Goal: Task Accomplishment & Management: Manage account settings

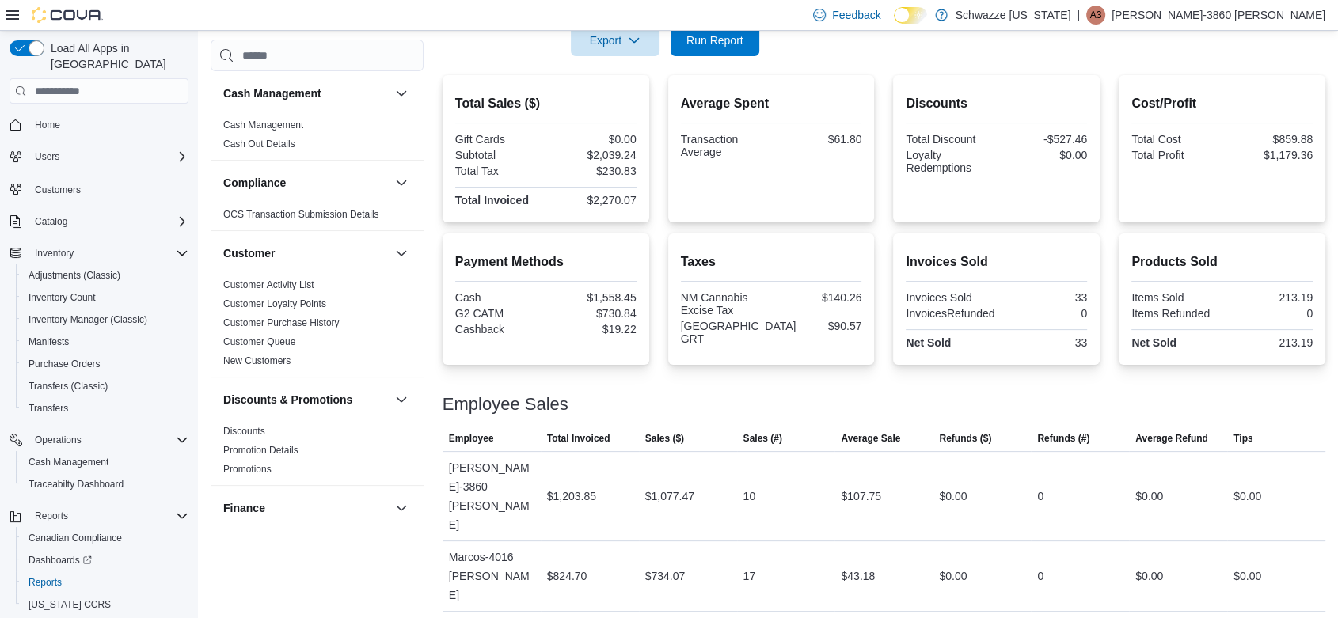
scroll to position [1061, 0]
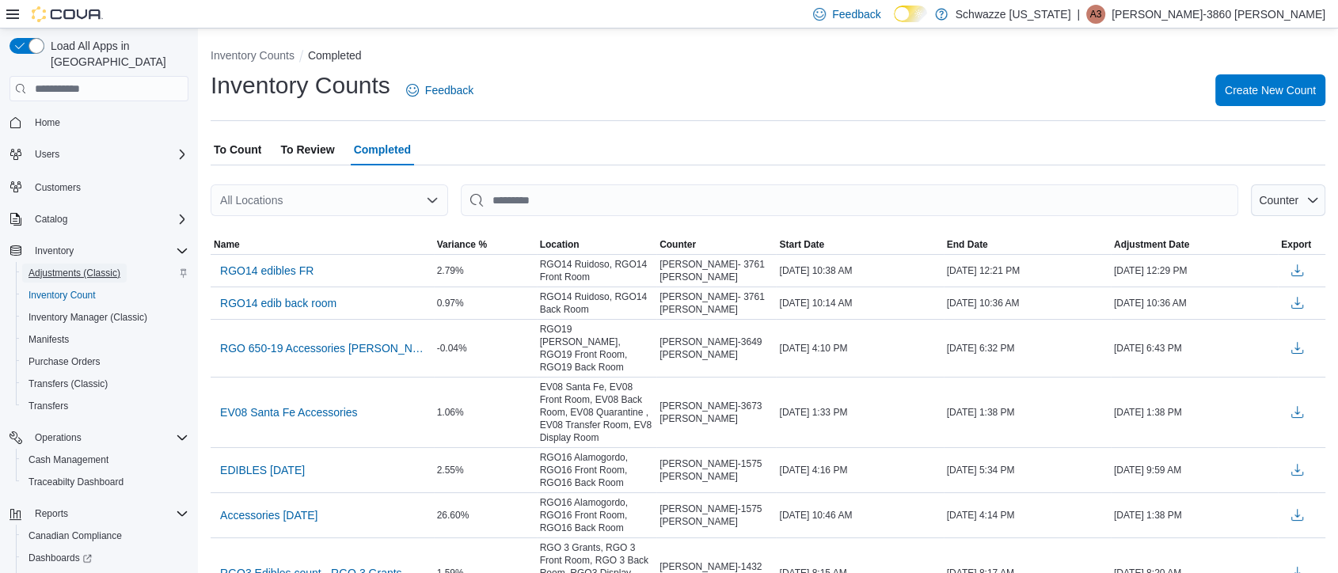
click at [57, 267] on span "Adjustments (Classic)" at bounding box center [75, 273] width 92 height 13
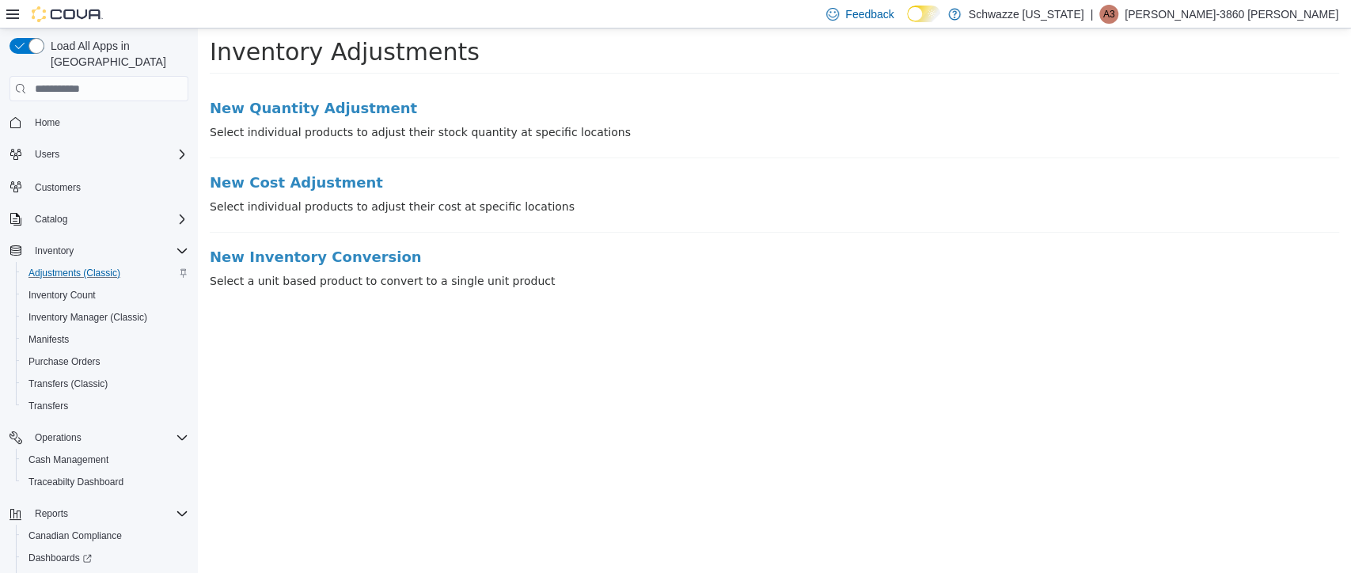
click at [271, 119] on li "New Quantity Adjustment Select individual products to adjust their stock quanti…" at bounding box center [775, 130] width 1130 height 58
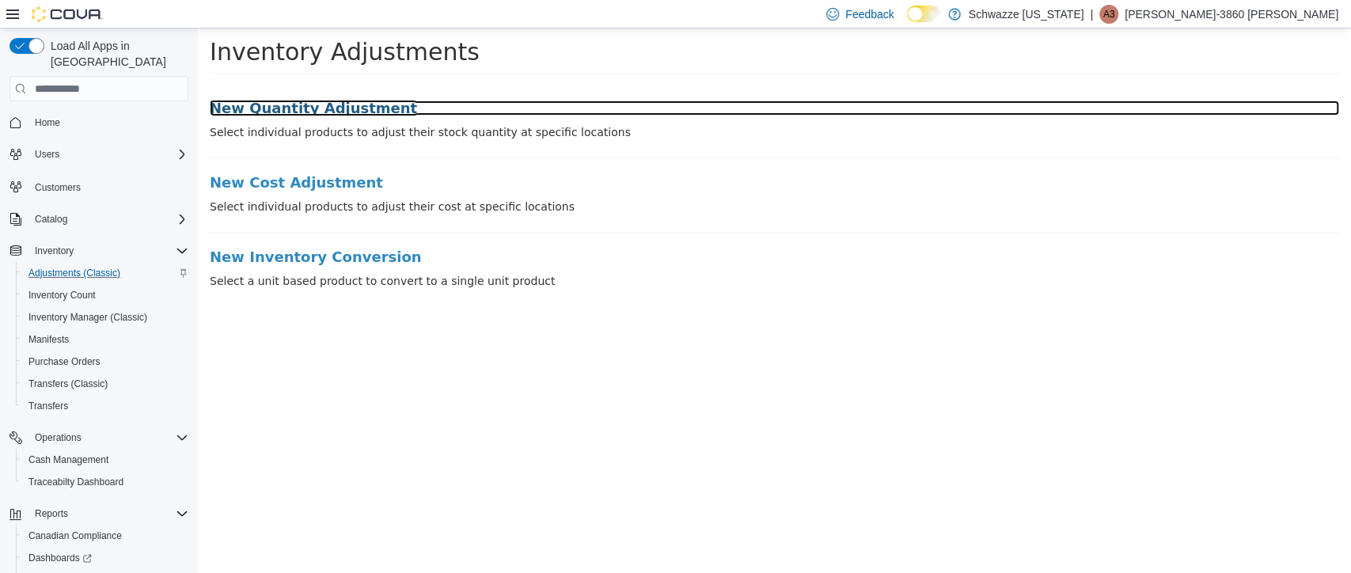
click at [271, 111] on h3 "New Quantity Adjustment" at bounding box center [775, 109] width 1130 height 16
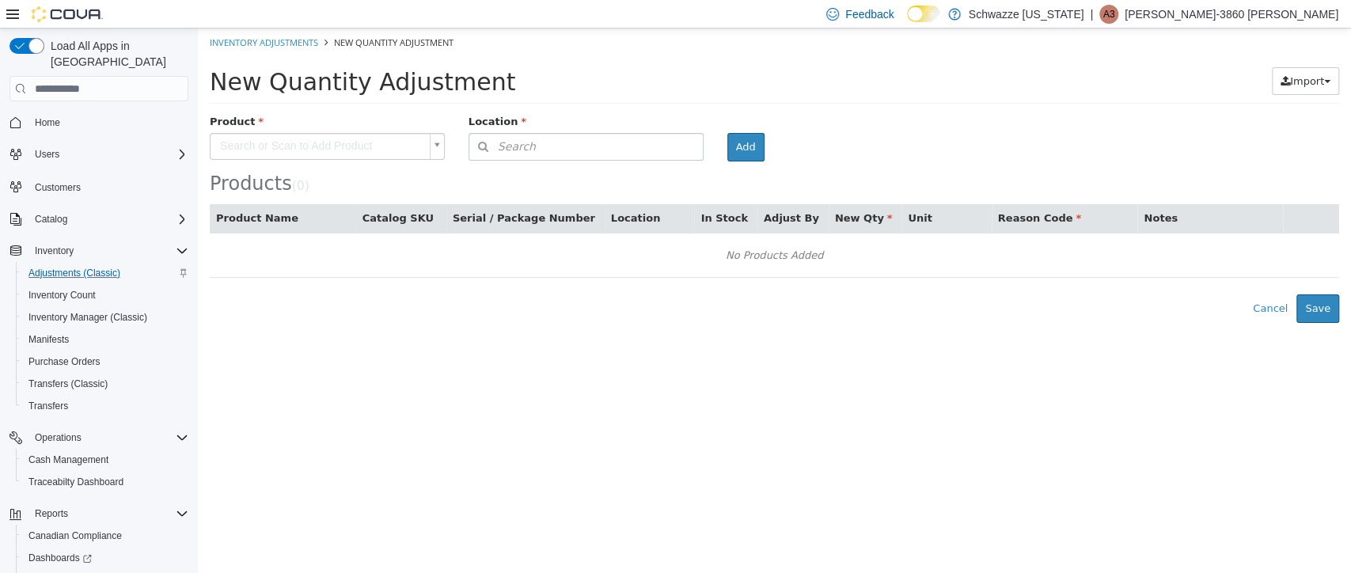
click at [298, 150] on body "× Inventory Adjustments New Quantity Adjustment New Quantity Adjustment Import …" at bounding box center [774, 176] width 1153 height 295
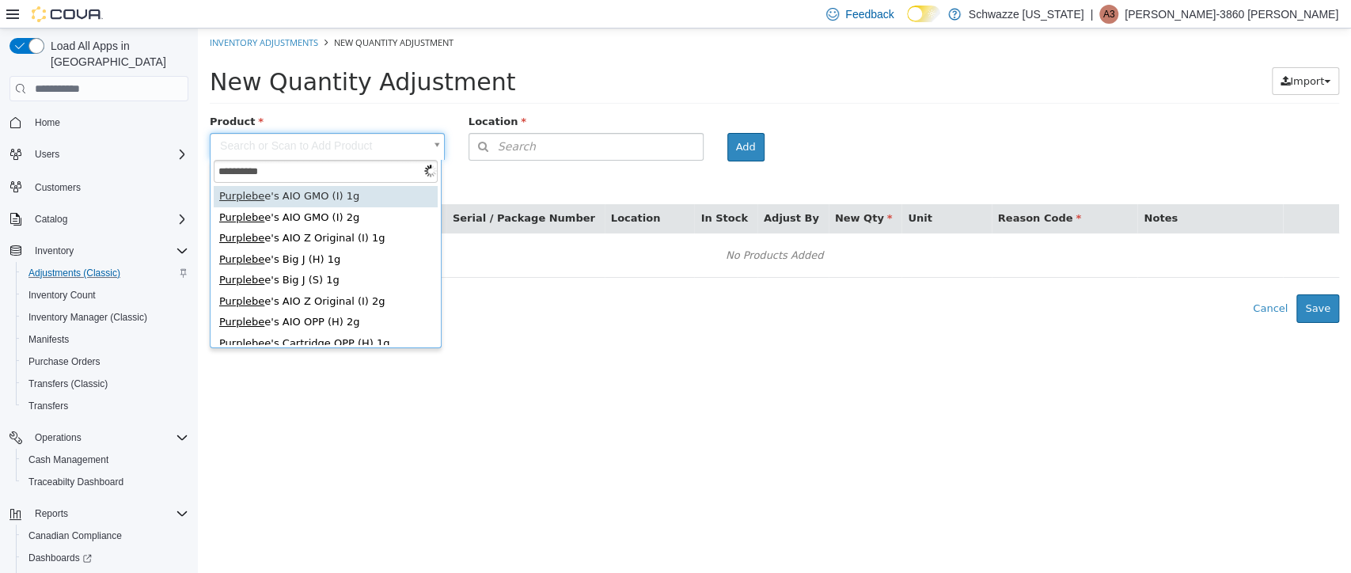
type input "**********"
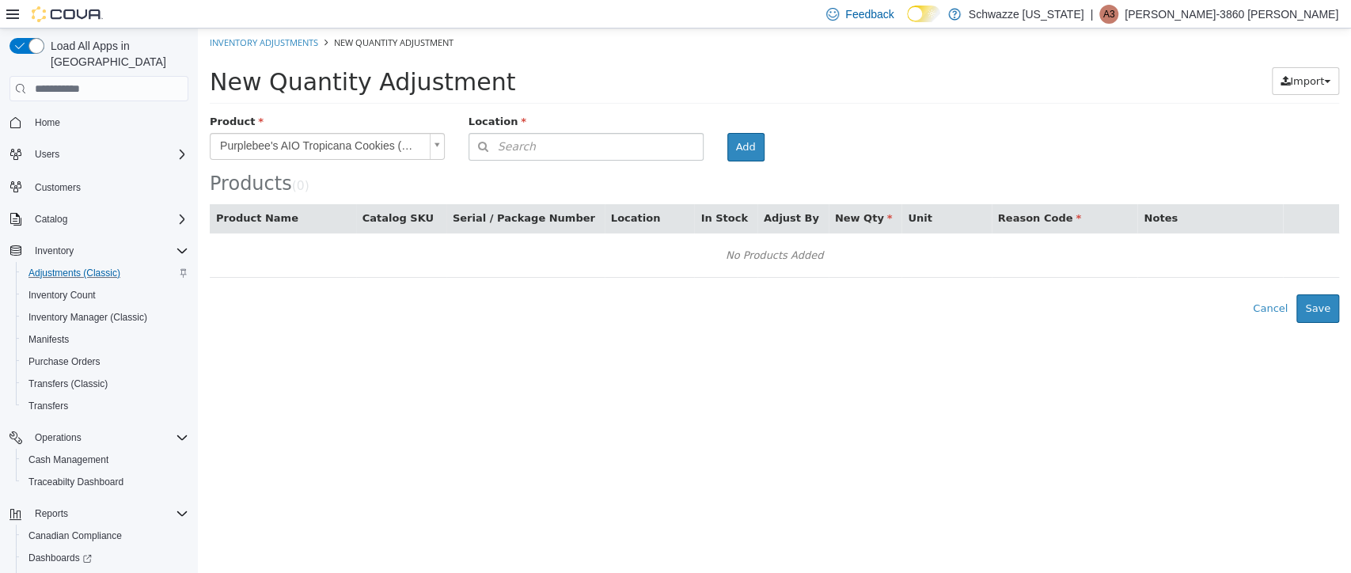
click at [348, 146] on body "**********" at bounding box center [774, 176] width 1153 height 295
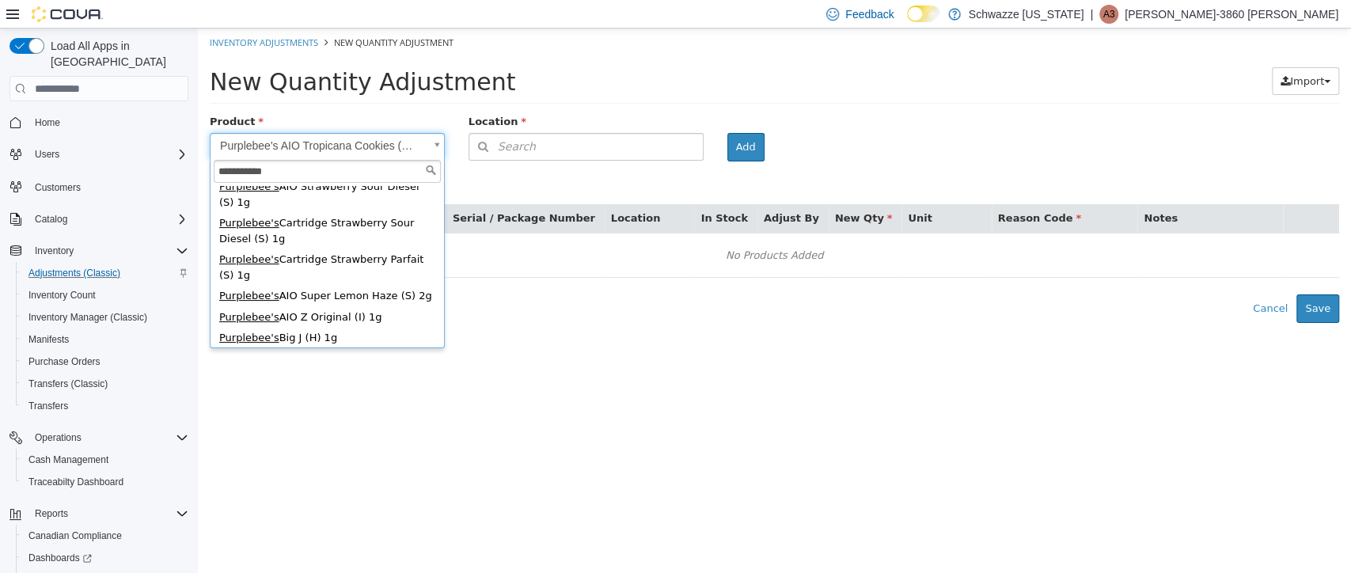
scroll to position [338, 0]
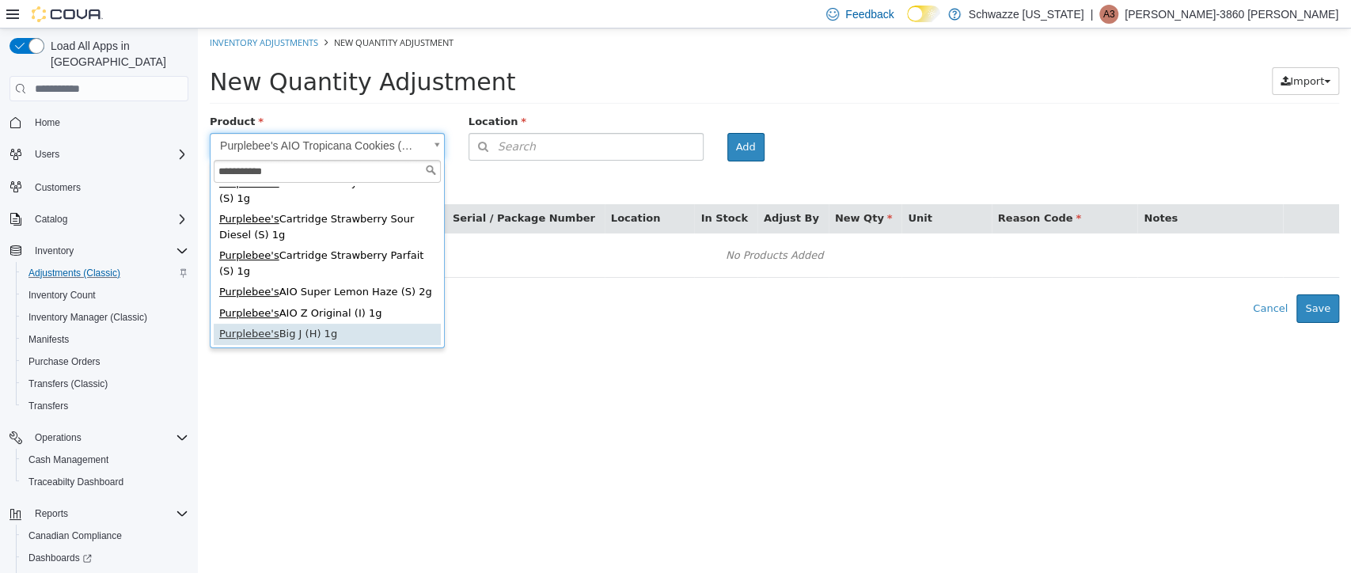
type input "**********"
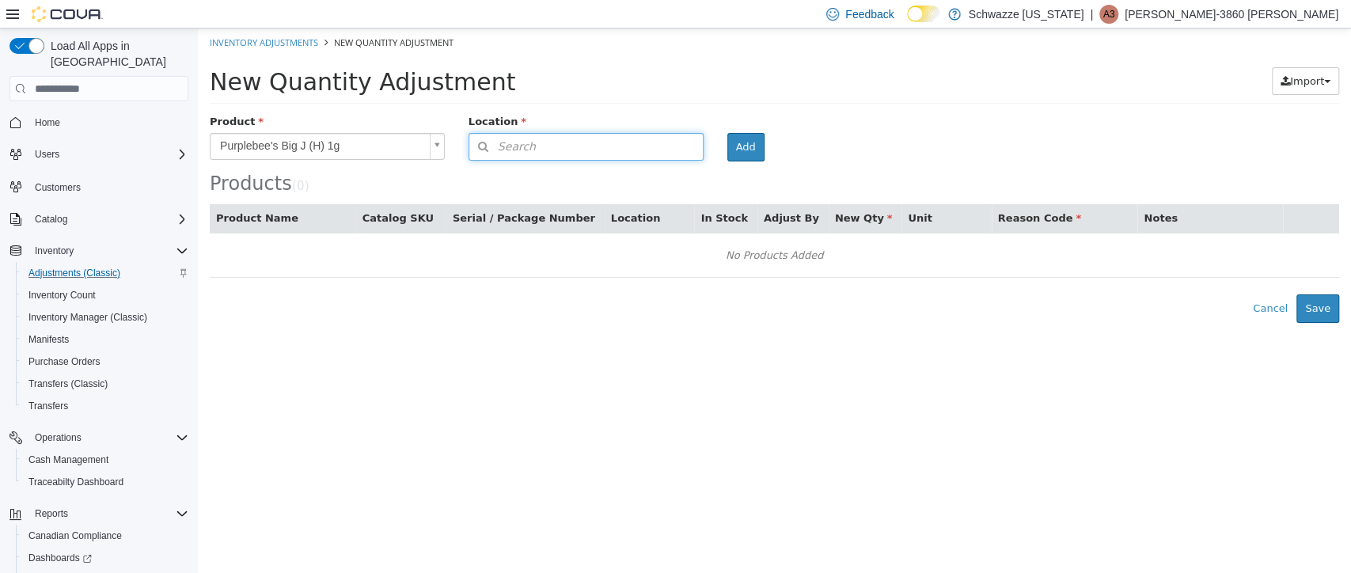
click at [538, 136] on button "Search" at bounding box center [586, 147] width 235 height 28
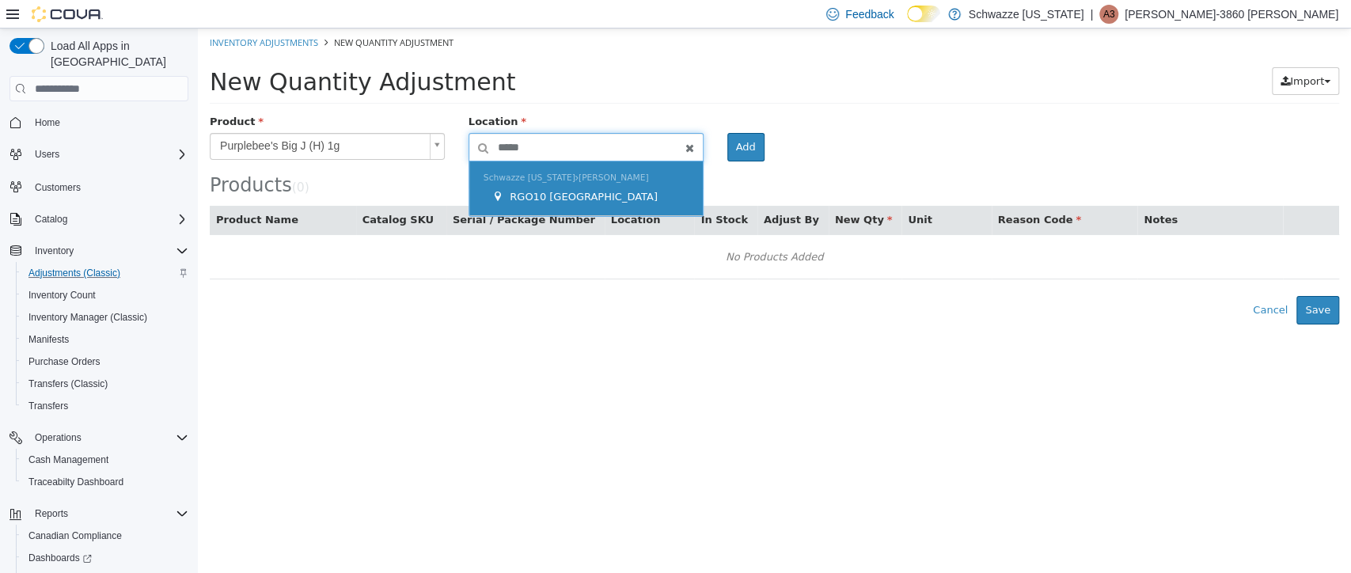
type input "*****"
click at [595, 189] on div "RGO10 [GEOGRAPHIC_DATA]" at bounding box center [590, 197] width 197 height 16
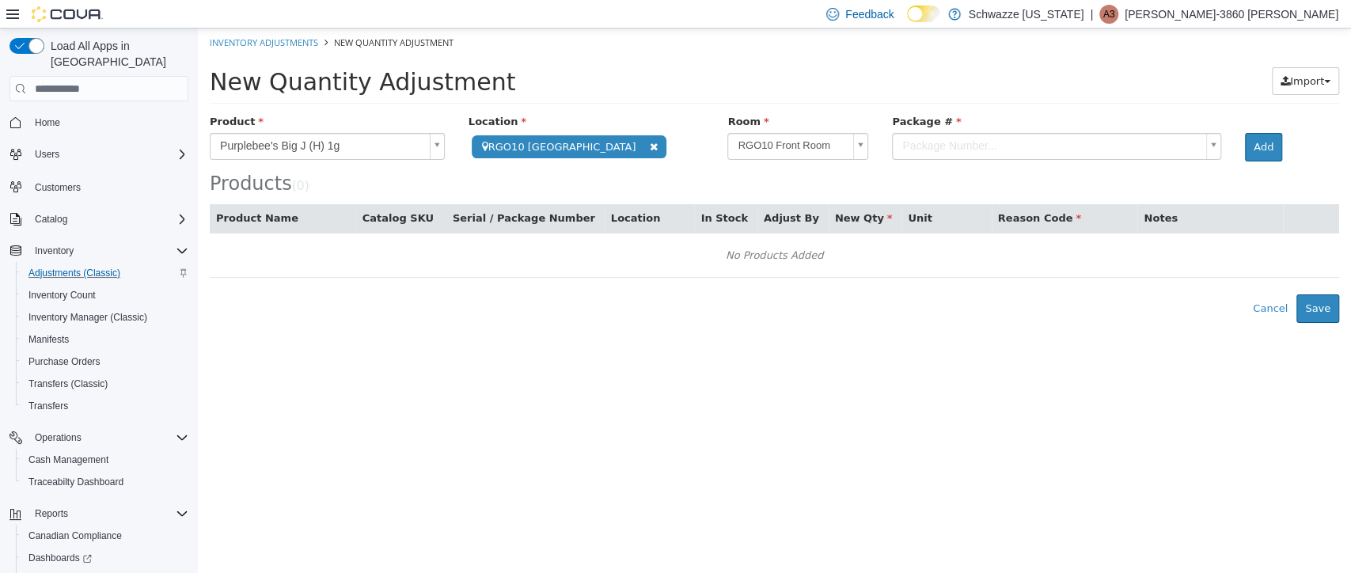
click at [892, 143] on body "**********" at bounding box center [774, 176] width 1153 height 295
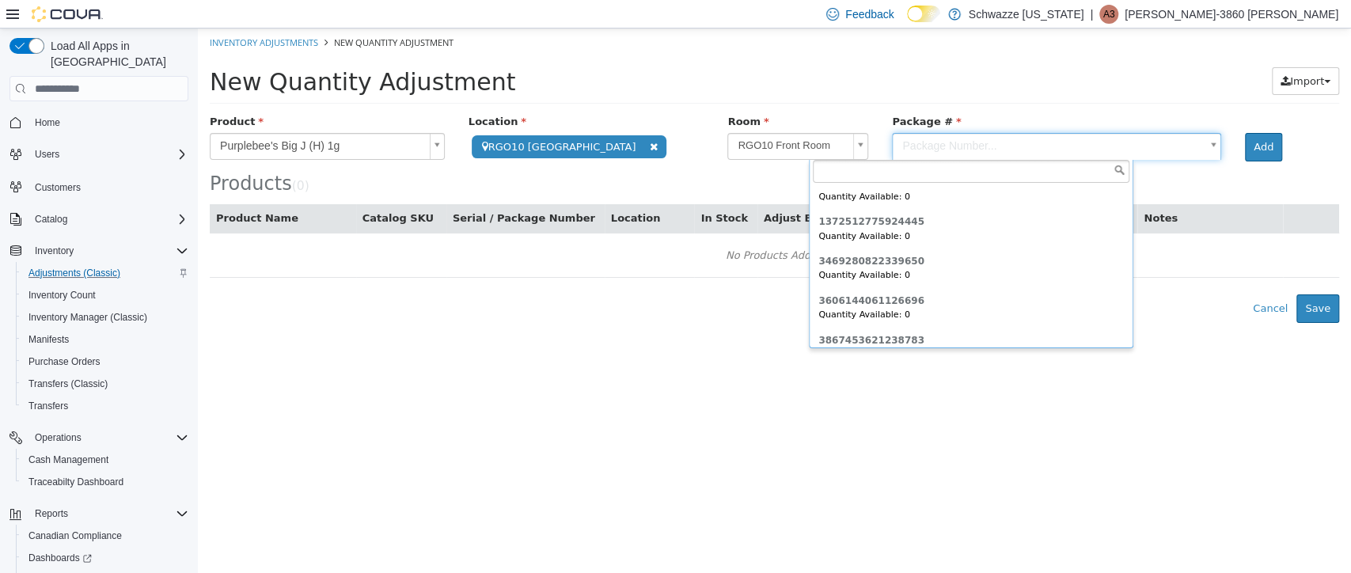
scroll to position [95, 0]
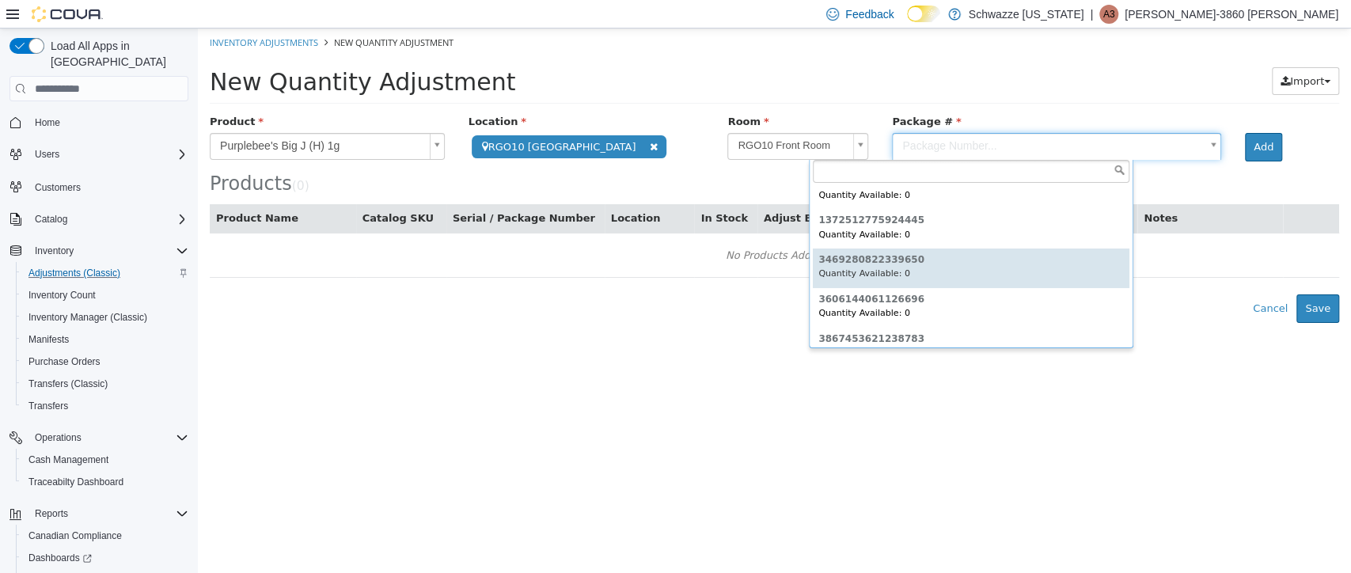
type input "**********"
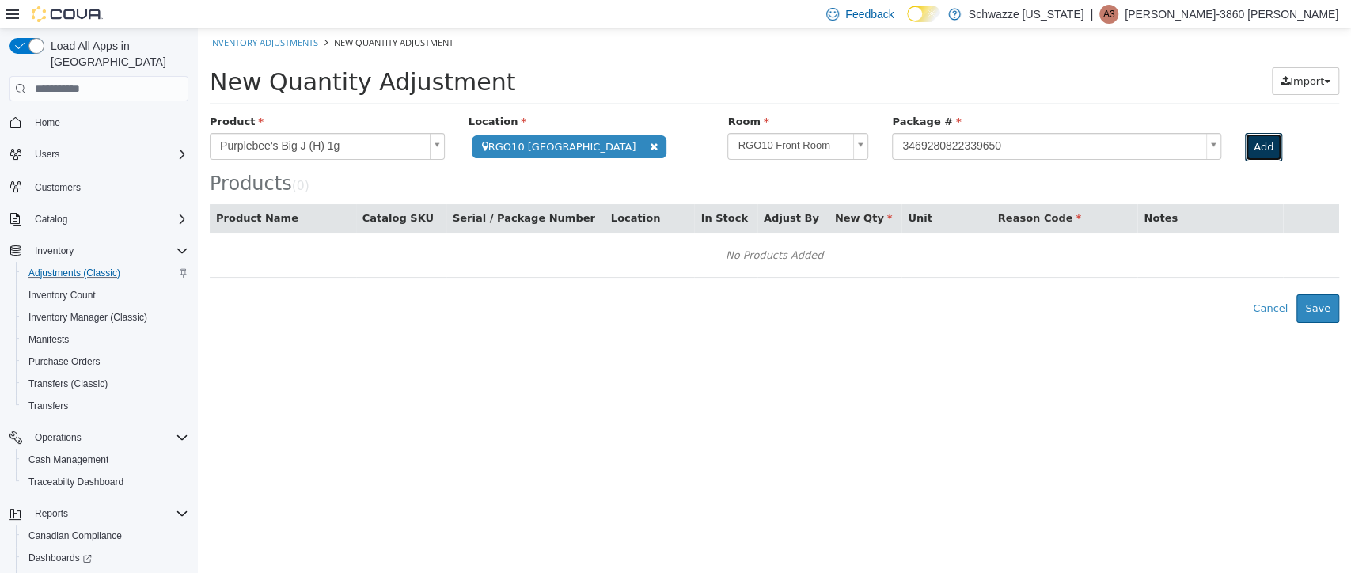
click at [1245, 146] on button "Add" at bounding box center [1263, 147] width 37 height 29
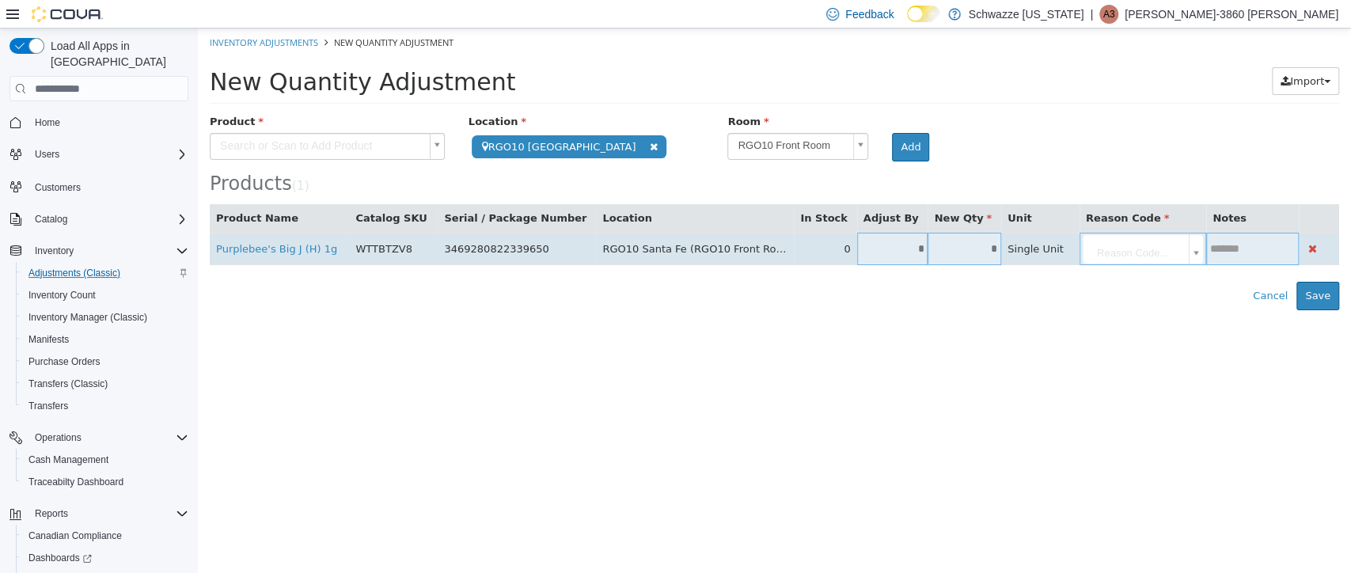
click at [865, 255] on input "*" at bounding box center [892, 249] width 71 height 12
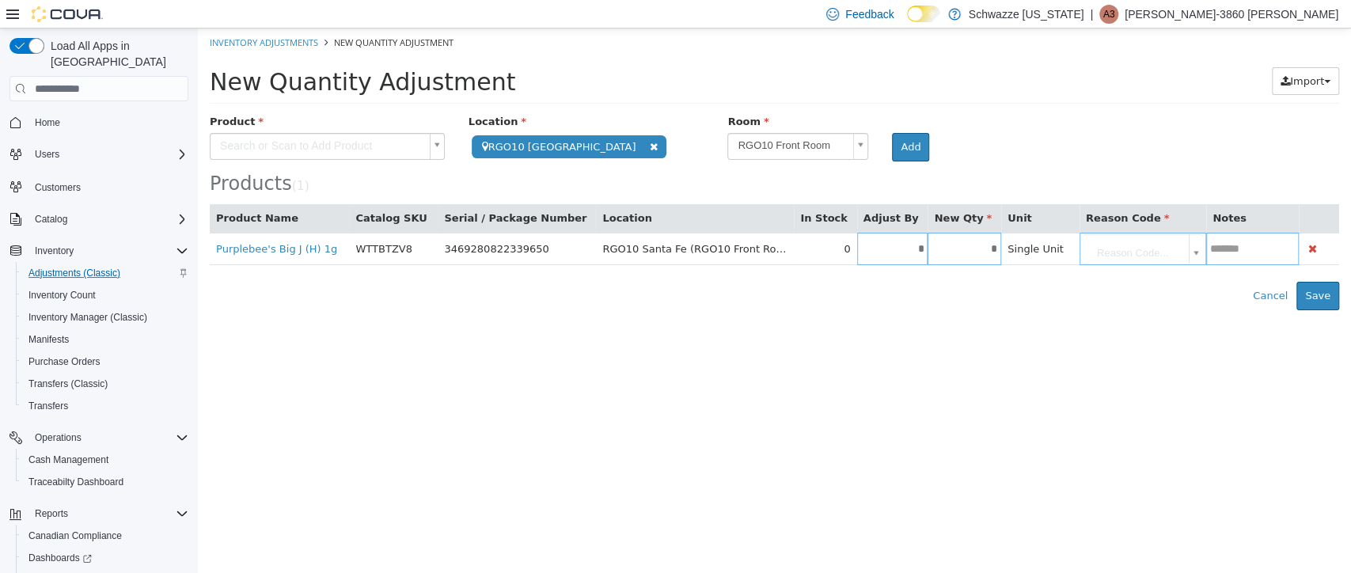
type input "*"
click at [1089, 234] on body "**********" at bounding box center [774, 170] width 1153 height 282
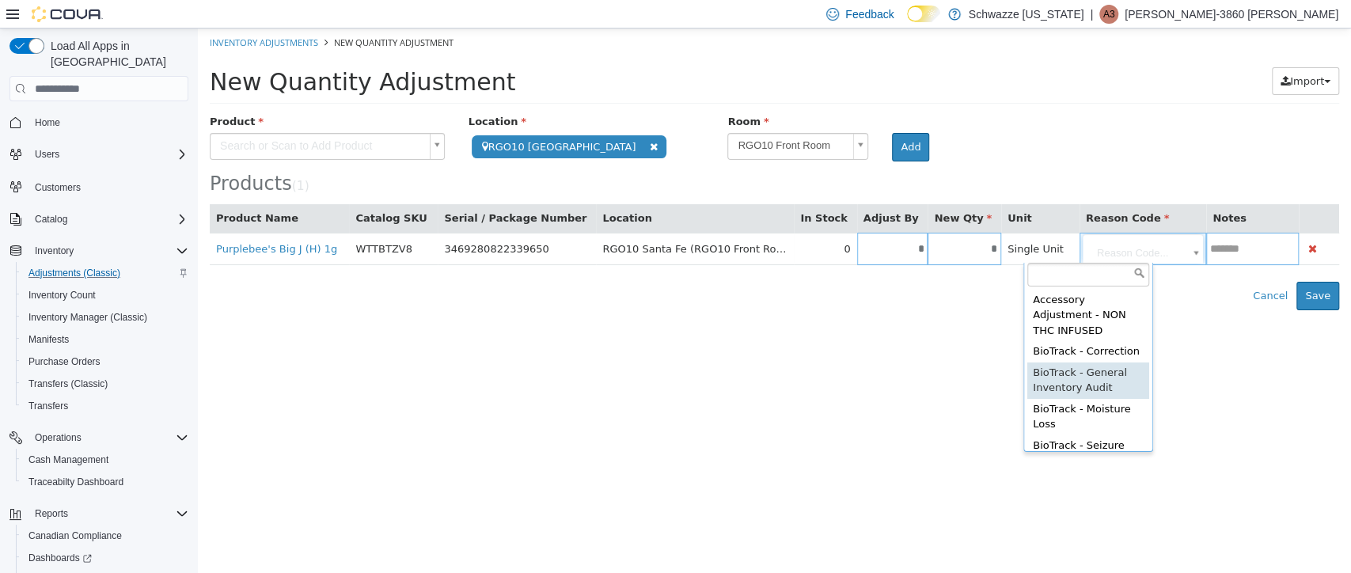
type input "**********"
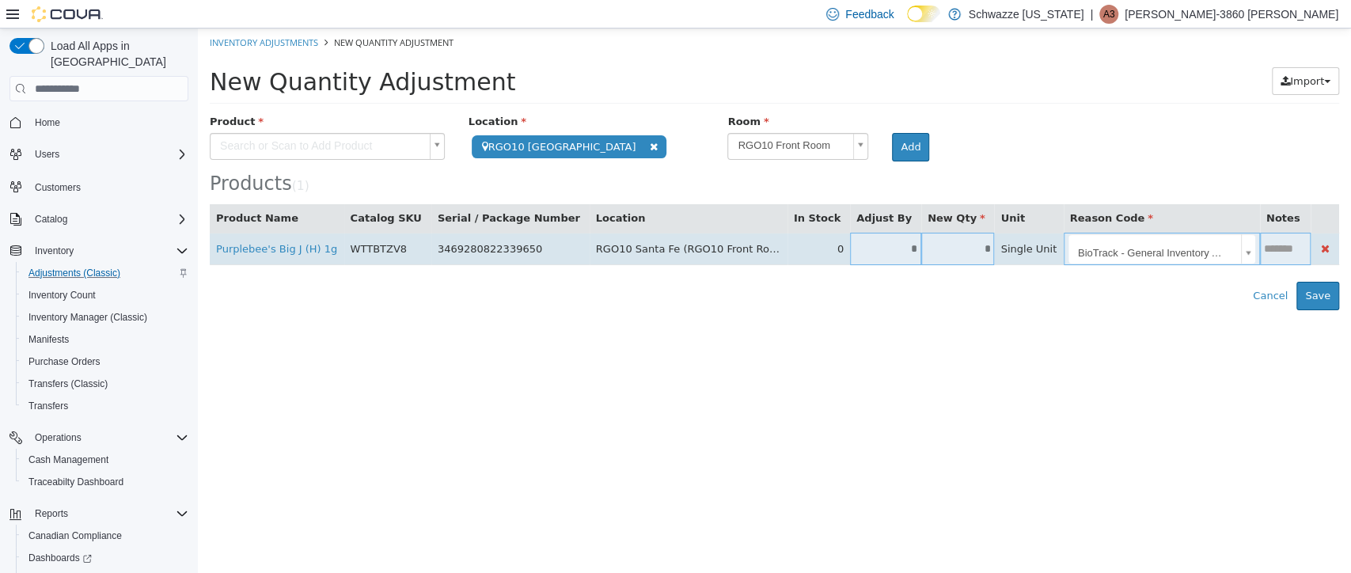
click at [1260, 257] on td at bounding box center [1285, 249] width 51 height 32
click at [1260, 247] on input "text" at bounding box center [1285, 249] width 51 height 12
type input "**********"
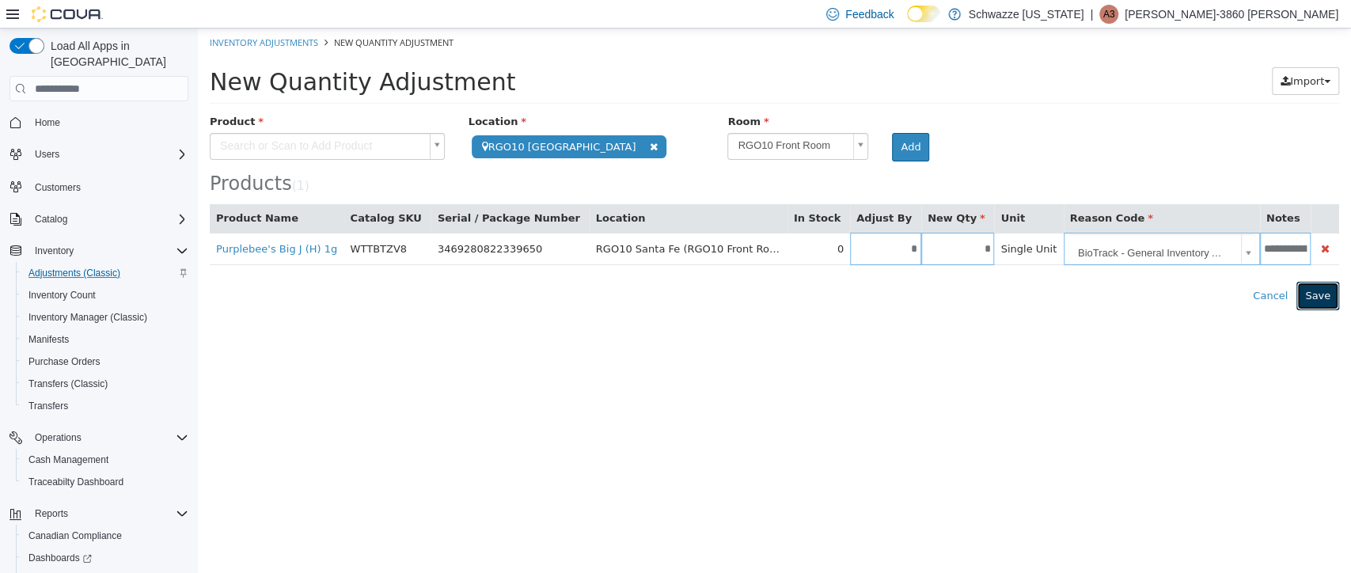
click at [1322, 290] on button "Save" at bounding box center [1318, 296] width 43 height 29
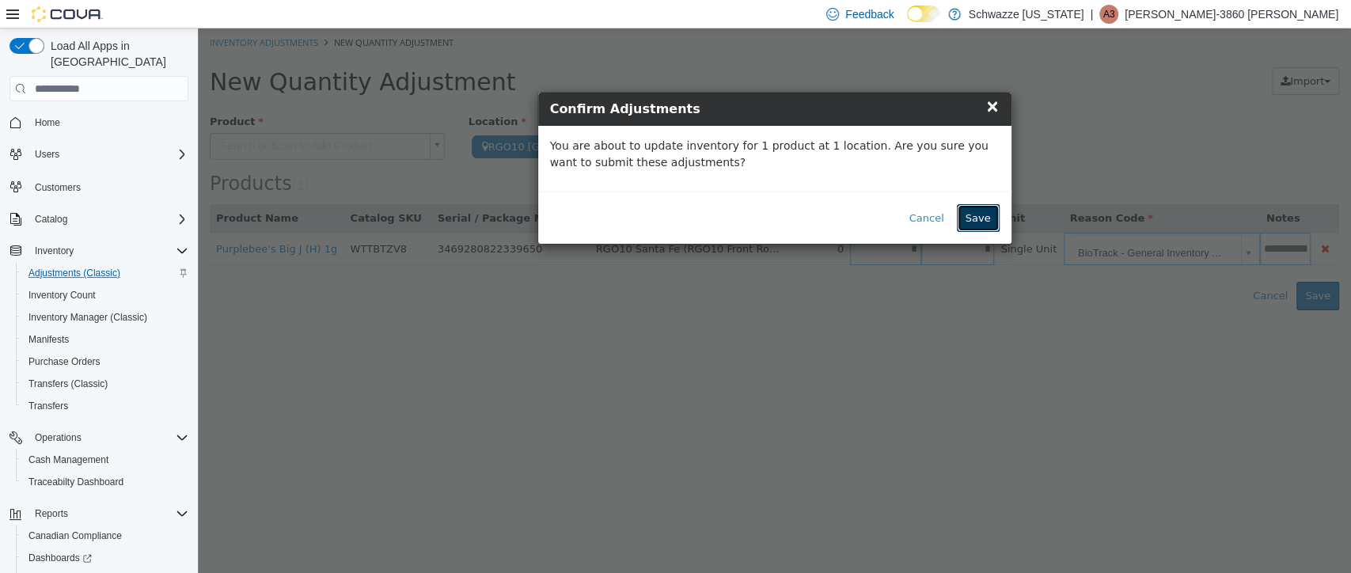
click at [983, 219] on button "Save" at bounding box center [978, 218] width 43 height 29
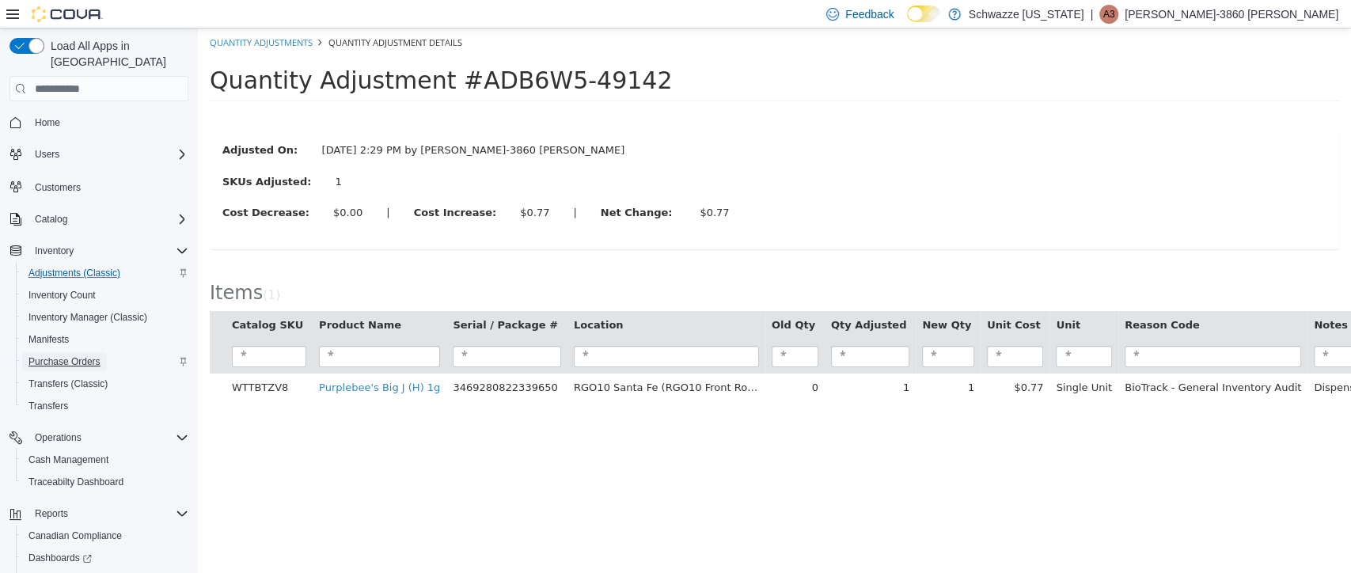
click at [67, 355] on span "Purchase Orders" at bounding box center [65, 361] width 72 height 13
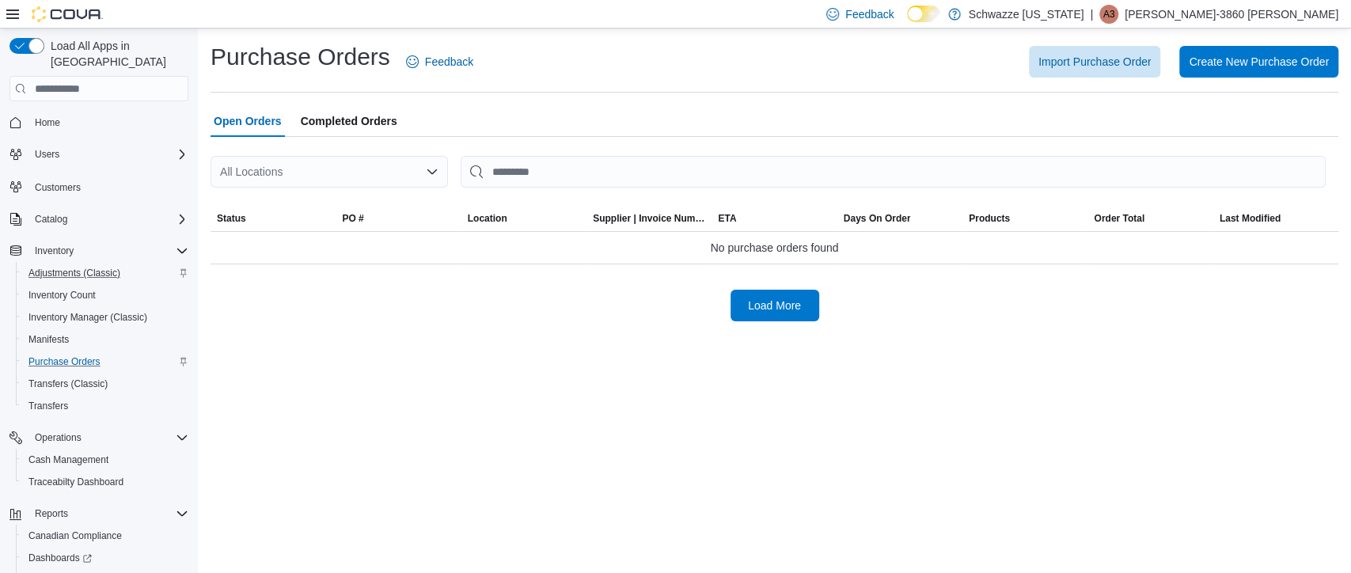
click at [416, 157] on div "All Locations" at bounding box center [330, 172] width 238 height 32
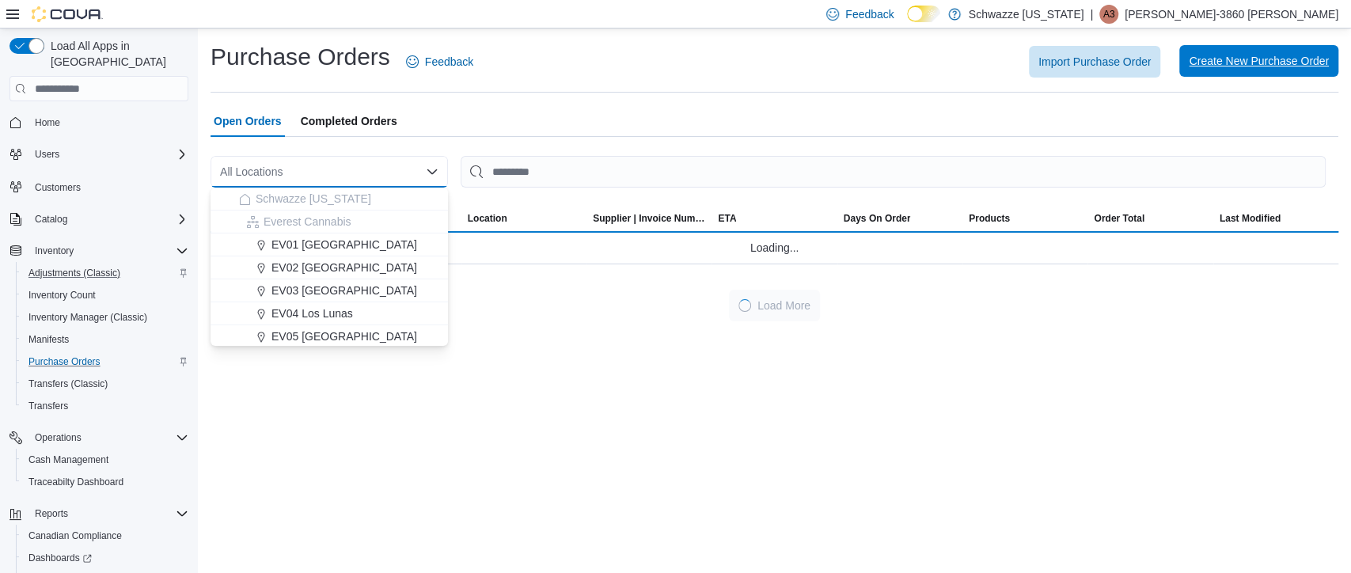
click at [1297, 63] on span "Create New Purchase Order" at bounding box center [1259, 61] width 140 height 16
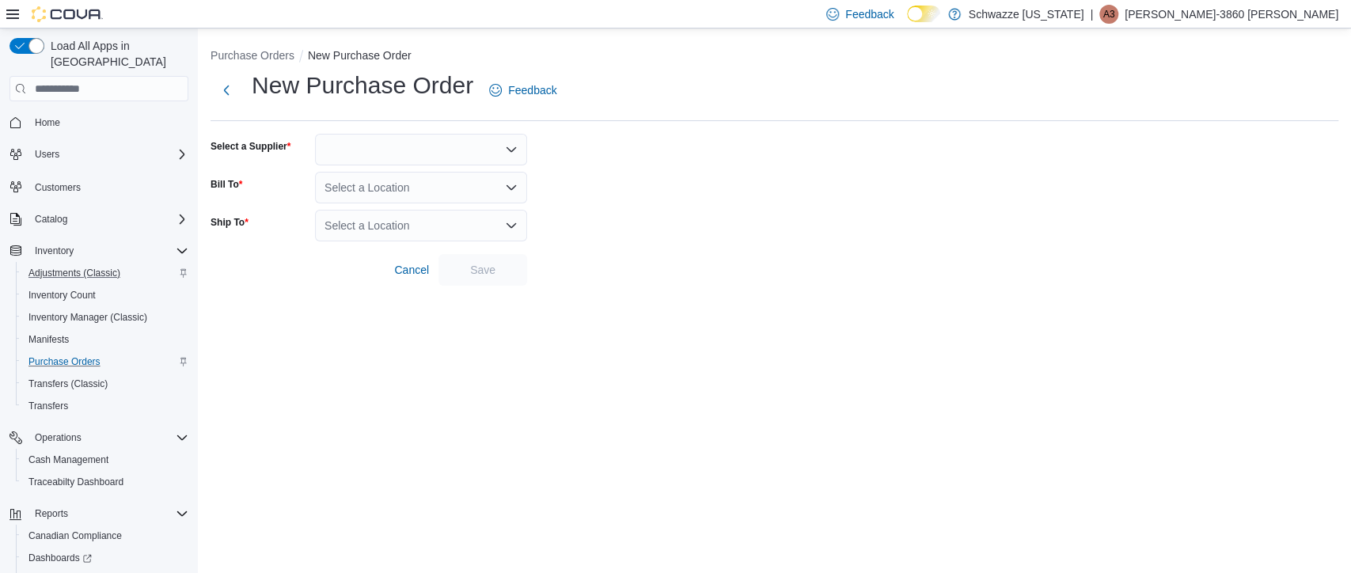
click at [500, 156] on div at bounding box center [421, 150] width 212 height 32
type input "*****"
click at [359, 179] on span "ghost" at bounding box center [431, 177] width 174 height 16
click at [355, 176] on div "Select a Location" at bounding box center [421, 188] width 212 height 32
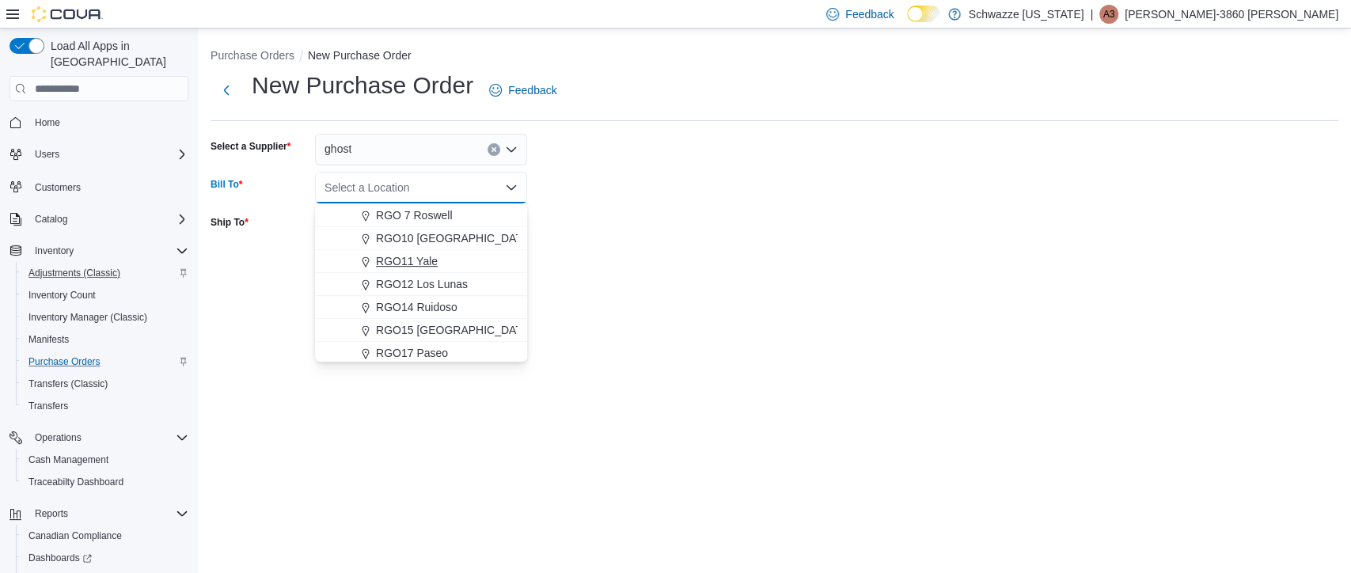
scroll to position [572, 0]
click at [401, 233] on span "RGO10 [GEOGRAPHIC_DATA]" at bounding box center [454, 239] width 156 height 16
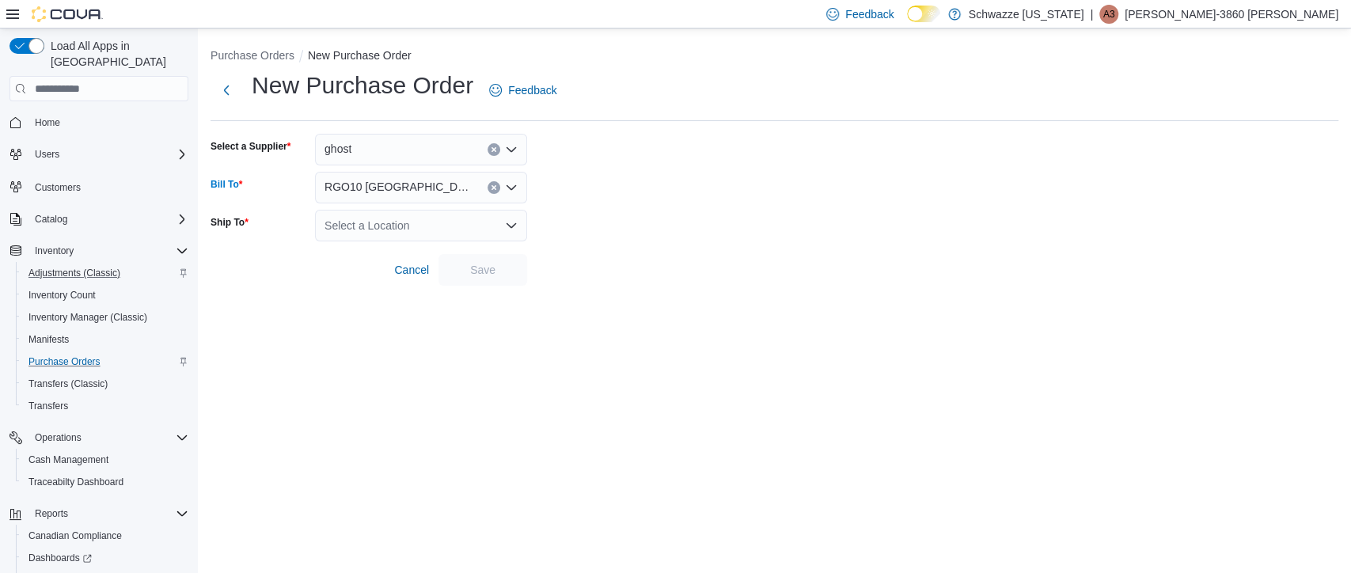
click at [412, 232] on div "Select a Location" at bounding box center [421, 226] width 212 height 32
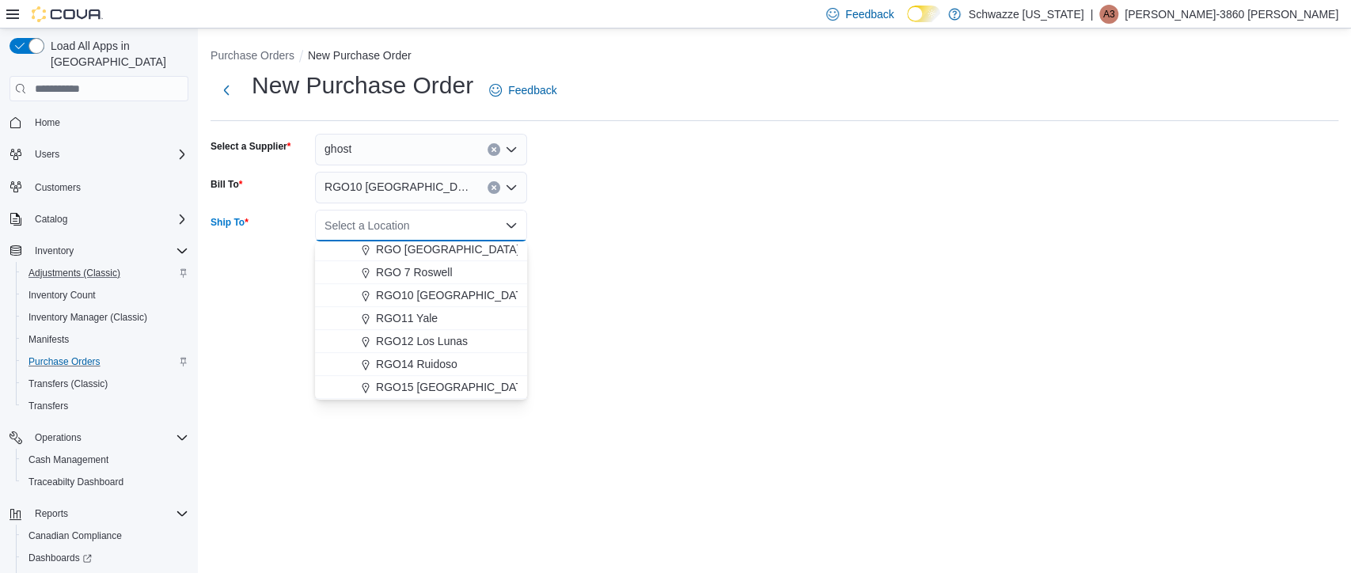
scroll to position [562, 0]
click at [443, 285] on span "RGO10 [GEOGRAPHIC_DATA]" at bounding box center [454, 287] width 156 height 16
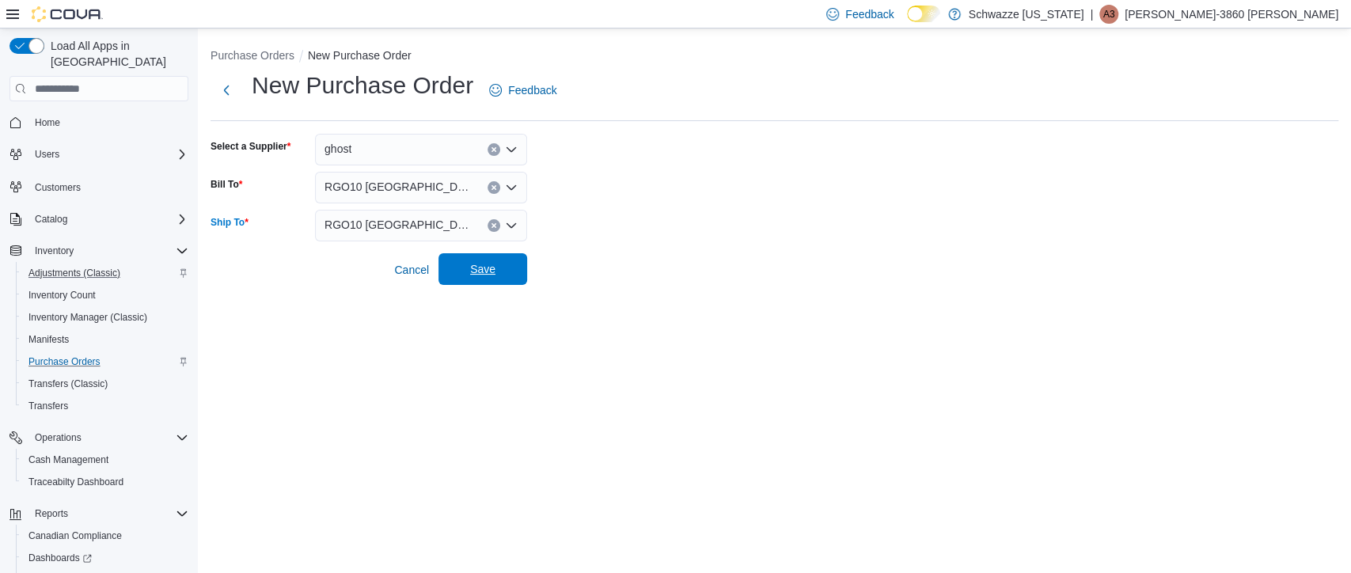
click at [486, 269] on span "Save" at bounding box center [482, 269] width 25 height 16
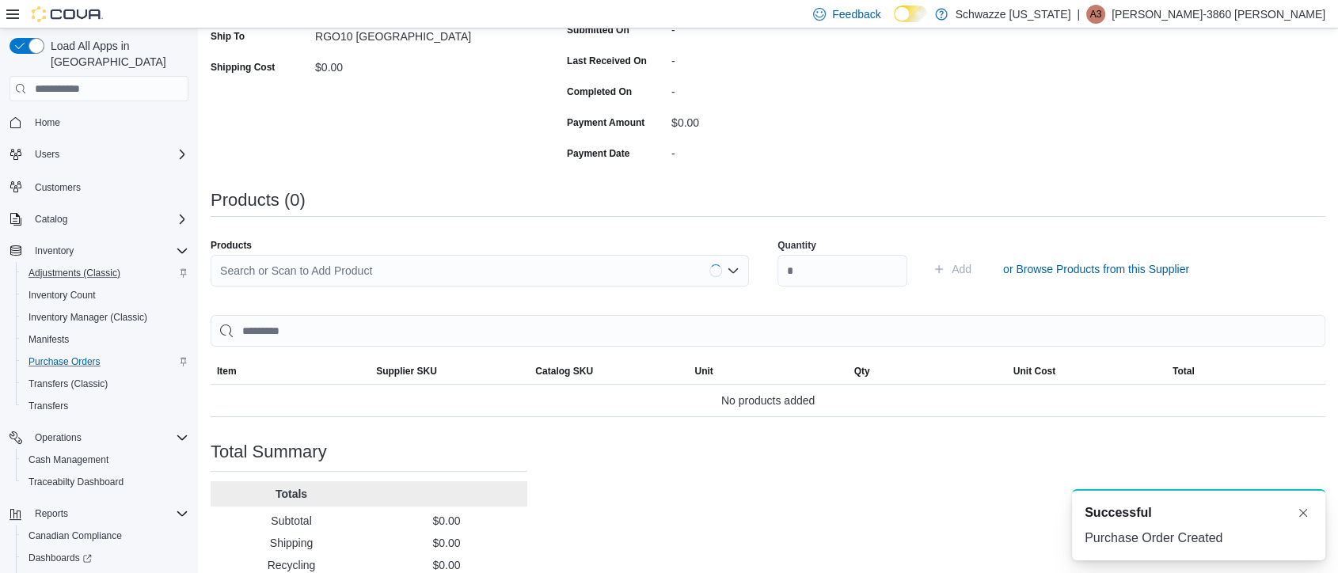
scroll to position [386, 0]
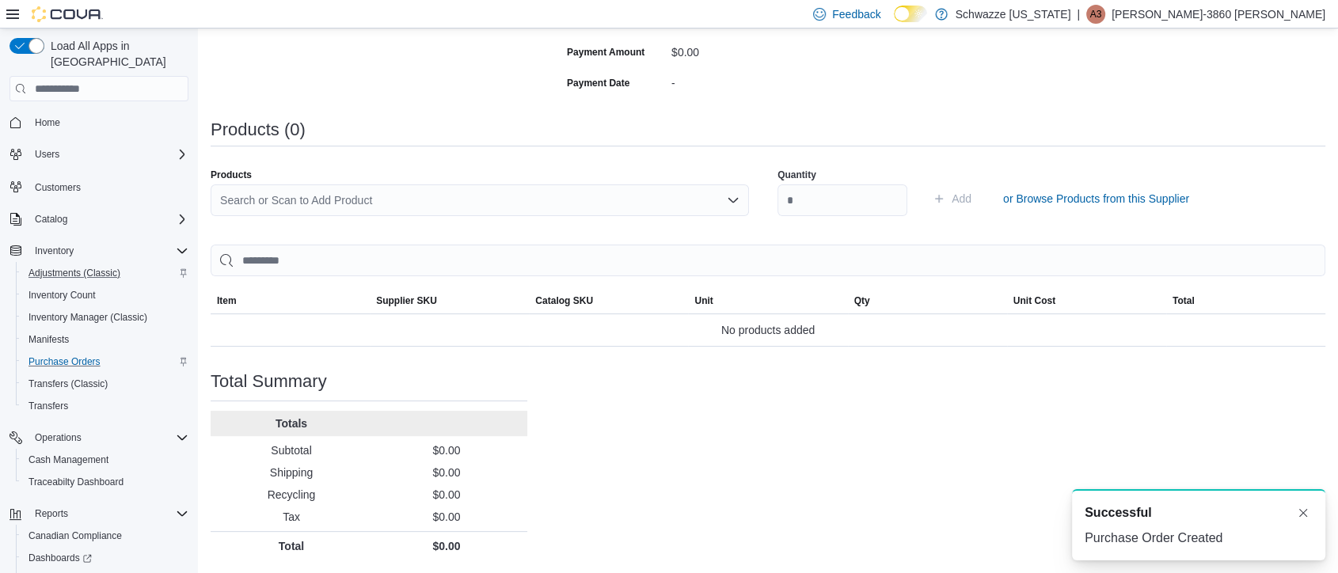
click at [481, 203] on div "Search or Scan to Add Product" at bounding box center [480, 200] width 538 height 32
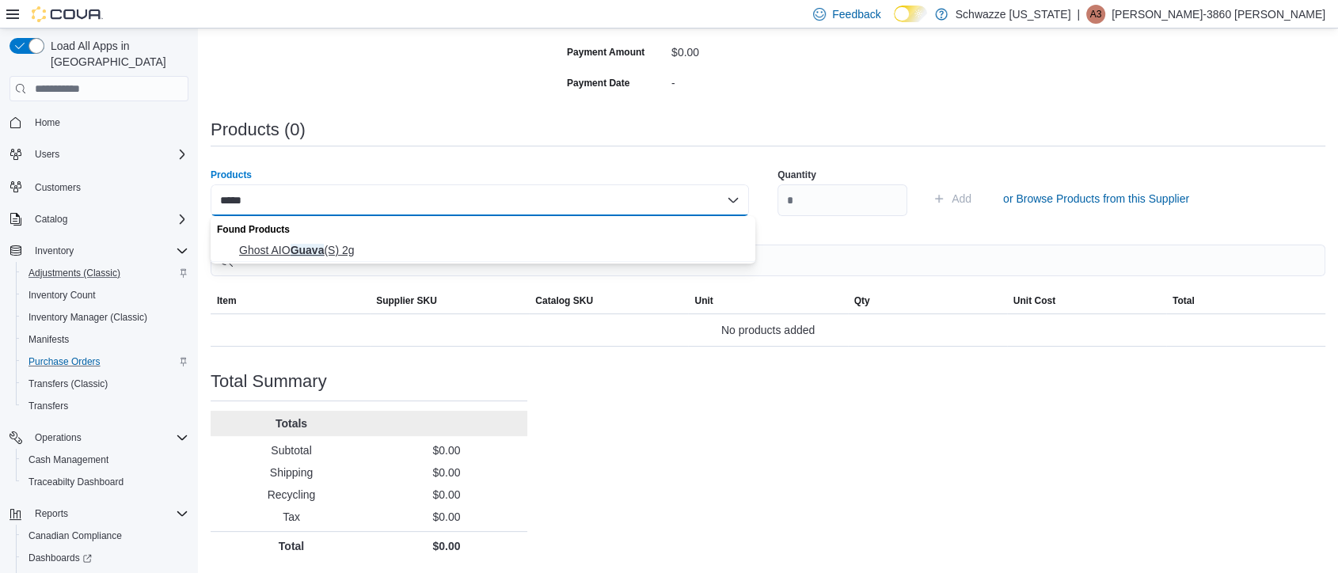
type input "*****"
click at [317, 245] on span "Ghost AIO Guava (S) 2g" at bounding box center [492, 250] width 507 height 16
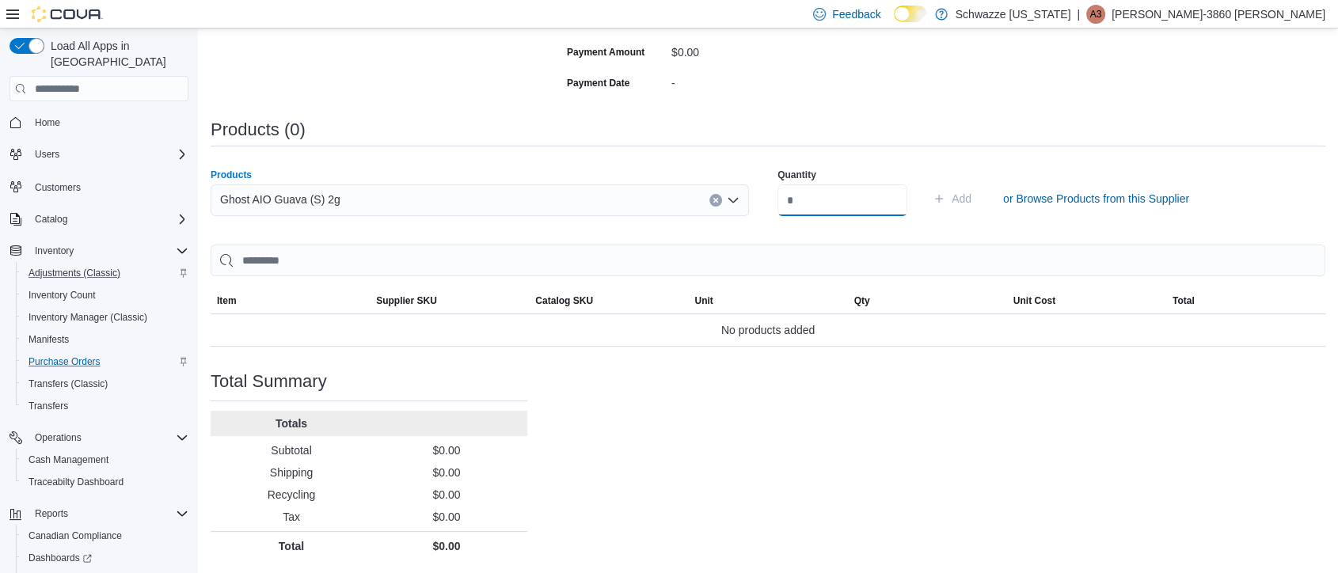
click at [838, 215] on input "number" at bounding box center [842, 200] width 130 height 32
type input "**"
click at [926, 183] on button "Add" at bounding box center [951, 199] width 51 height 32
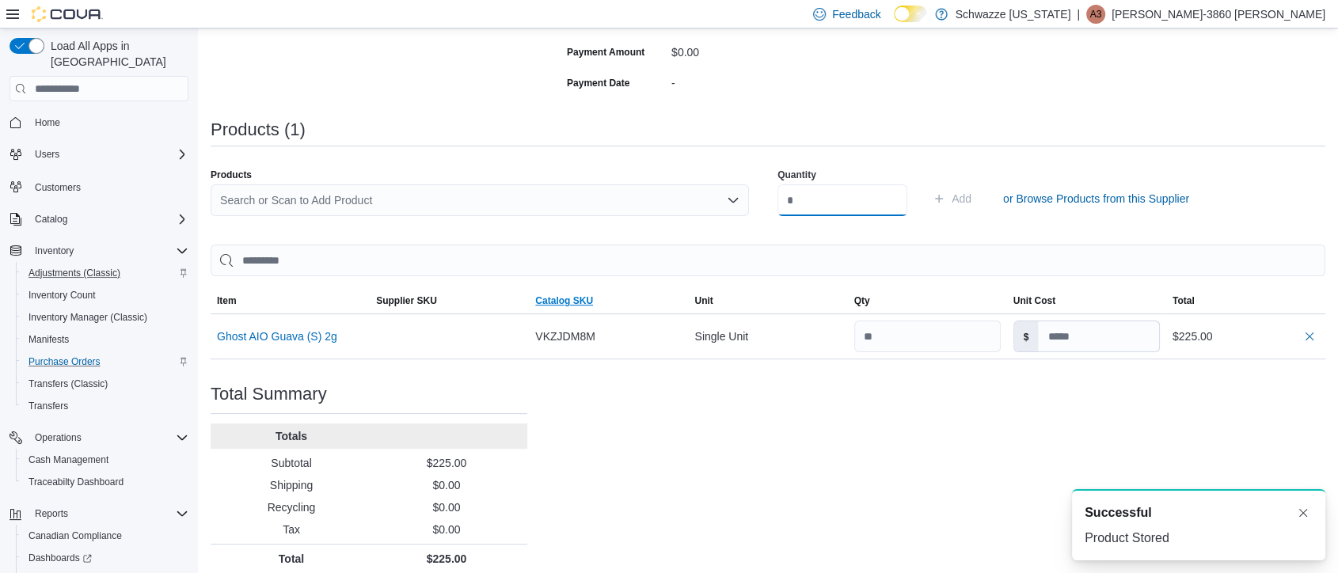
scroll to position [0, 0]
click at [504, 201] on div "Search or Scan to Add Product" at bounding box center [480, 200] width 538 height 32
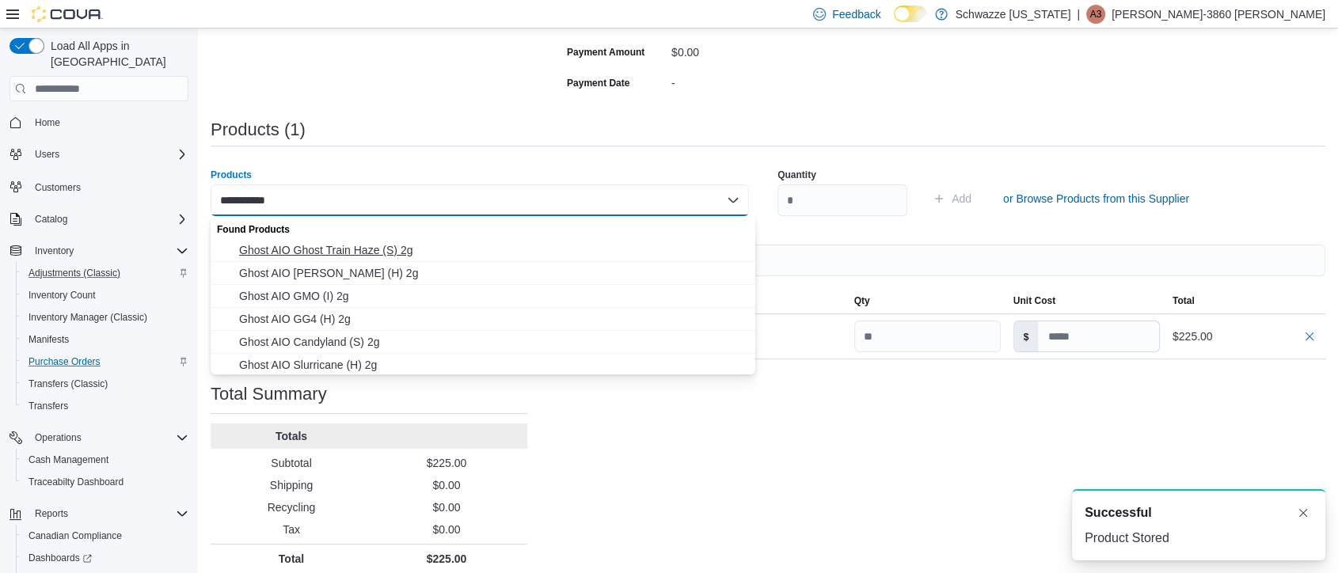
type input "**********"
click at [395, 245] on span "Ghost AIO Ghost Train Haze (S) 2g" at bounding box center [492, 250] width 507 height 16
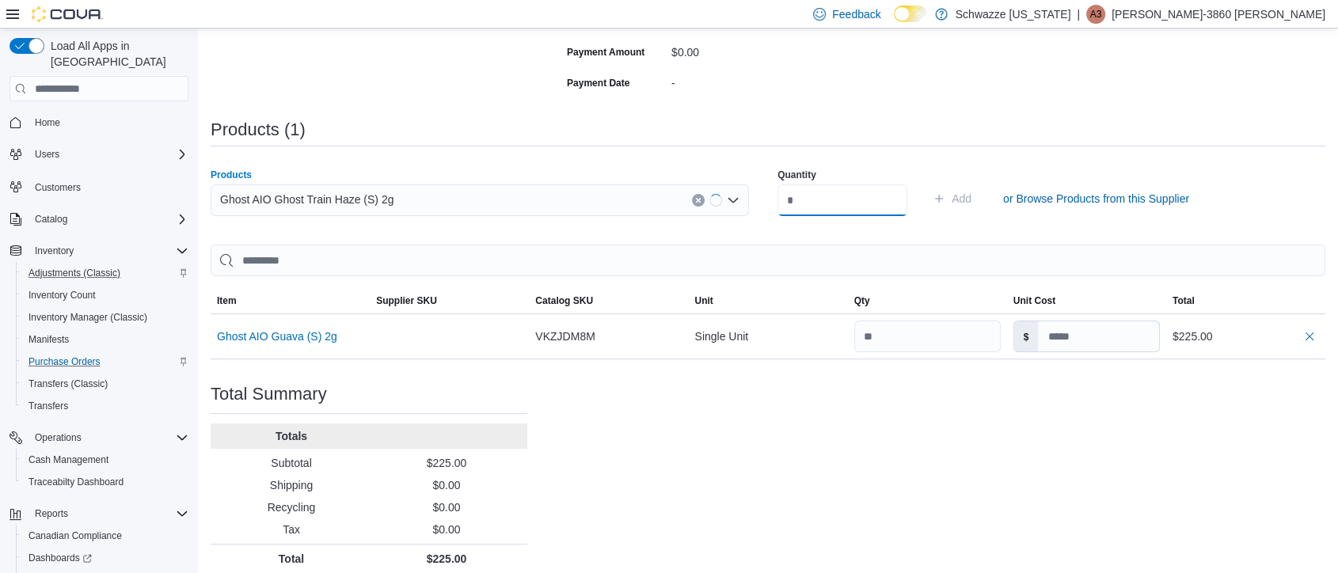
click at [840, 203] on input "number" at bounding box center [842, 200] width 130 height 32
type input "**"
click at [926, 183] on button "Add" at bounding box center [951, 199] width 51 height 32
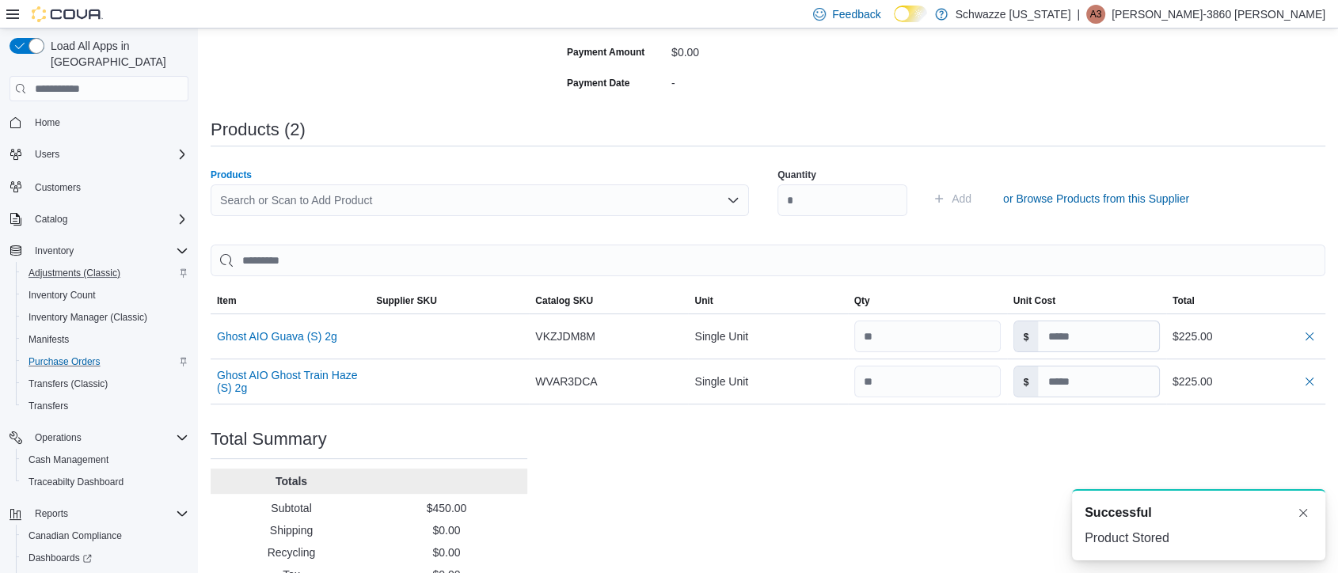
click at [480, 190] on div "Search or Scan to Add Product" at bounding box center [480, 200] width 538 height 32
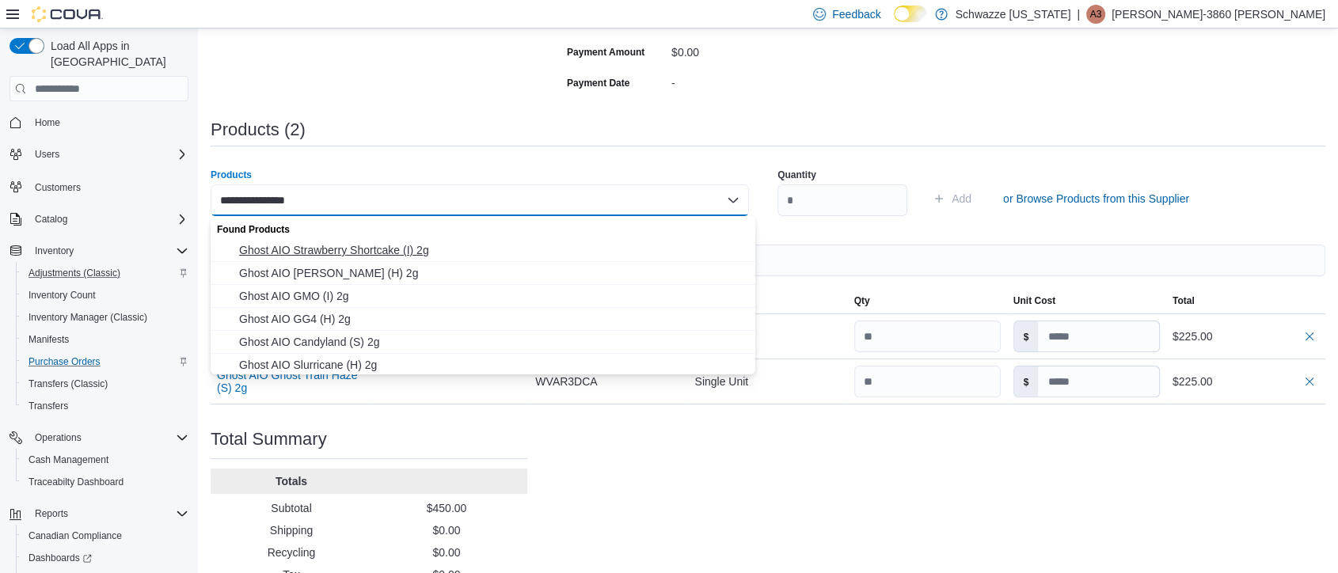
type input "**********"
click at [336, 250] on span "Ghost AIO Strawberry Shortcake (I) 2g" at bounding box center [492, 250] width 507 height 16
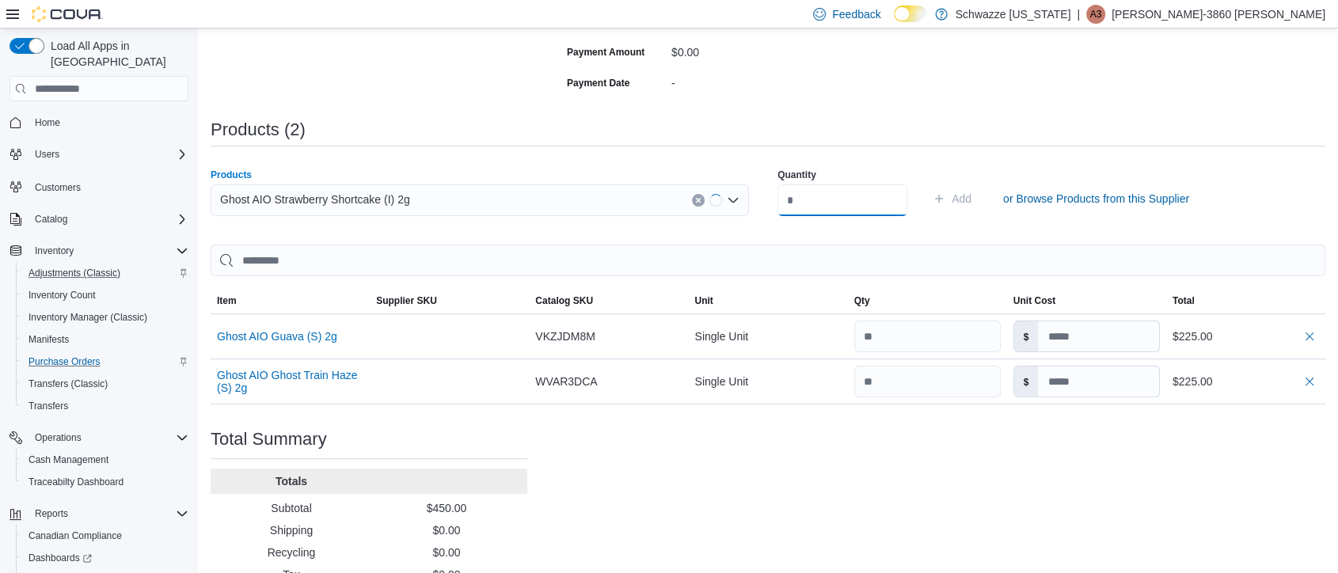
click at [835, 209] on input "number" at bounding box center [842, 200] width 130 height 32
type input "**"
click at [926, 183] on button "Add" at bounding box center [951, 199] width 51 height 32
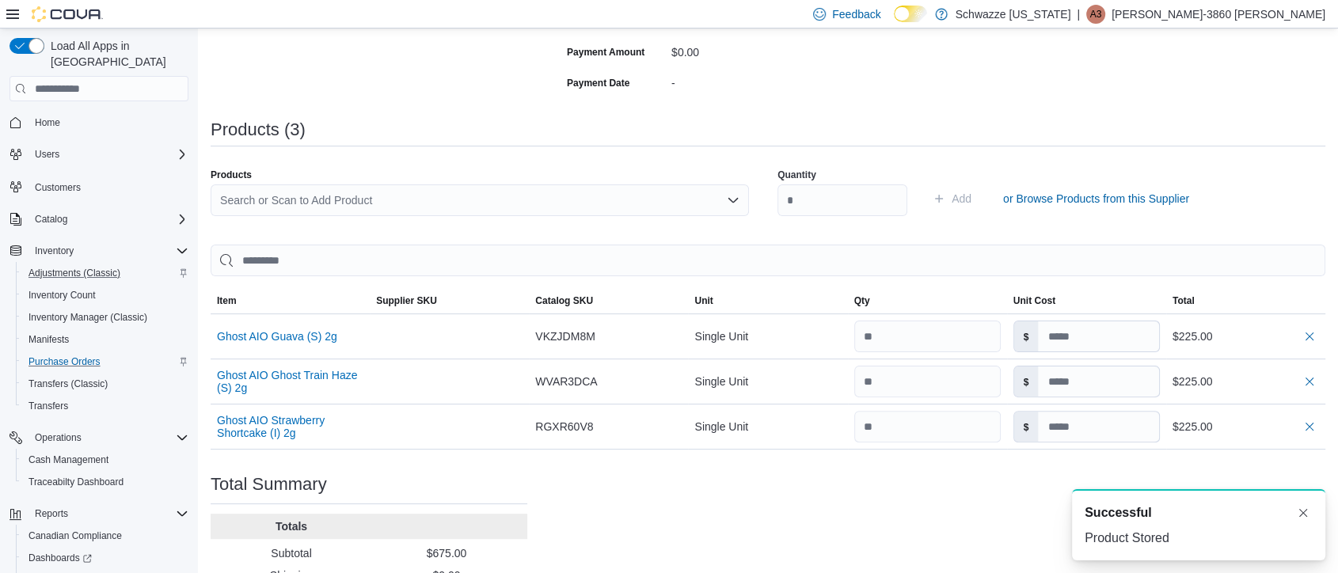
click at [444, 181] on div "Products" at bounding box center [480, 175] width 538 height 13
click at [450, 200] on div "Search or Scan to Add Product" at bounding box center [480, 200] width 538 height 32
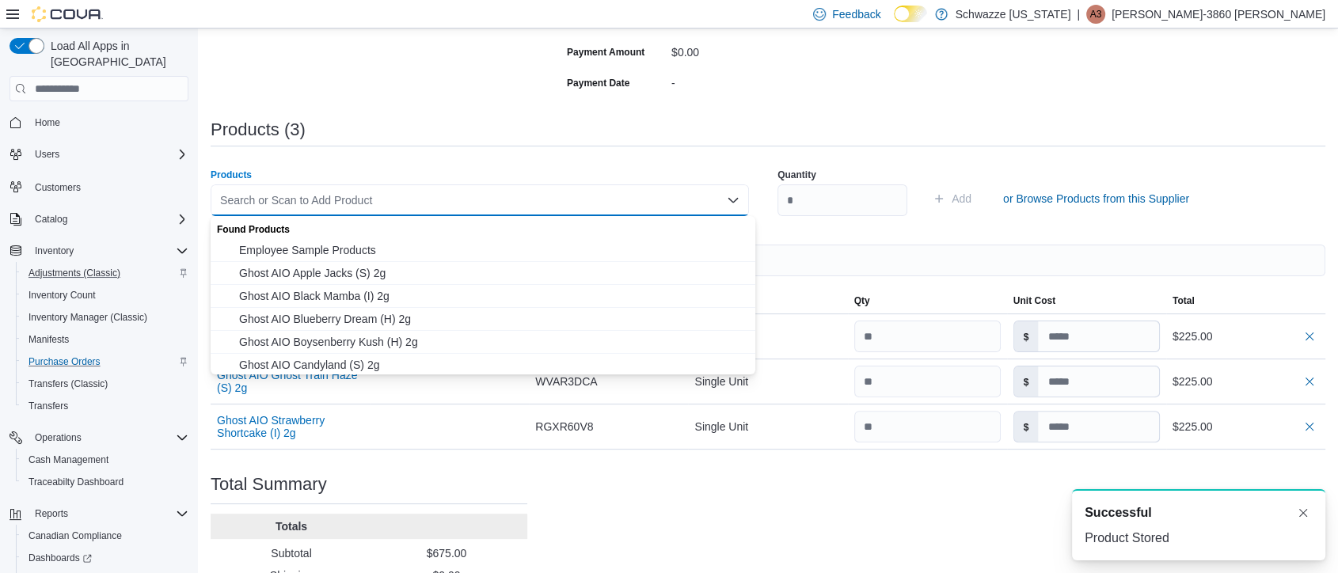
click at [450, 200] on div "Search or Scan to Add Product Combo box. Selected. Combo box input. Search or S…" at bounding box center [480, 200] width 538 height 32
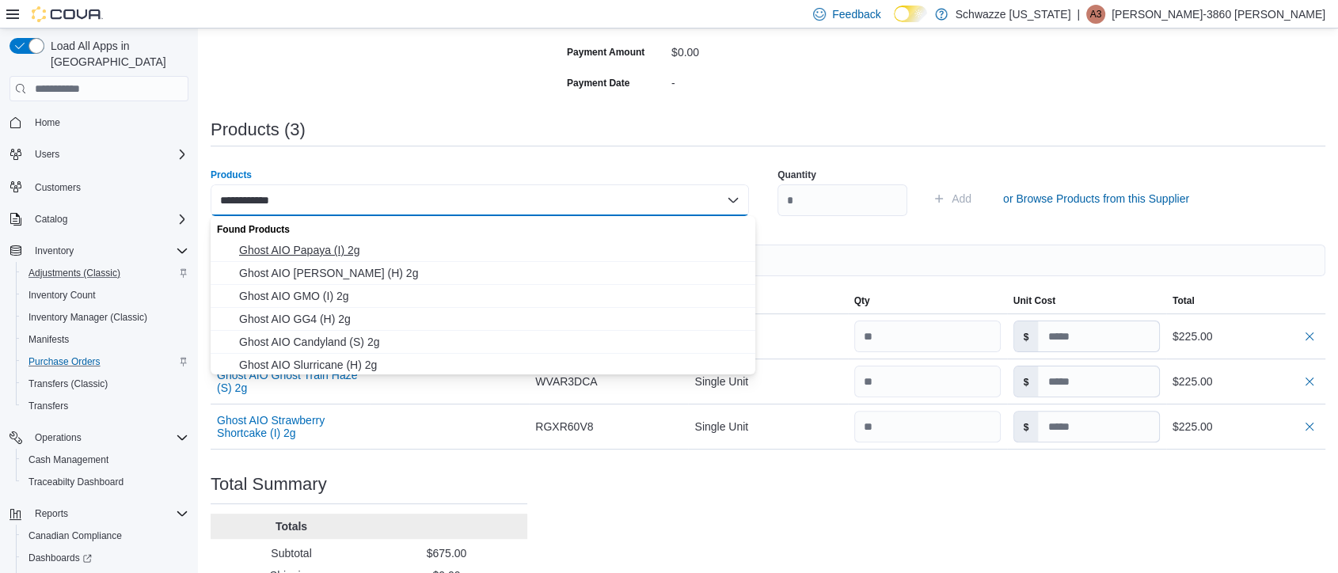
type input "**********"
click at [348, 250] on span "Ghost AIO Papaya (I) 2g" at bounding box center [492, 250] width 507 height 16
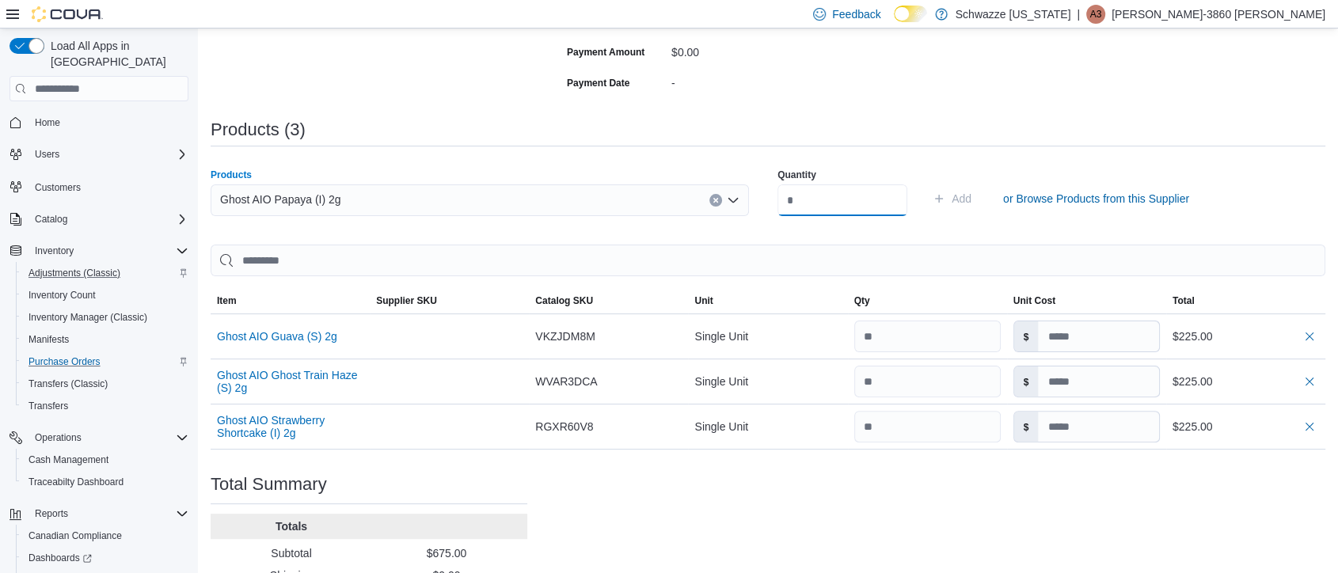
click at [861, 205] on input "number" at bounding box center [842, 200] width 130 height 32
type input "**"
click at [926, 183] on button "Add" at bounding box center [951, 199] width 51 height 32
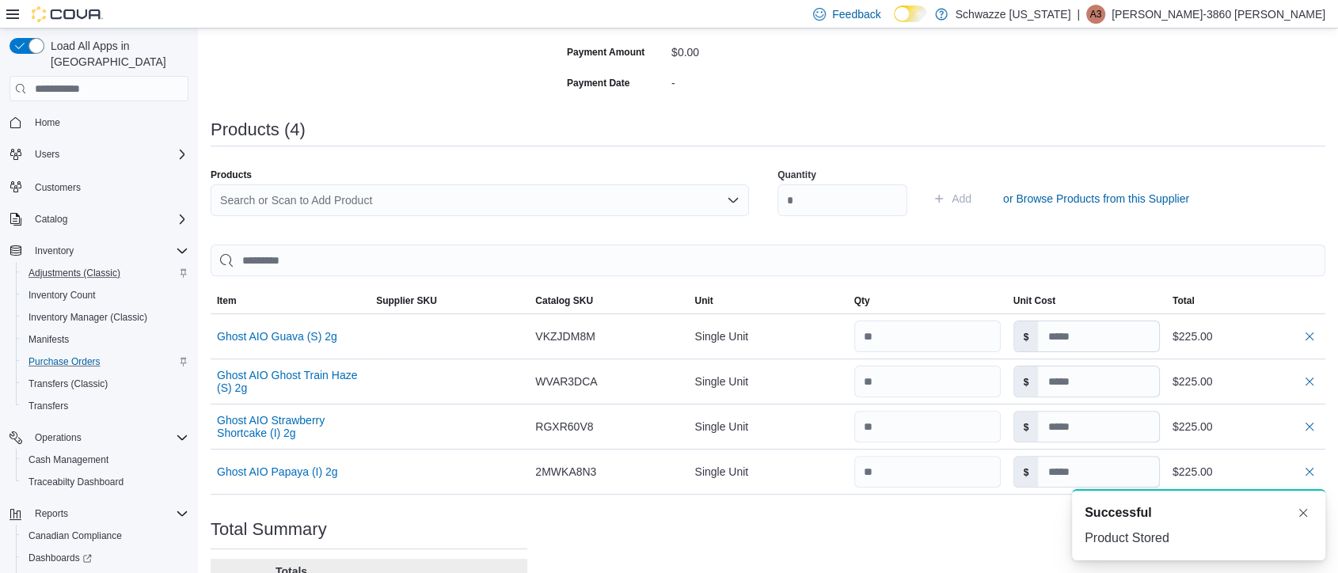
click at [437, 191] on div "Search or Scan to Add Product" at bounding box center [480, 200] width 538 height 32
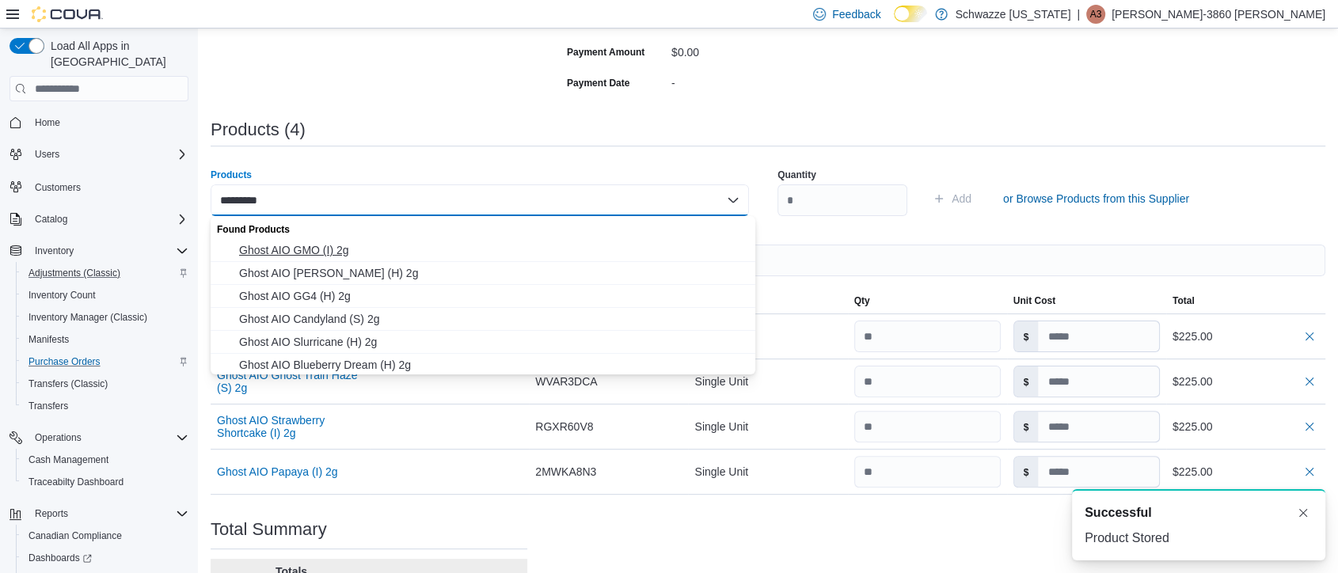
type input "*********"
click at [317, 253] on span "Ghost AIO GMO (I) 2g" at bounding box center [492, 250] width 507 height 16
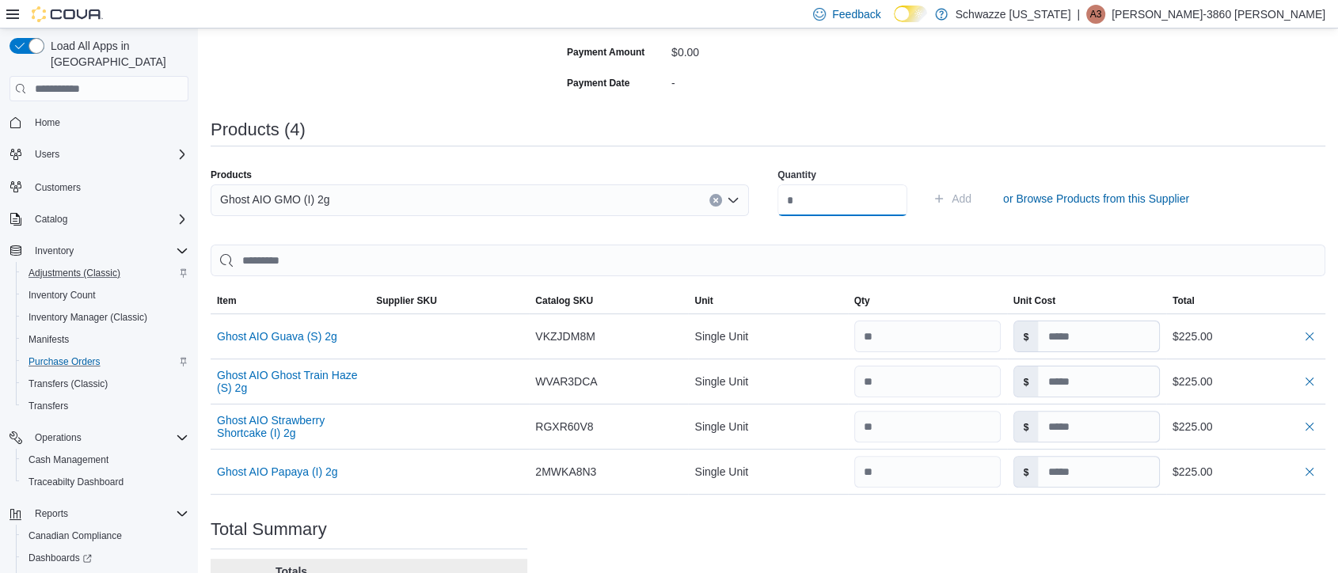
click at [861, 193] on input "number" at bounding box center [842, 200] width 130 height 32
type input "**"
click at [926, 183] on button "Add" at bounding box center [951, 199] width 51 height 32
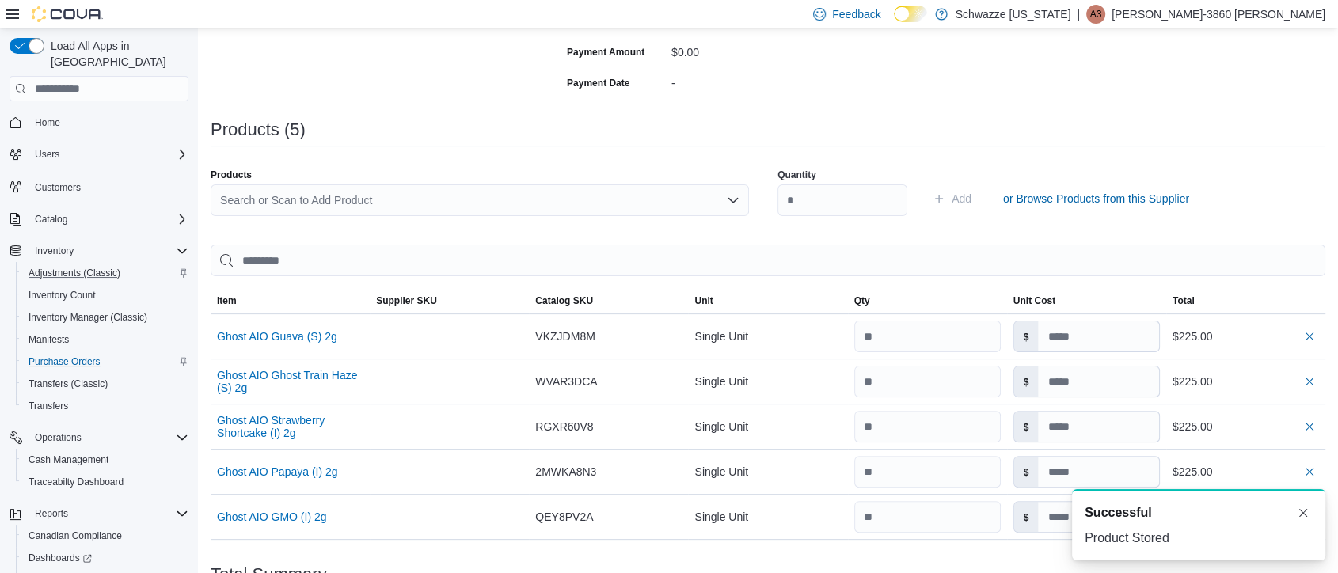
click at [351, 199] on div "Search or Scan to Add Product" at bounding box center [480, 200] width 538 height 32
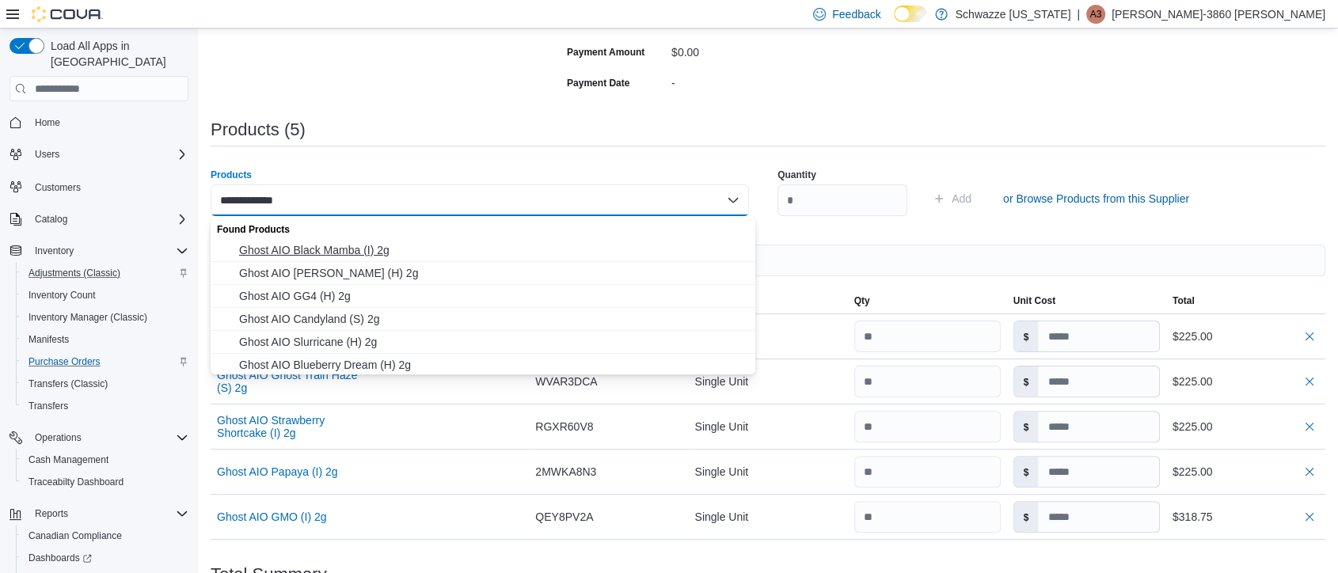
type input "**********"
click at [325, 245] on span "Ghost AIO Black Mamba (I) 2g" at bounding box center [492, 250] width 507 height 16
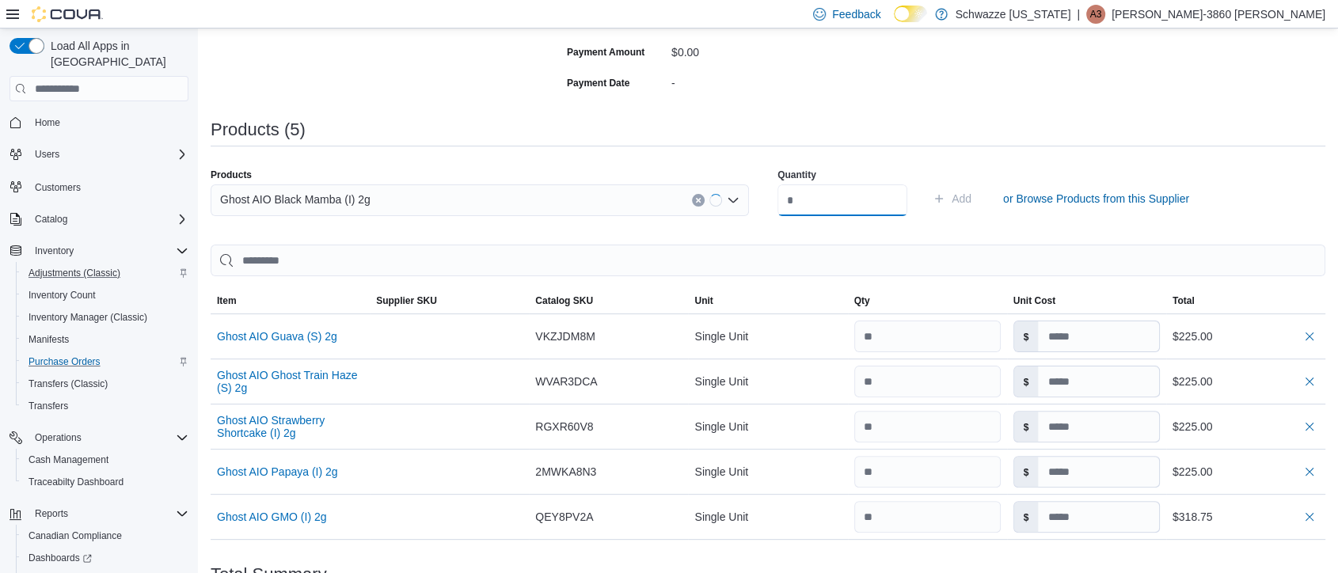
click at [861, 205] on input "number" at bounding box center [842, 200] width 130 height 32
type input "**"
click at [926, 183] on button "Add" at bounding box center [951, 199] width 51 height 32
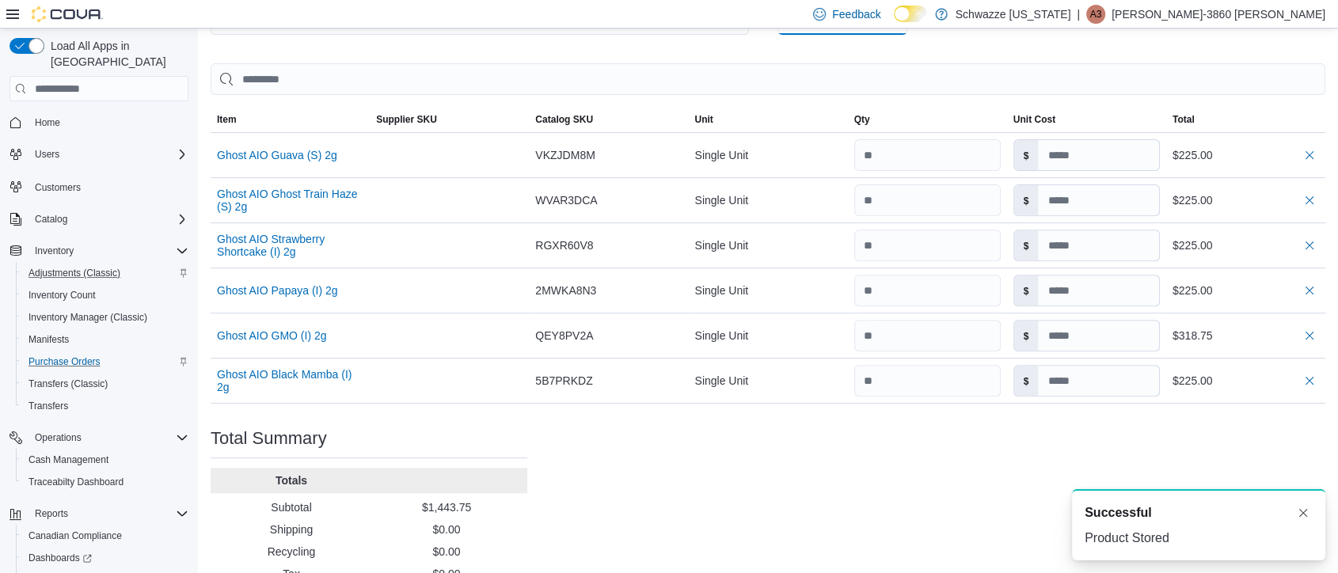
scroll to position [623, 0]
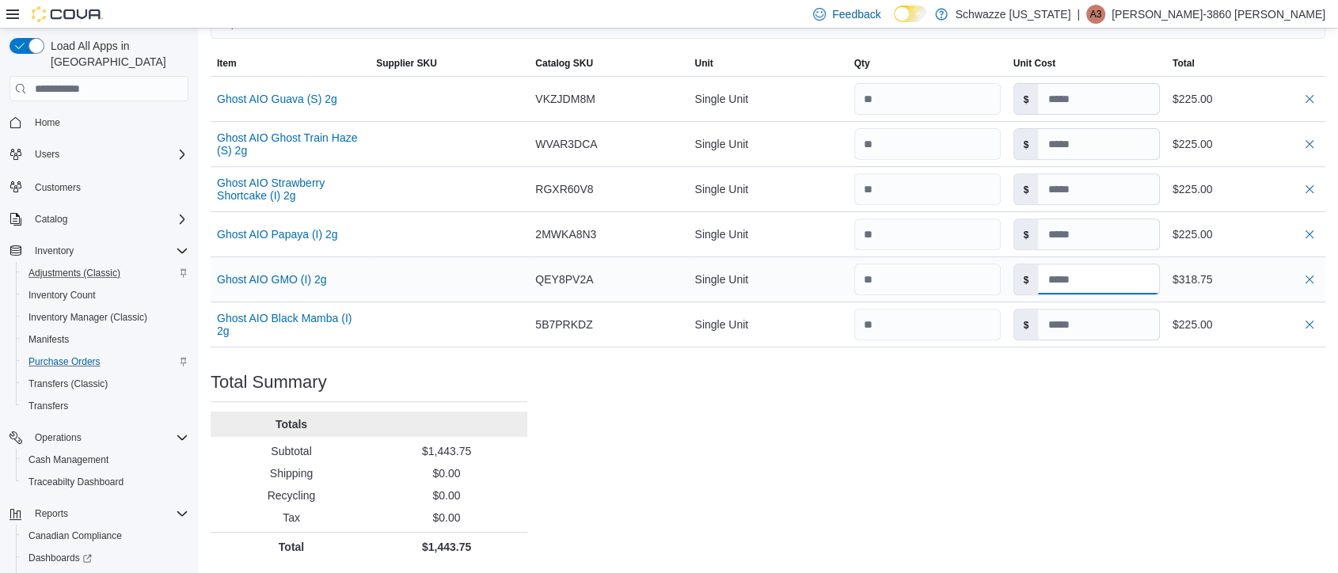
click at [1128, 283] on input at bounding box center [1098, 279] width 120 height 30
type input "**"
click at [1157, 386] on div "Purchase Order: POB6W5-32875 Feedback Purchase Order Details Edit Status Pendin…" at bounding box center [768, 36] width 1115 height 1051
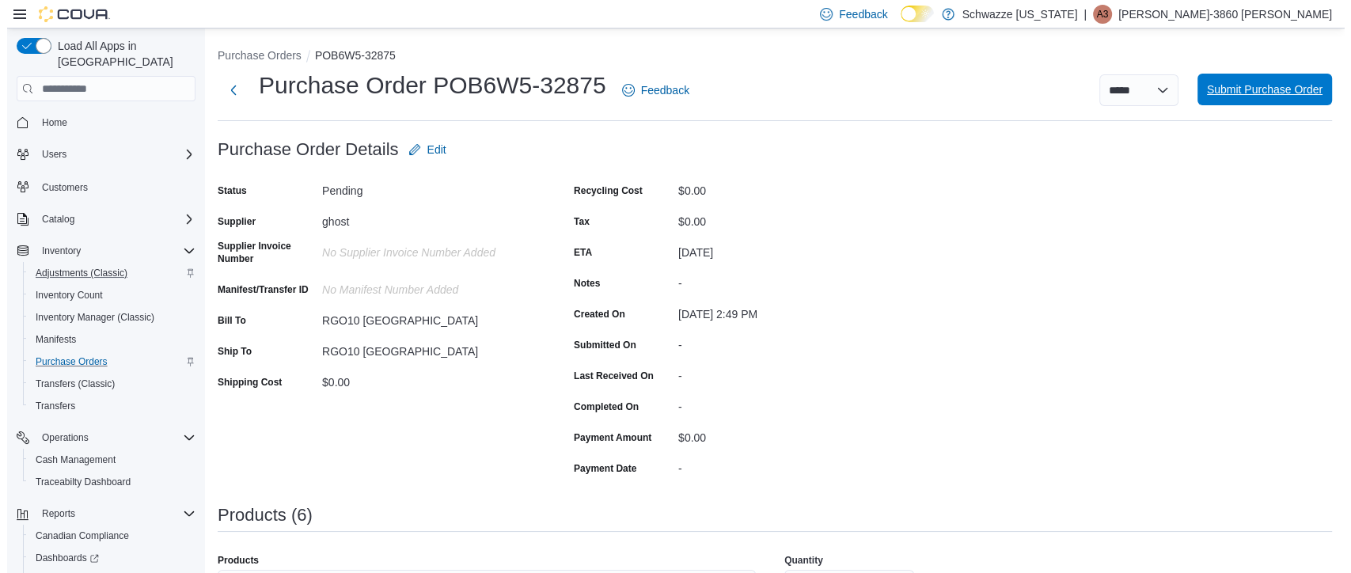
scroll to position [0, 0]
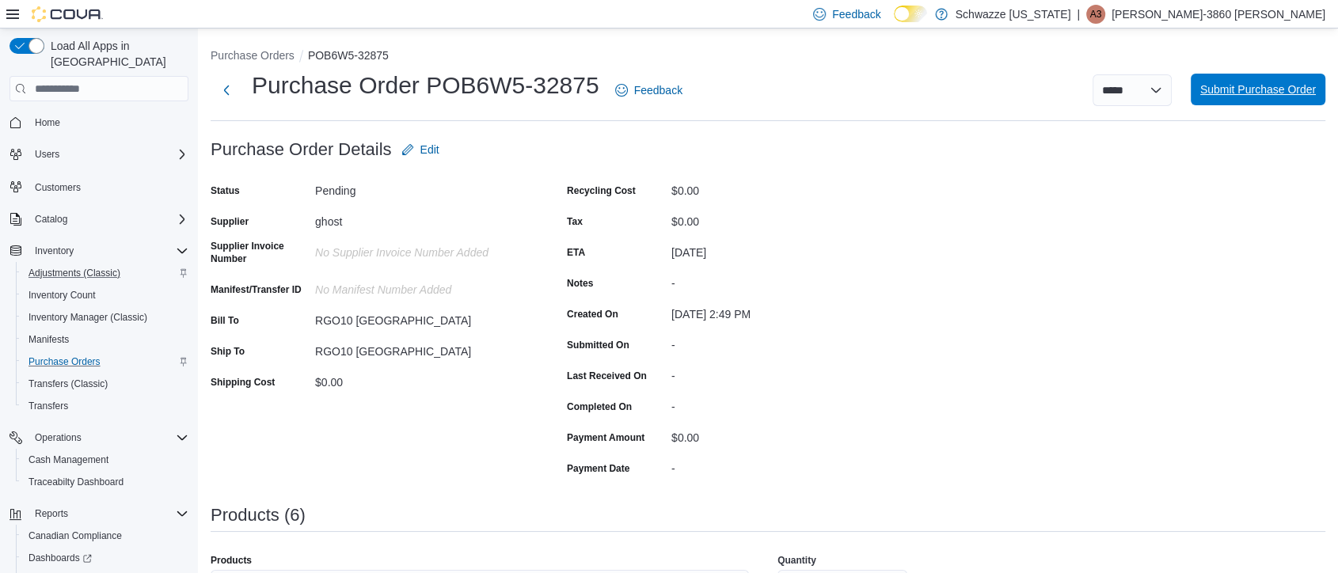
click at [1251, 103] on span "Submit Purchase Order" at bounding box center [1258, 90] width 116 height 32
type input "**"
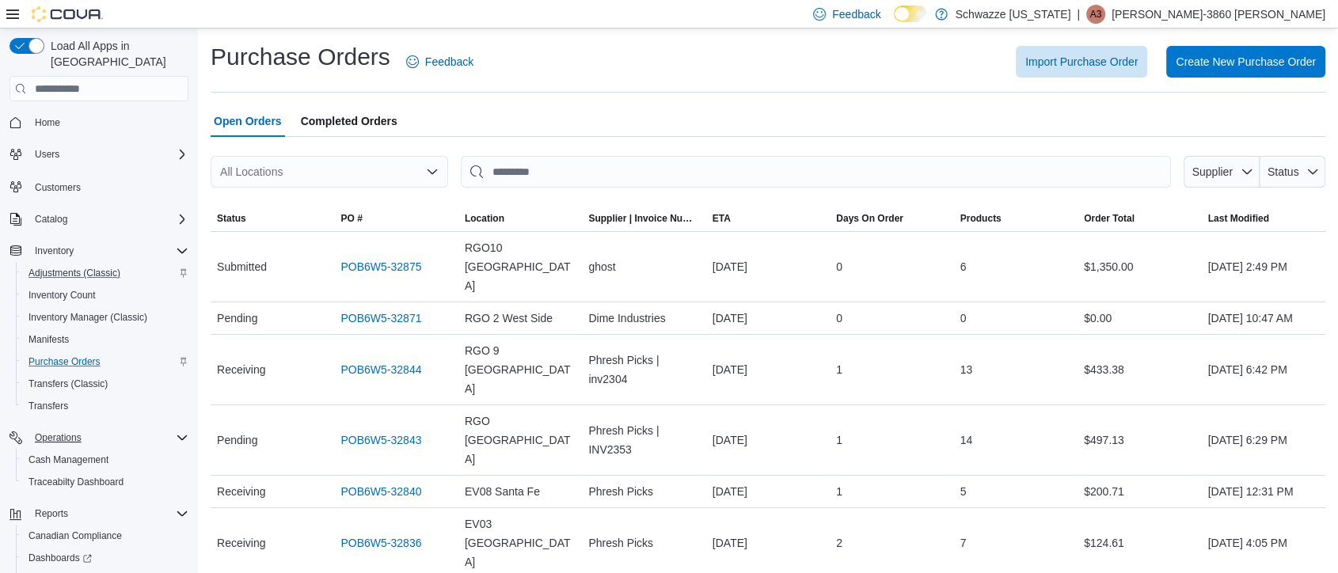
scroll to position [72, 0]
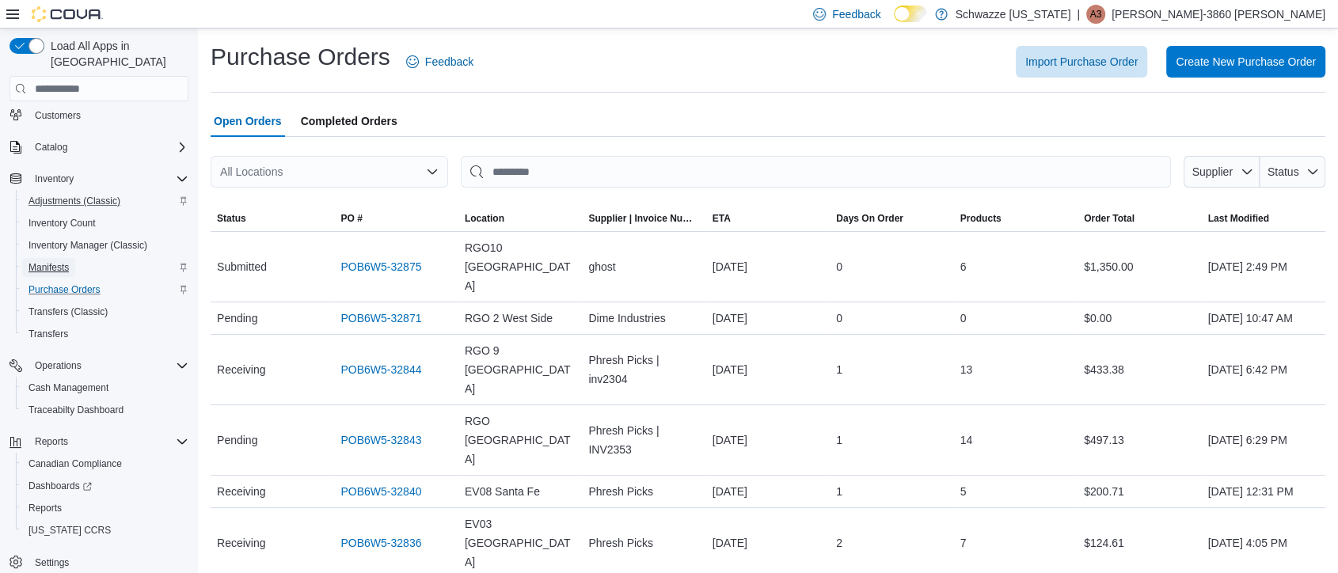
click at [56, 261] on span "Manifests" at bounding box center [49, 267] width 40 height 13
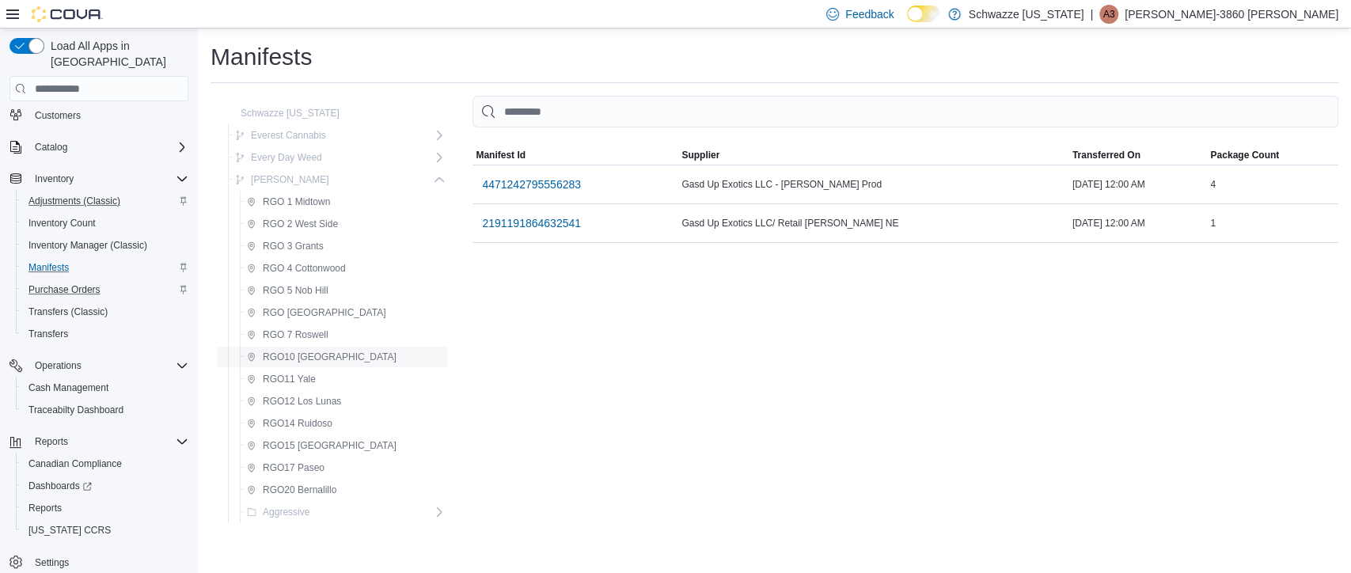
click at [317, 357] on span "RGO10 [GEOGRAPHIC_DATA]" at bounding box center [330, 357] width 134 height 13
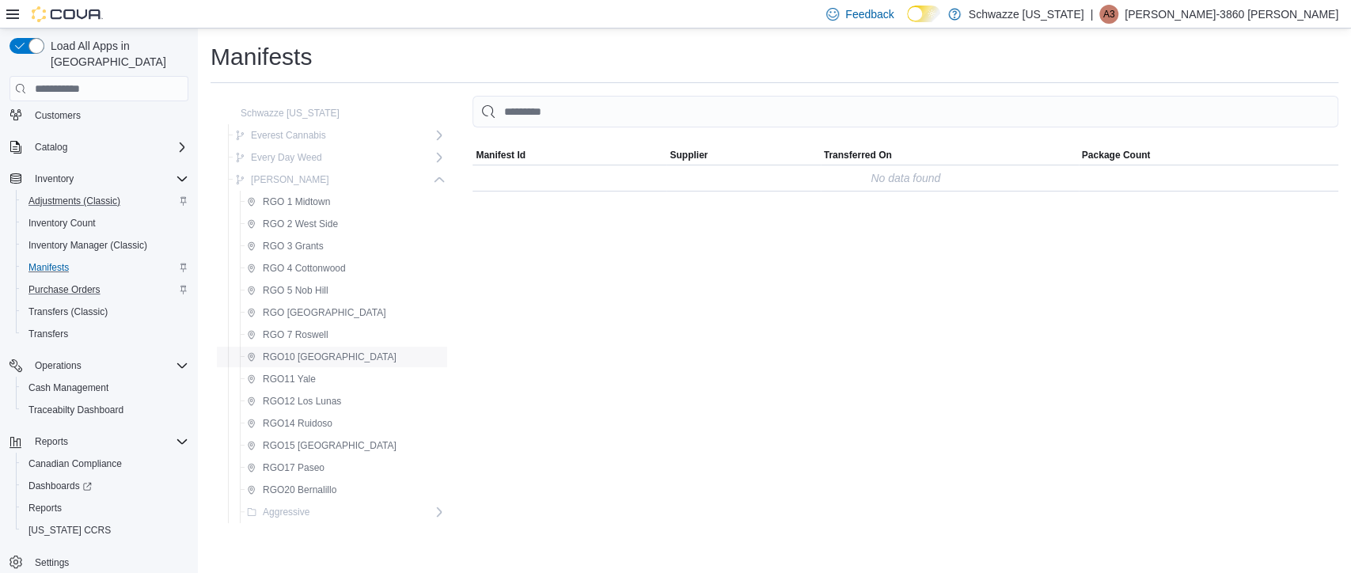
click at [287, 364] on span "RGO10 [GEOGRAPHIC_DATA]" at bounding box center [322, 357] width 150 height 19
click at [311, 354] on span "RGO10 [GEOGRAPHIC_DATA]" at bounding box center [330, 357] width 134 height 13
click at [295, 355] on span "RGO10 [GEOGRAPHIC_DATA]" at bounding box center [330, 357] width 134 height 13
click at [298, 379] on span "RGO11 Yale" at bounding box center [289, 379] width 53 height 13
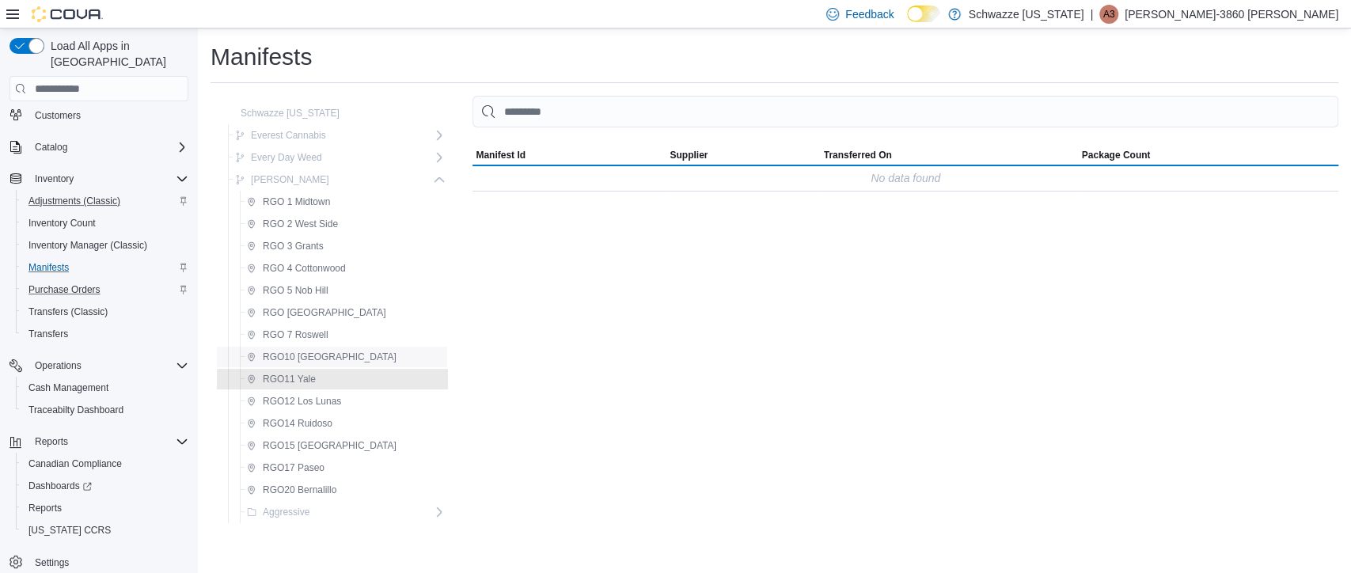
click at [283, 357] on span "RGO10 [GEOGRAPHIC_DATA]" at bounding box center [330, 357] width 134 height 13
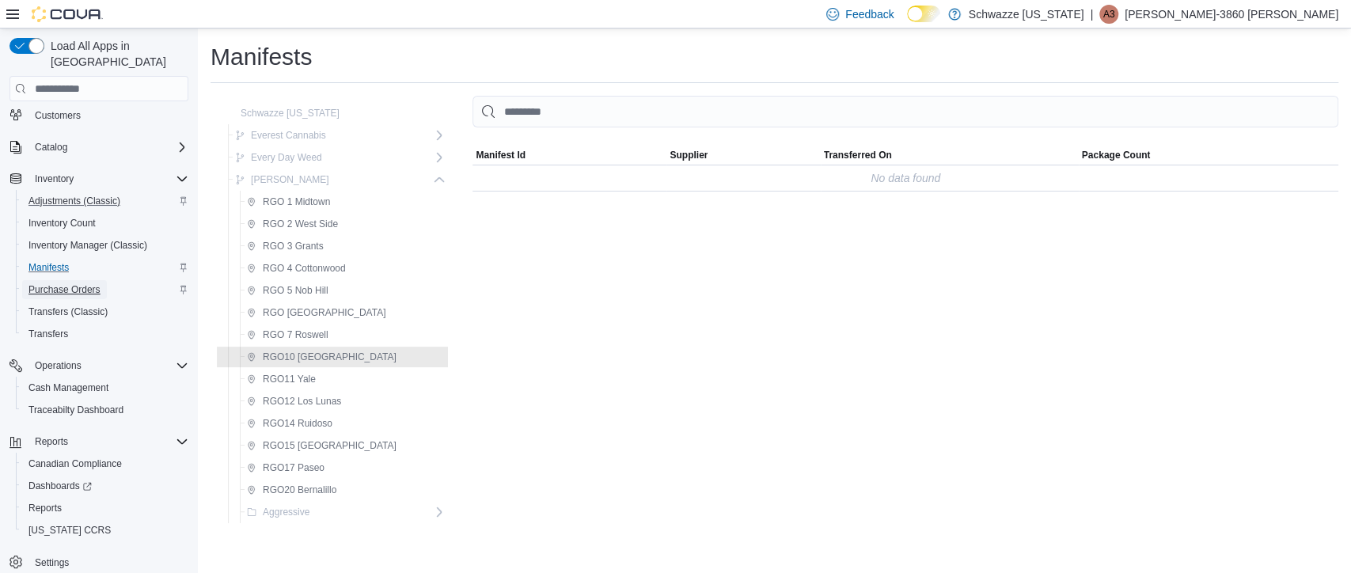
click at [53, 283] on span "Purchase Orders" at bounding box center [65, 289] width 72 height 13
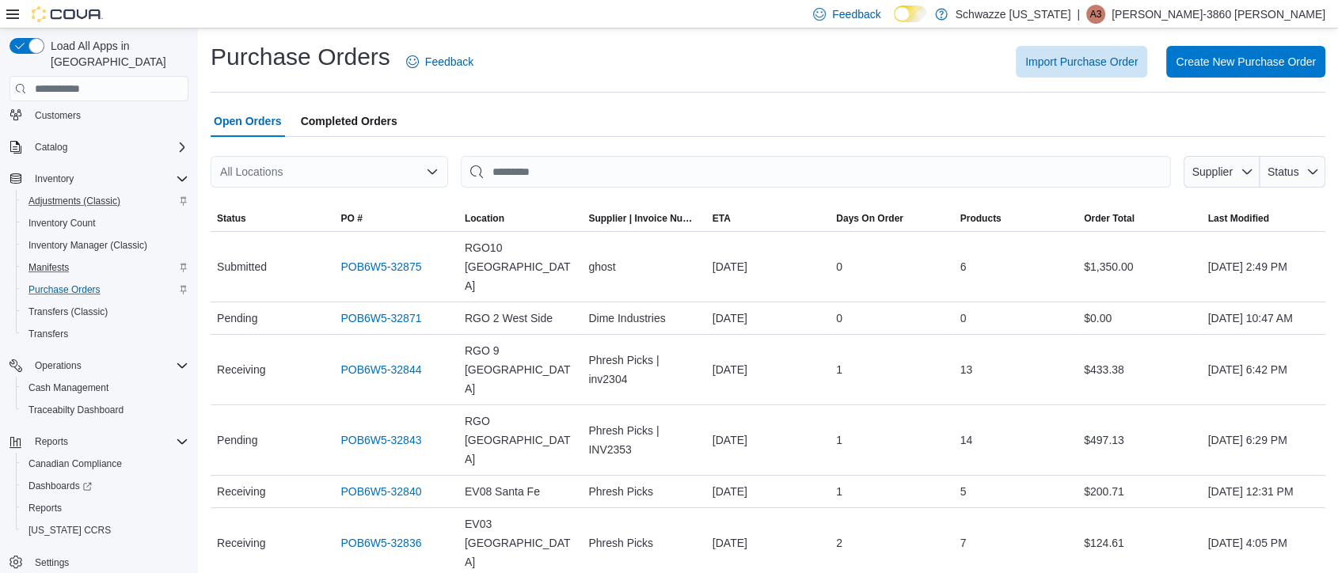
click at [374, 170] on div "All Locations" at bounding box center [330, 172] width 238 height 32
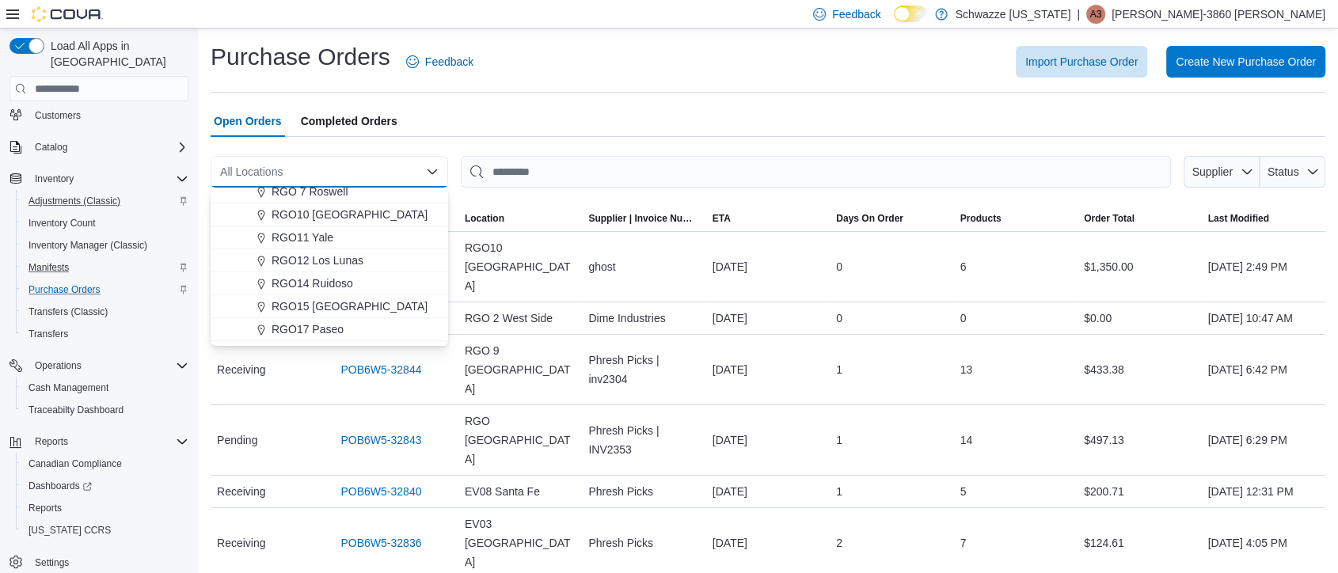
scroll to position [583, 0]
click at [298, 214] on span "RGO10 [GEOGRAPHIC_DATA]" at bounding box center [350, 213] width 156 height 16
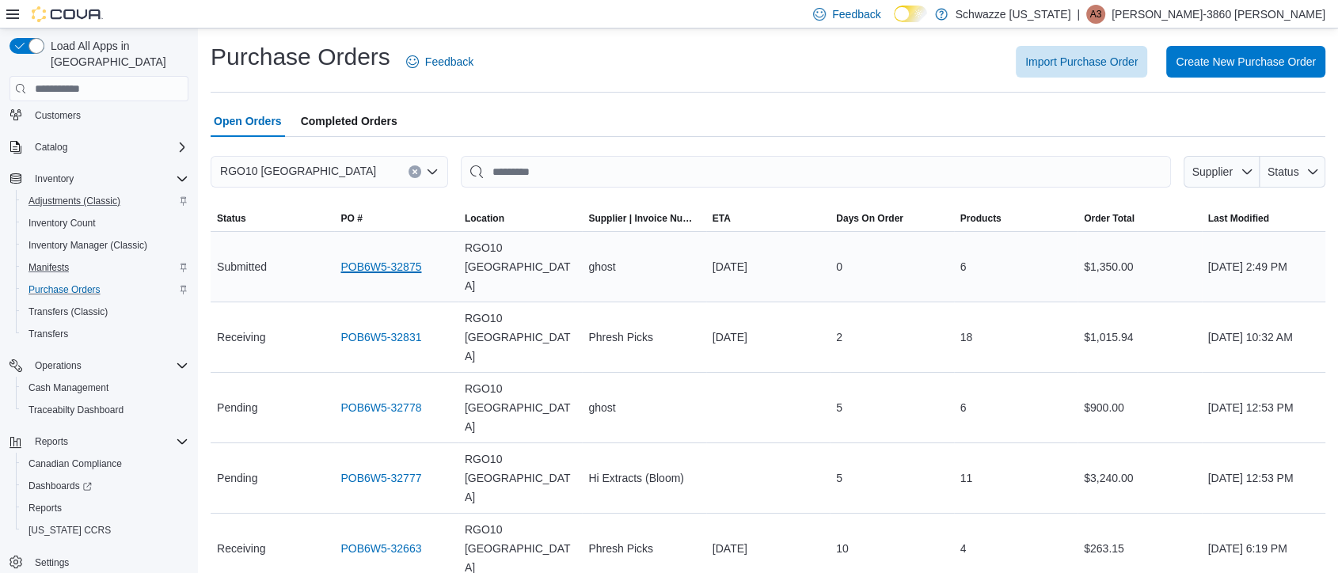
click at [390, 257] on link "POB6W5-32875" at bounding box center [380, 266] width 81 height 19
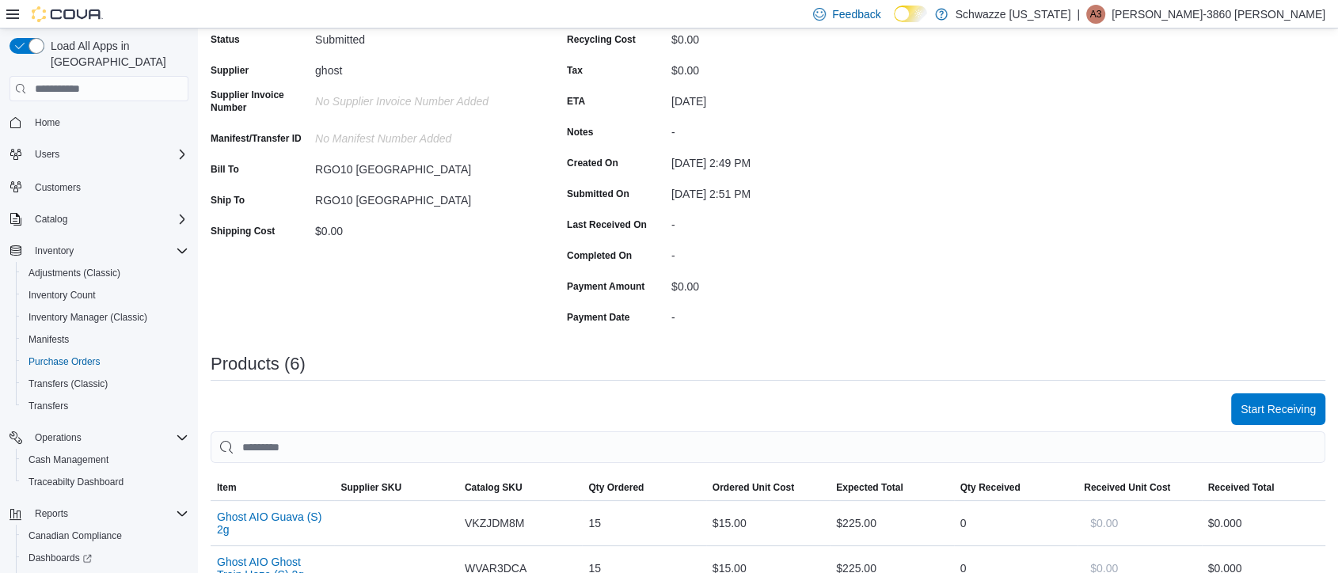
scroll to position [146, 0]
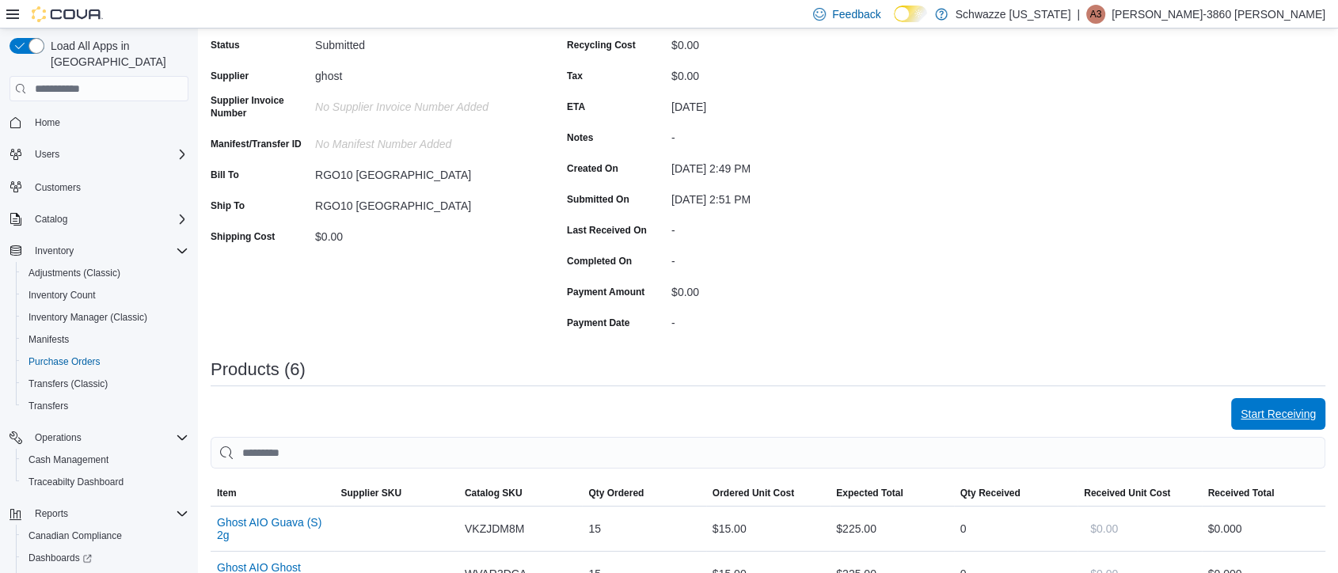
click at [1290, 409] on span "Start Receiving" at bounding box center [1278, 414] width 75 height 16
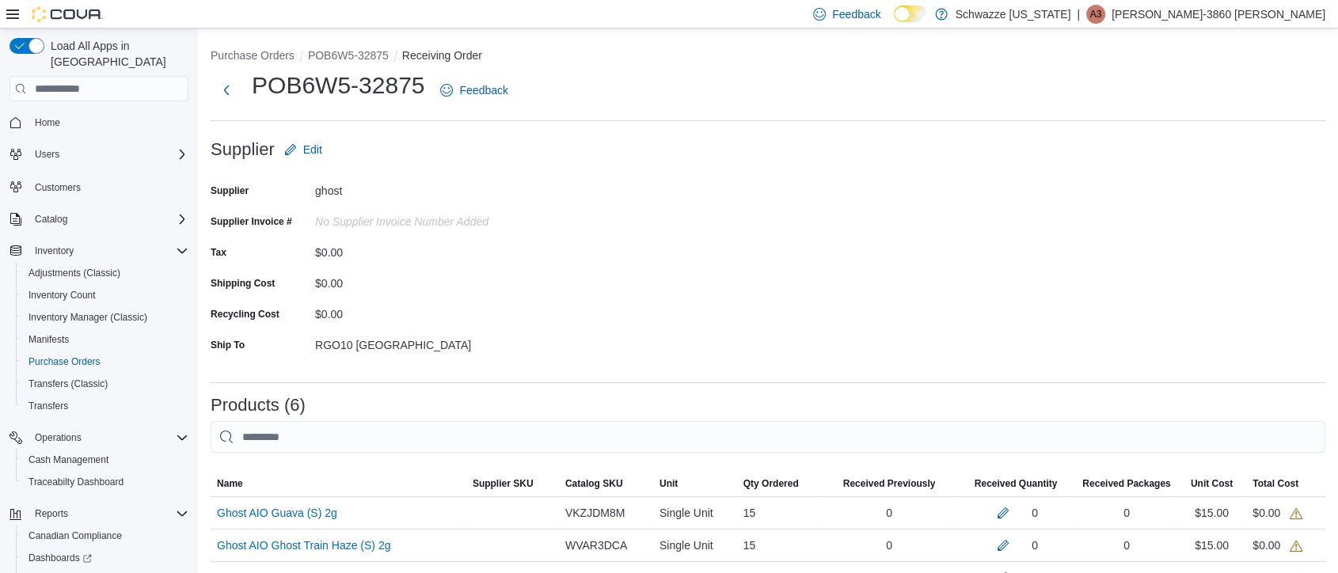
scroll to position [370, 0]
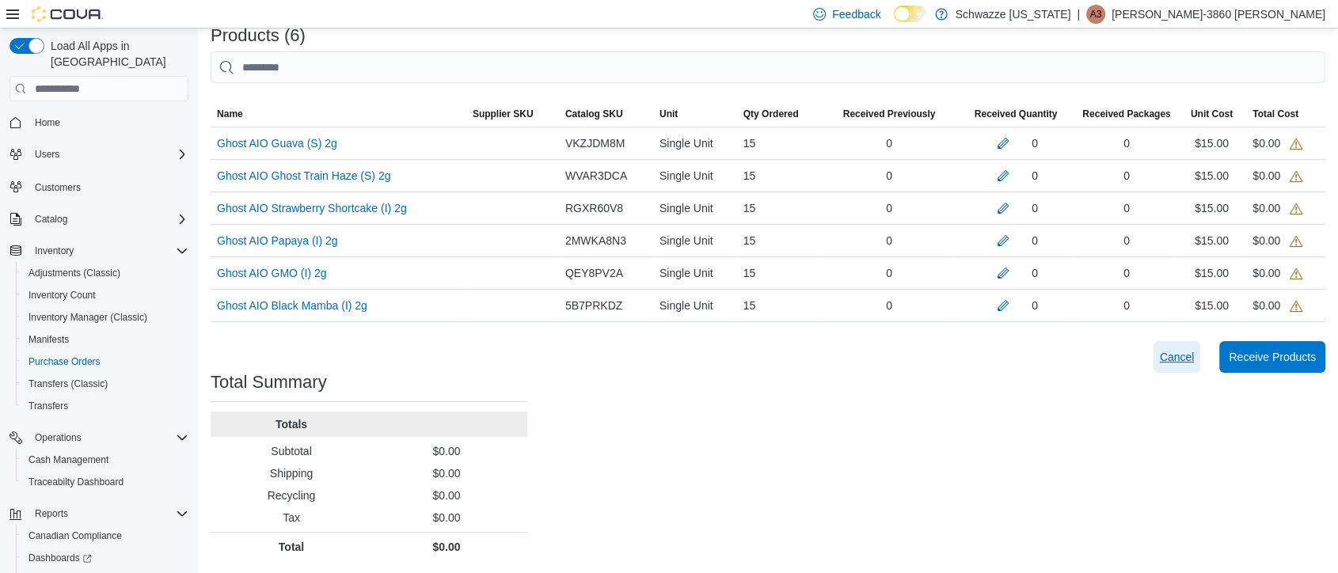
click at [1189, 365] on span "Cancel" at bounding box center [1177, 357] width 35 height 32
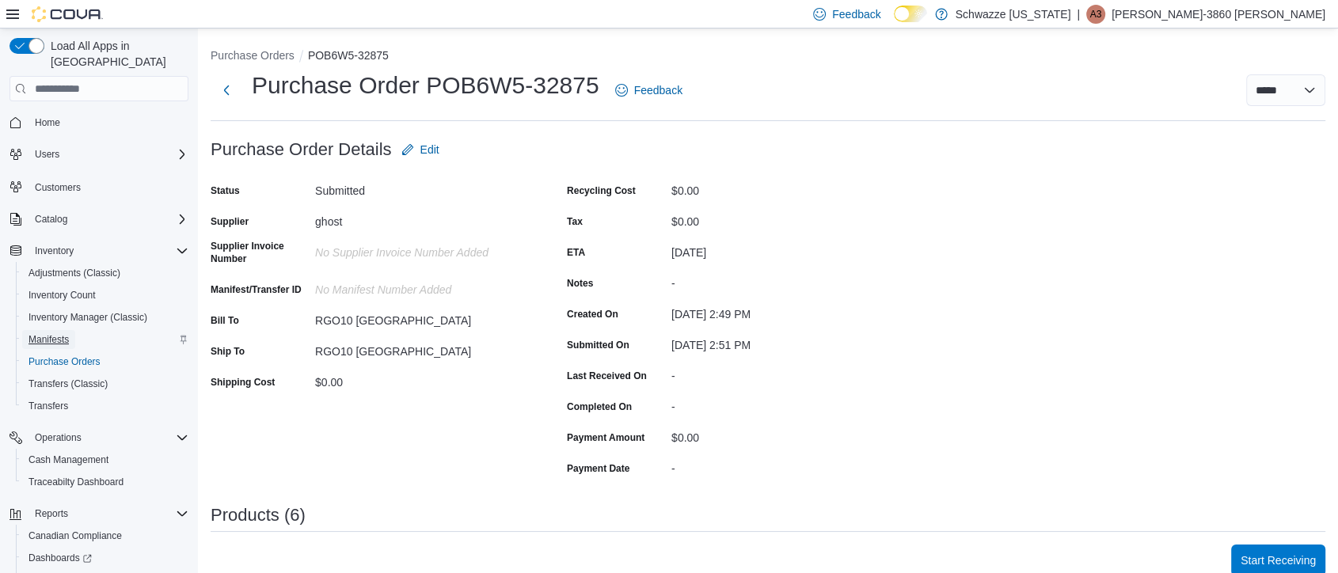
click at [40, 333] on span "Manifests" at bounding box center [49, 339] width 40 height 13
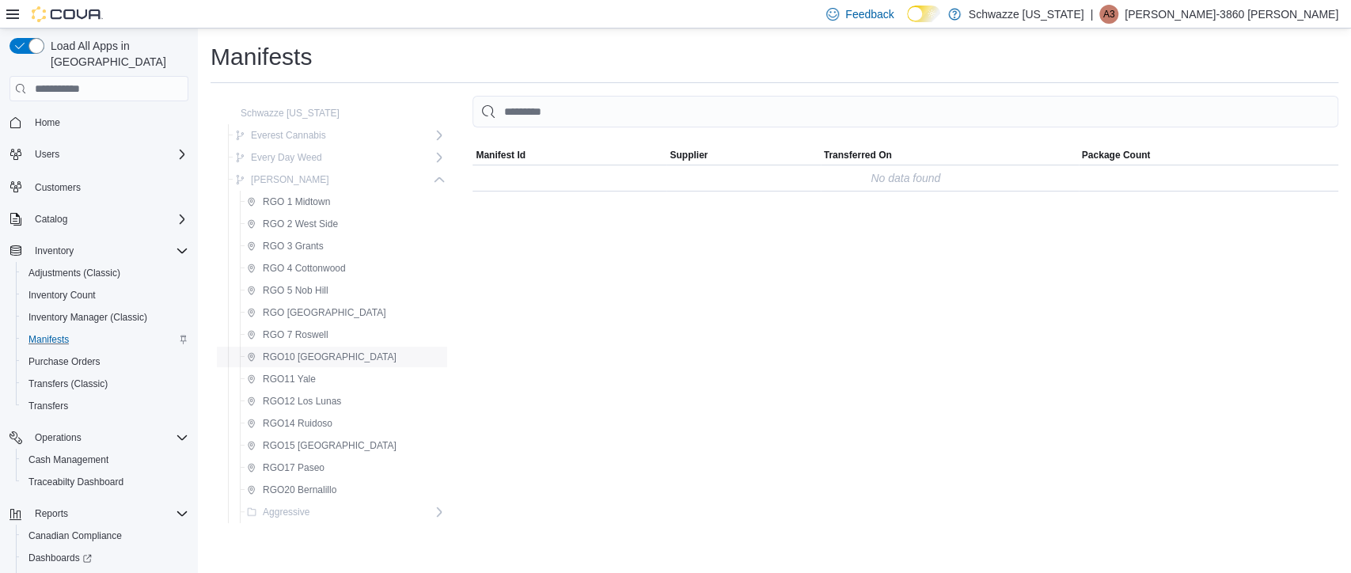
click at [280, 357] on span "RGO10 [GEOGRAPHIC_DATA]" at bounding box center [330, 357] width 134 height 13
click at [272, 332] on span "RGO 7 Roswell" at bounding box center [296, 335] width 66 height 13
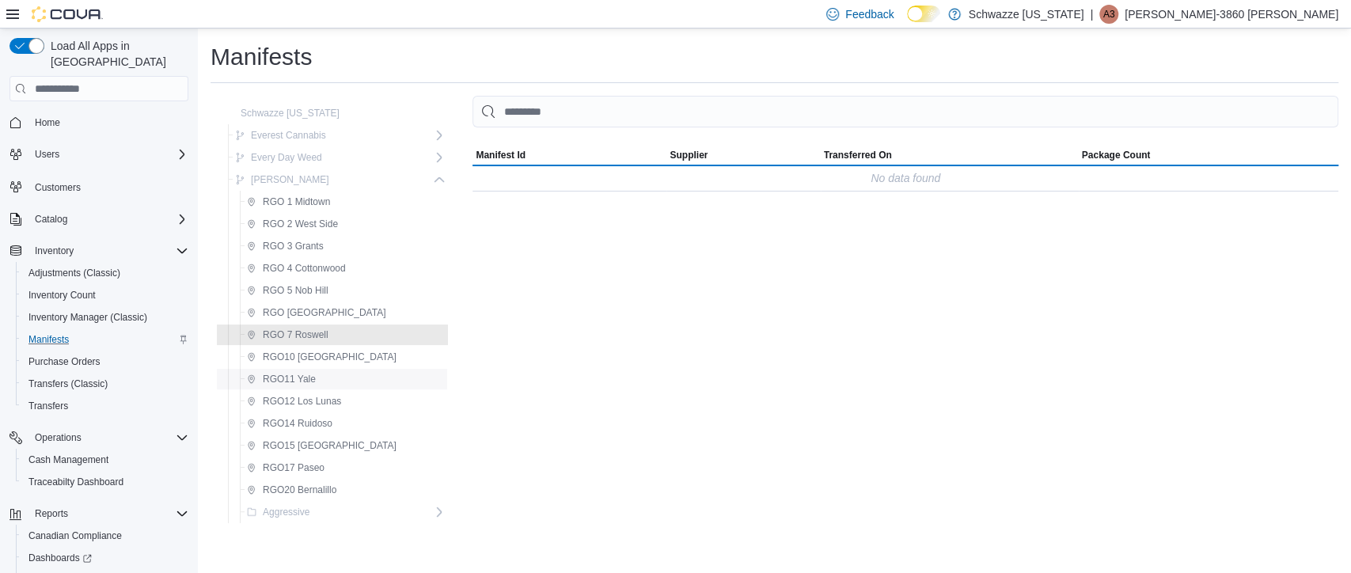
click at [284, 370] on span "RGO11 Yale" at bounding box center [281, 379] width 69 height 19
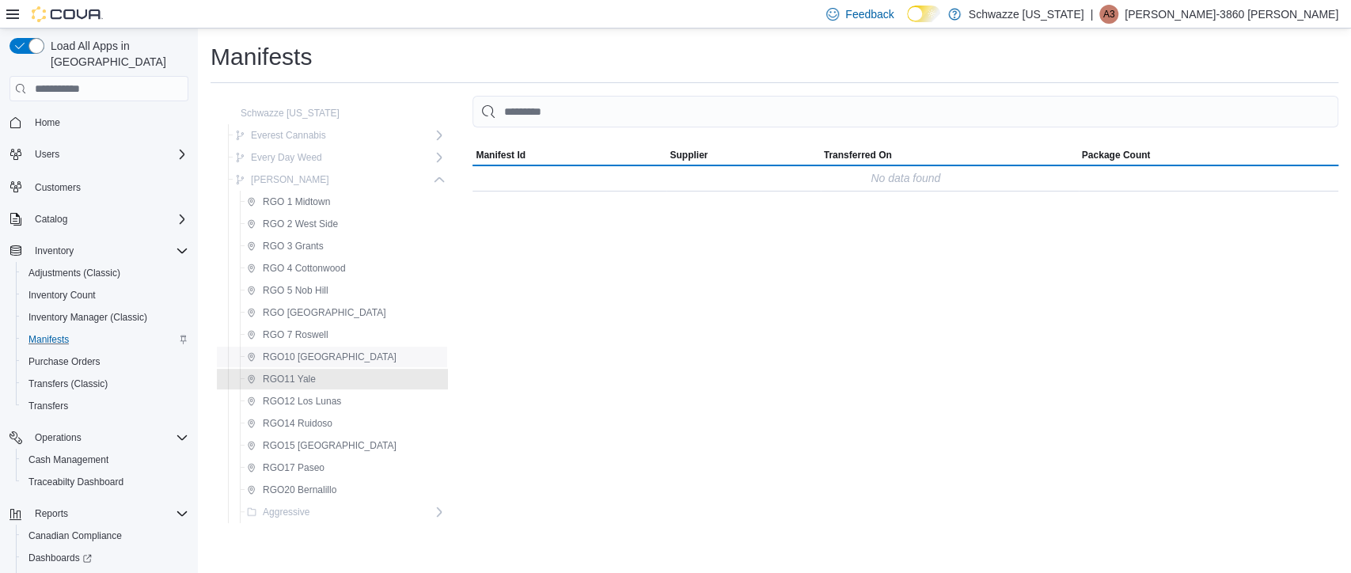
click at [277, 353] on span "RGO10 [GEOGRAPHIC_DATA]" at bounding box center [330, 357] width 134 height 13
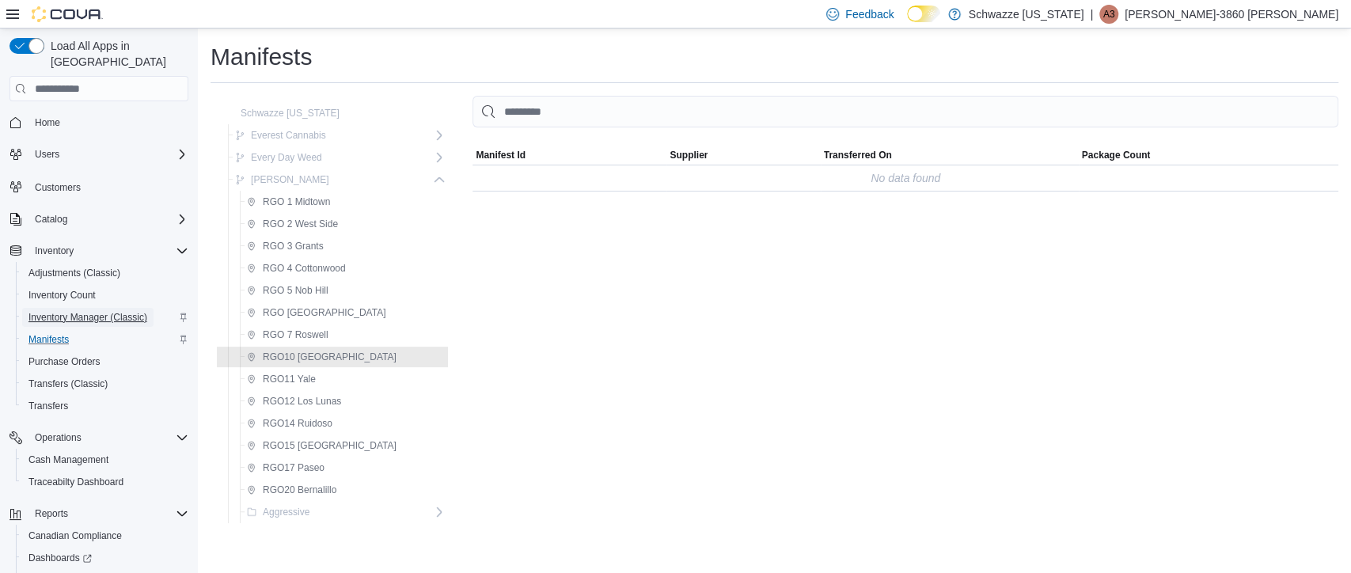
click at [65, 311] on span "Inventory Manager (Classic)" at bounding box center [88, 317] width 119 height 13
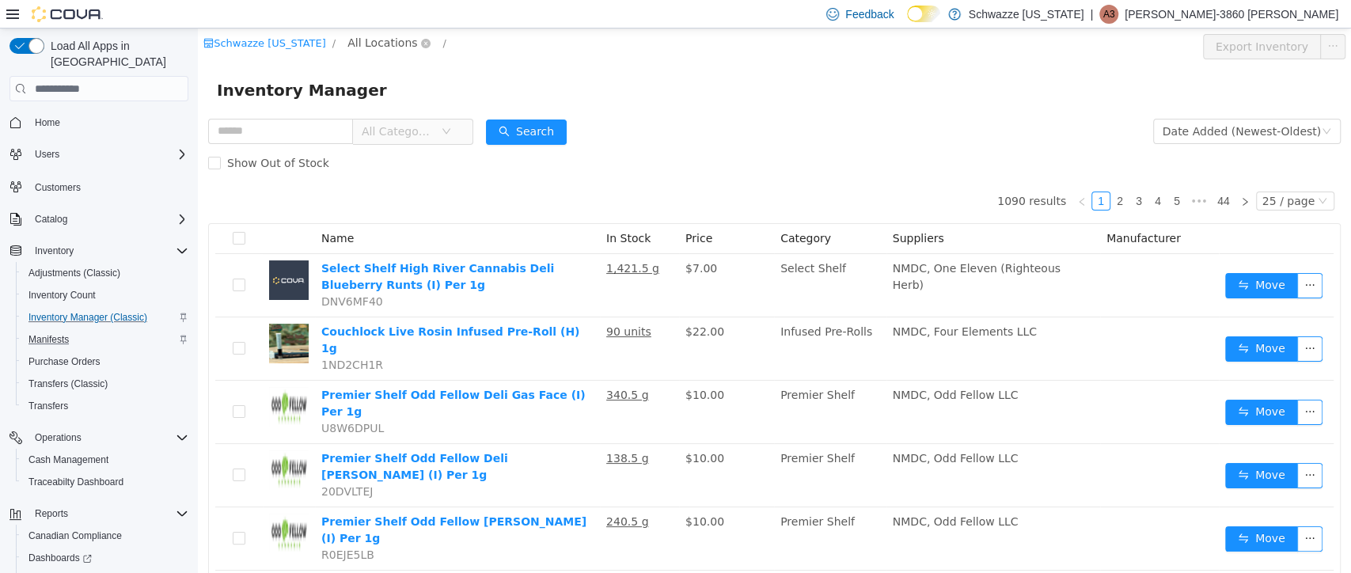
click at [362, 44] on span "All Locations" at bounding box center [383, 42] width 70 height 17
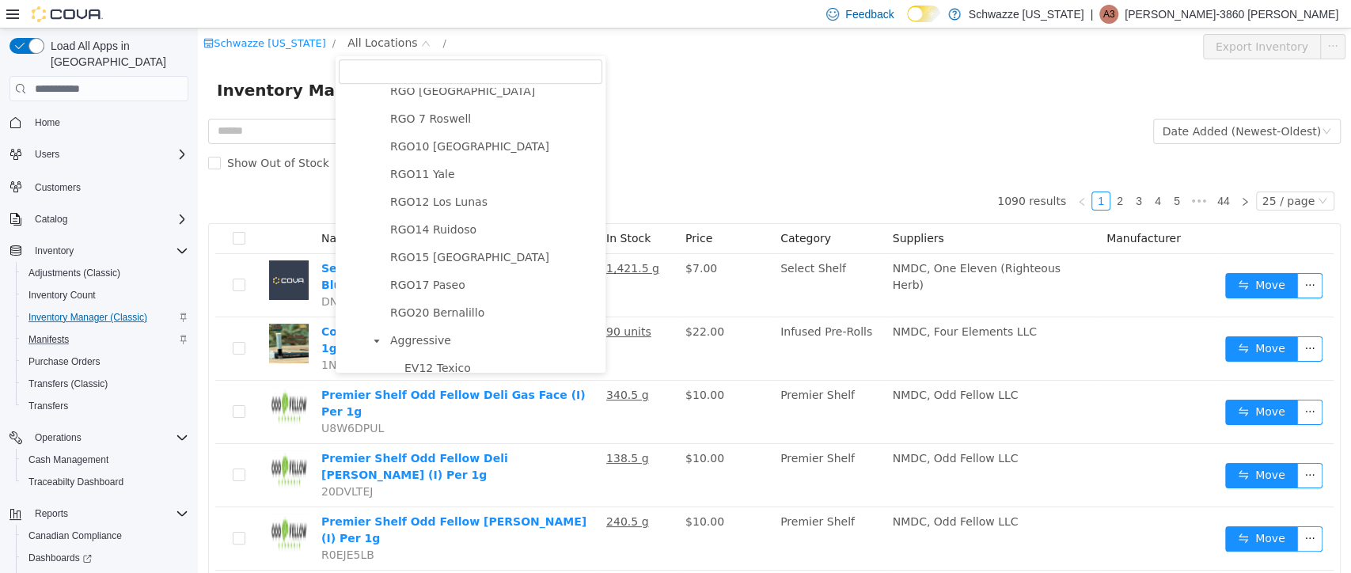
scroll to position [675, 0]
click at [405, 149] on span "RGO10 [GEOGRAPHIC_DATA]" at bounding box center [469, 145] width 159 height 13
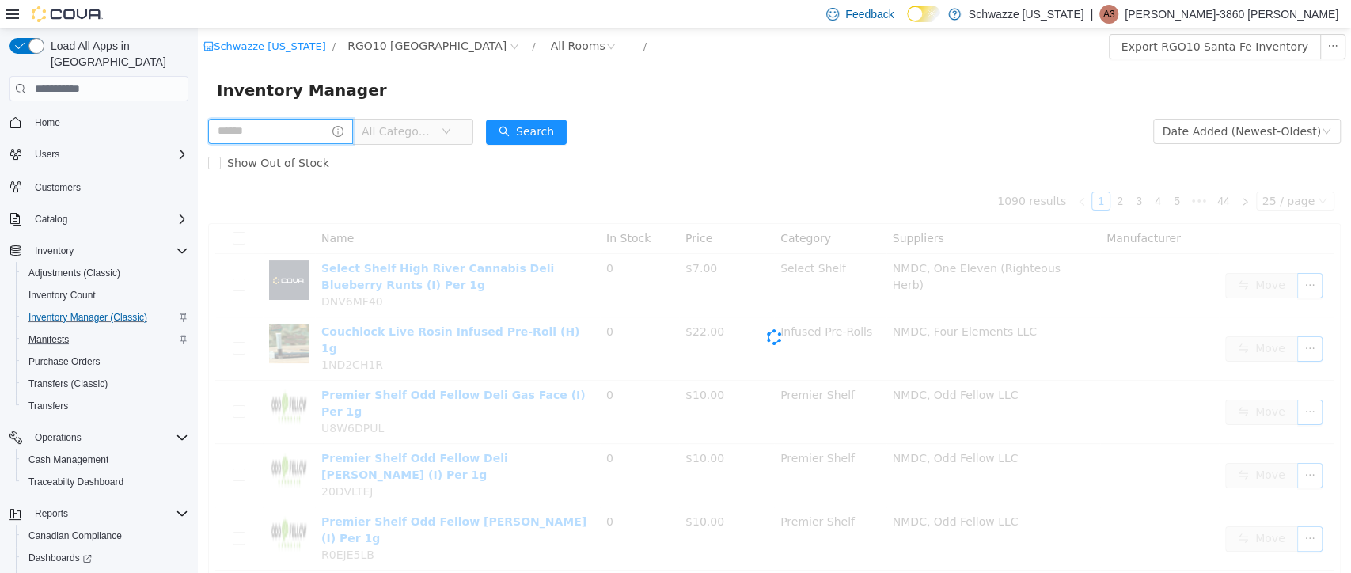
click at [256, 143] on input "text" at bounding box center [280, 131] width 145 height 25
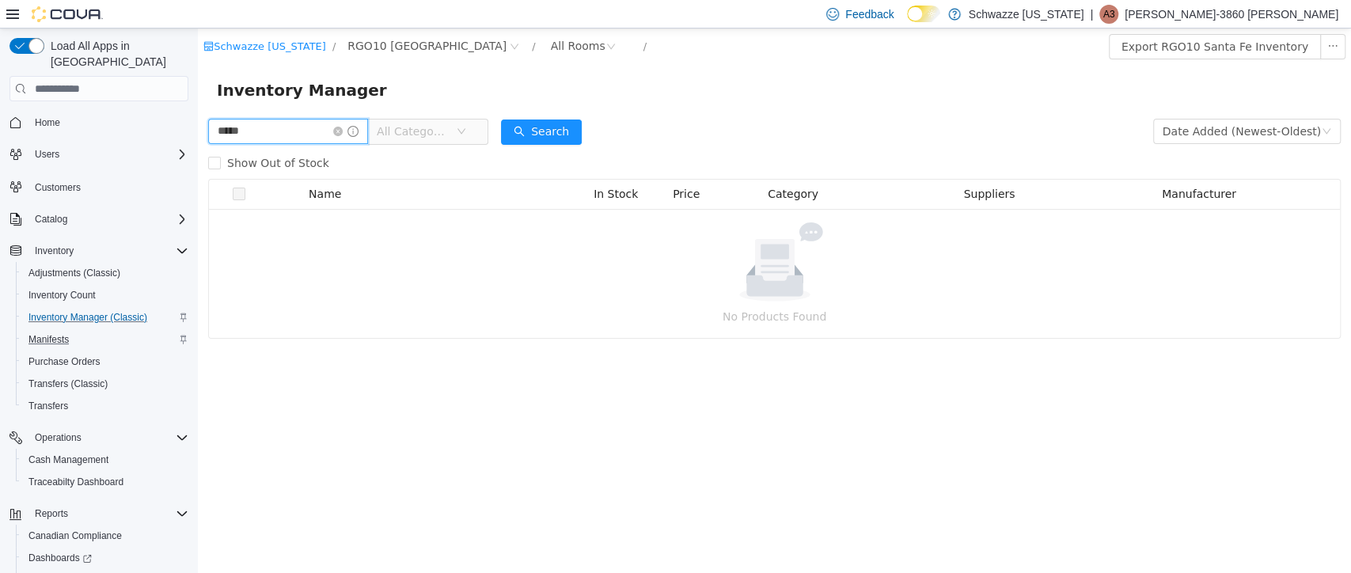
type input "*****"
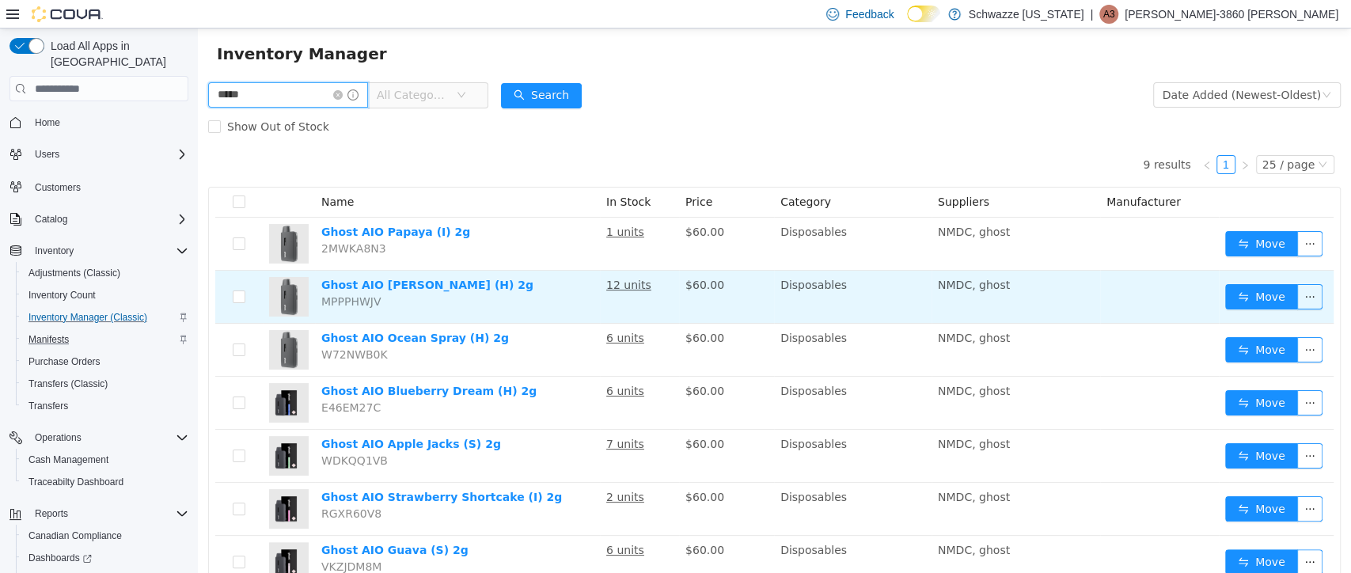
scroll to position [30, 0]
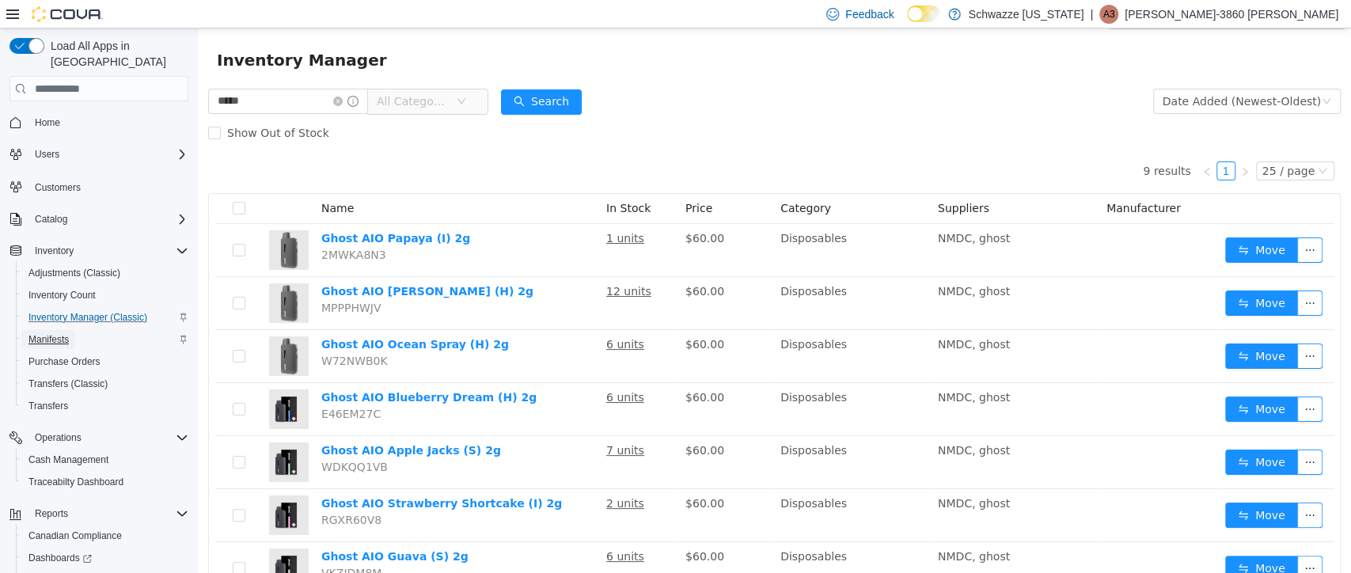
click at [67, 333] on span "Manifests" at bounding box center [49, 339] width 40 height 13
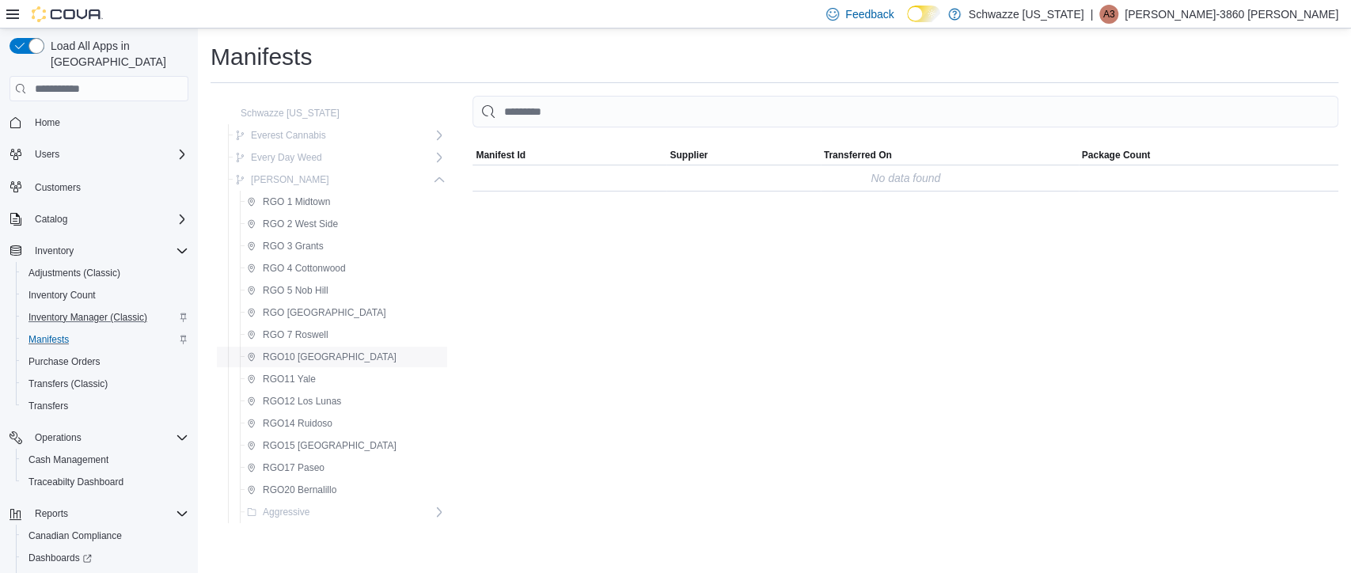
click at [310, 354] on span "RGO10 [GEOGRAPHIC_DATA]" at bounding box center [330, 357] width 134 height 13
click at [324, 355] on span "RGO10 [GEOGRAPHIC_DATA]" at bounding box center [330, 357] width 134 height 13
click at [44, 355] on span "Purchase Orders" at bounding box center [65, 361] width 72 height 13
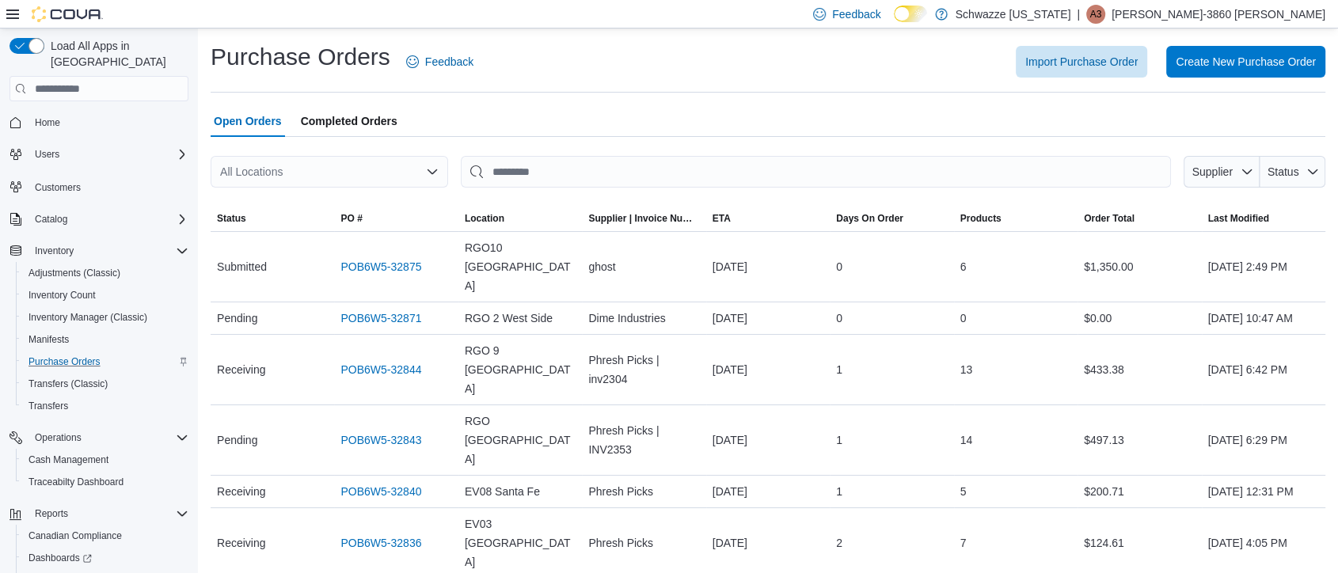
click at [269, 172] on div "All Locations" at bounding box center [330, 172] width 238 height 32
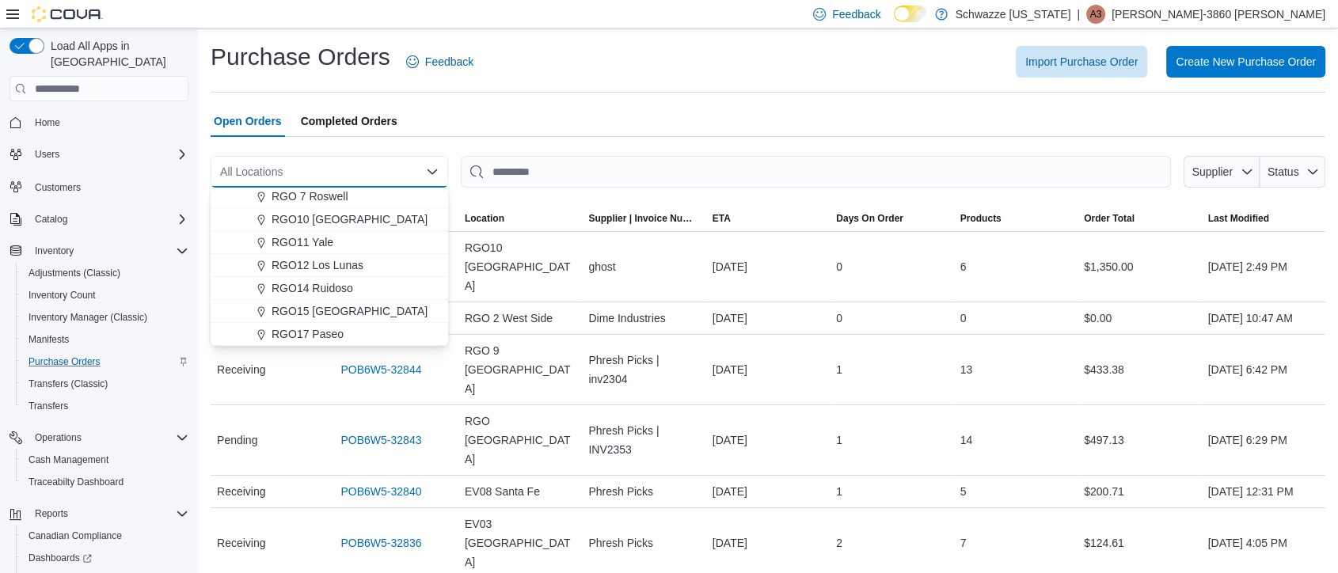
scroll to position [577, 0]
click at [296, 215] on span "RGO10 [GEOGRAPHIC_DATA]" at bounding box center [350, 219] width 156 height 16
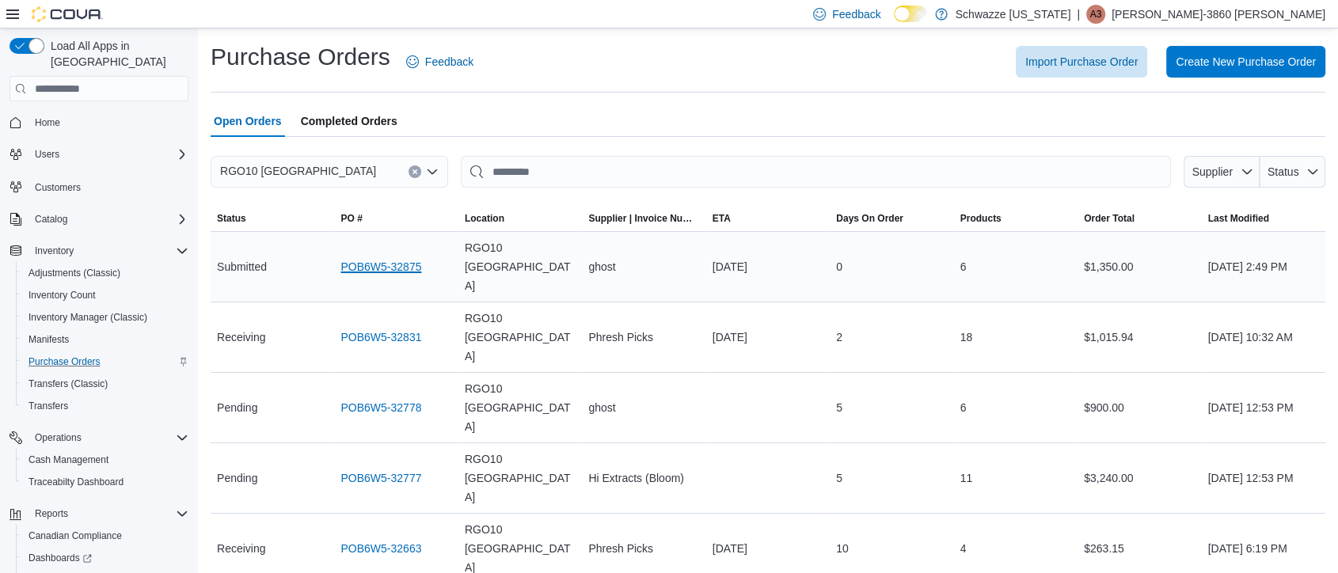
click at [357, 257] on link "POB6W5-32875" at bounding box center [380, 266] width 81 height 19
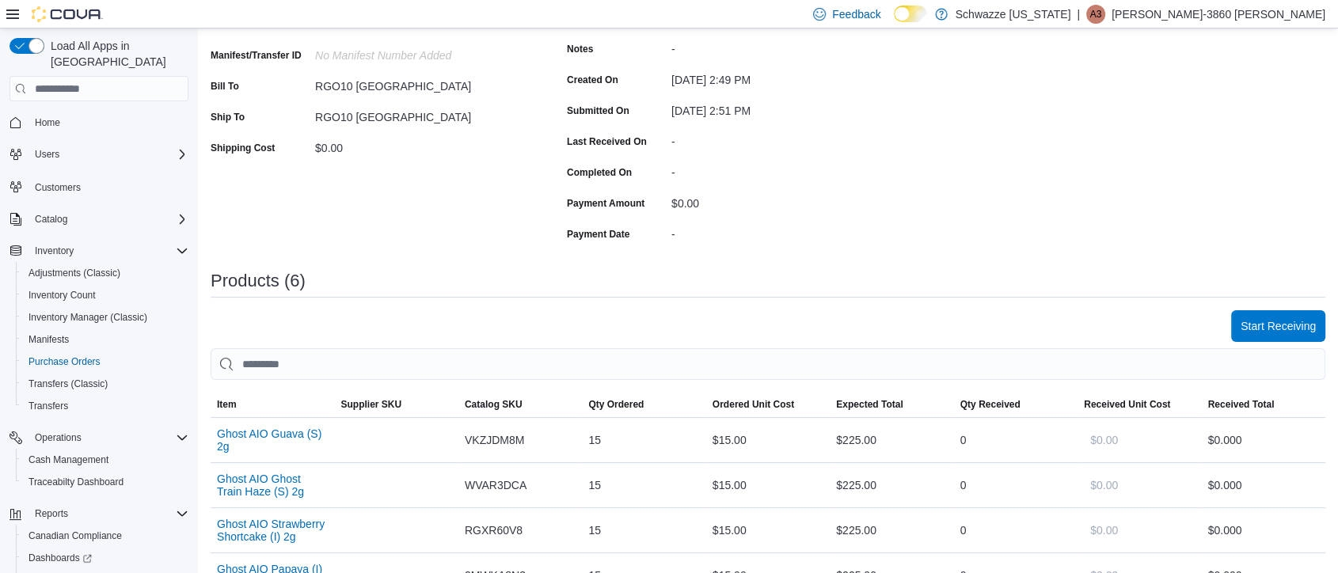
scroll to position [231, 0]
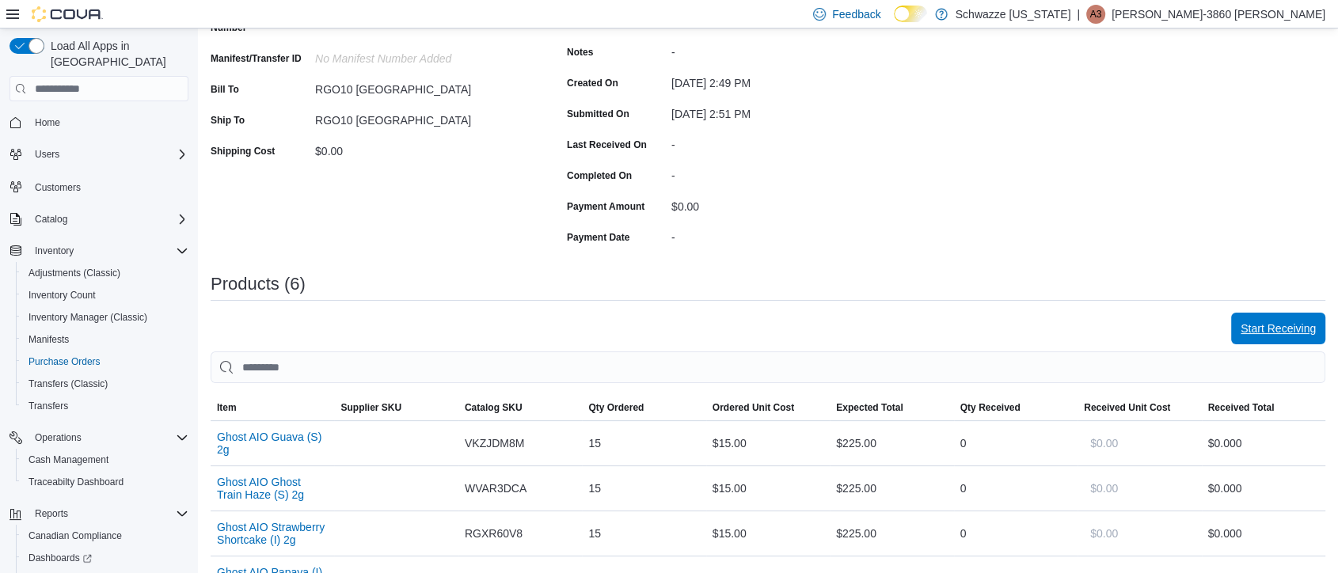
click at [1284, 322] on span "Start Receiving" at bounding box center [1278, 329] width 75 height 16
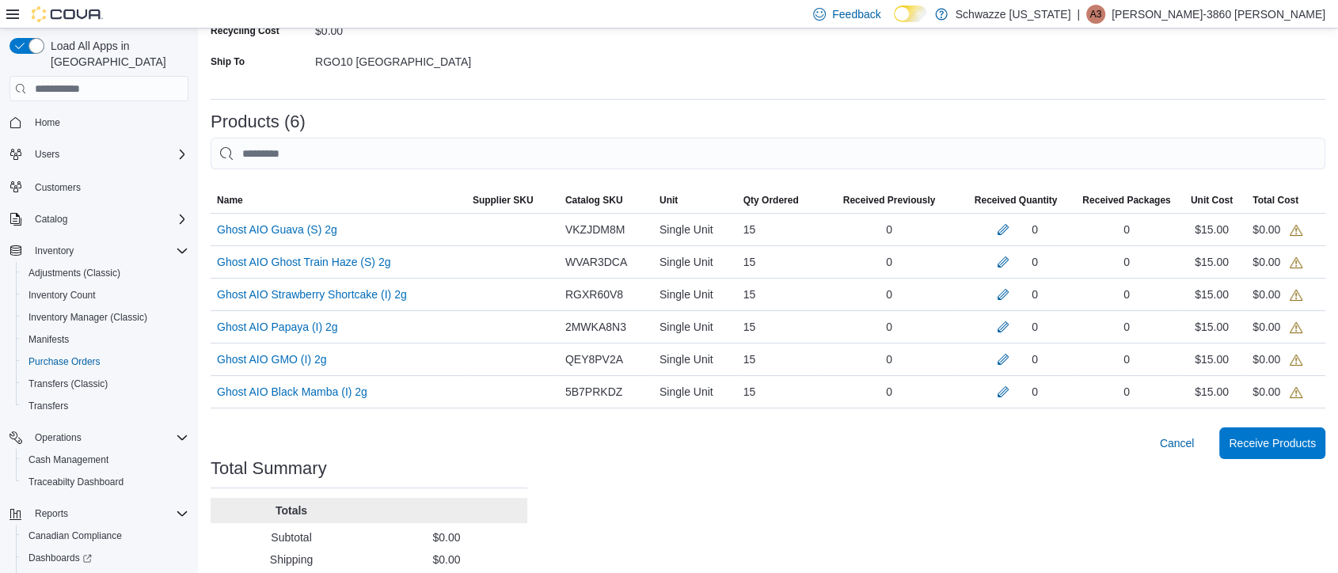
scroll to position [370, 0]
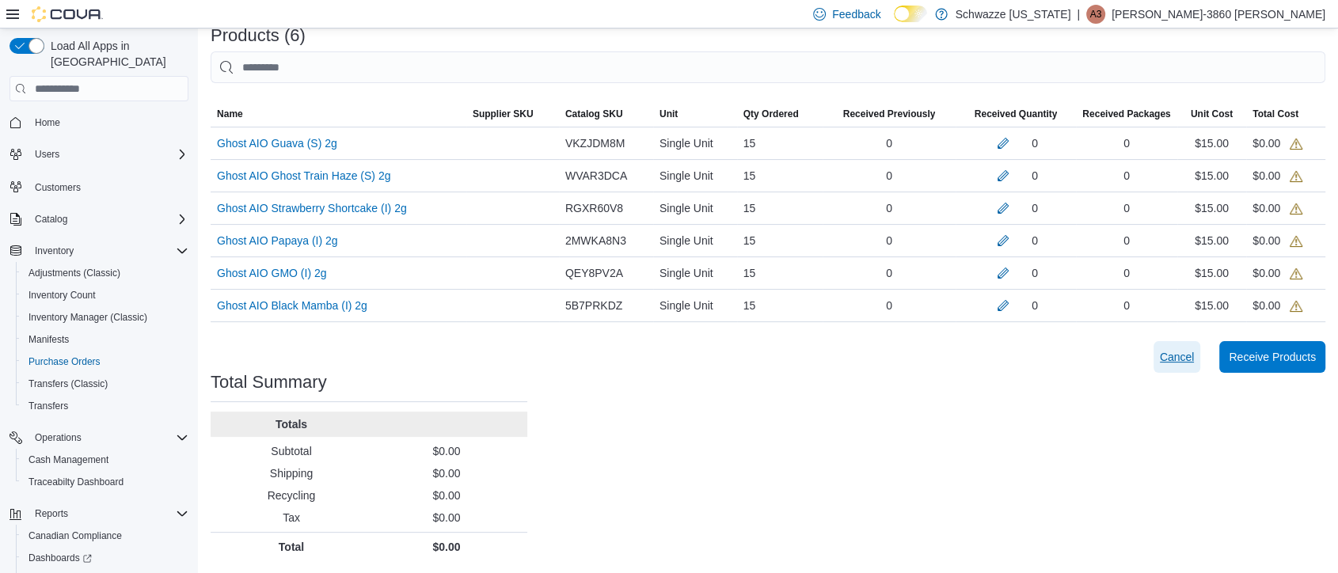
click at [1188, 353] on span "Cancel" at bounding box center [1177, 357] width 35 height 16
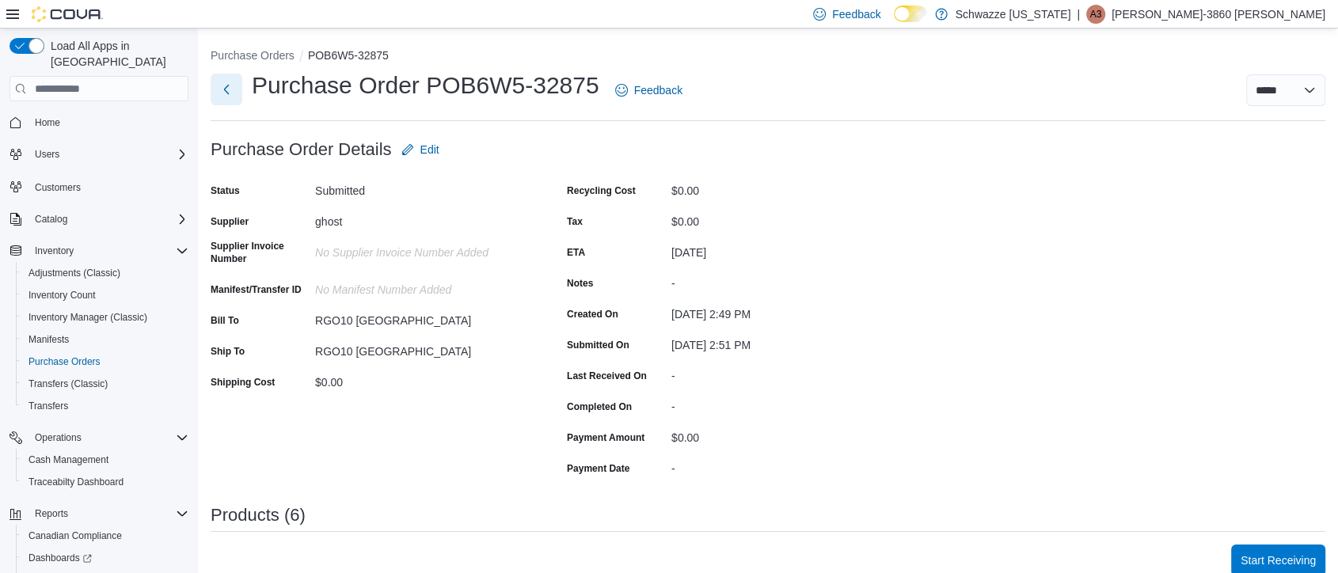
click at [238, 93] on button "Next" at bounding box center [227, 90] width 32 height 32
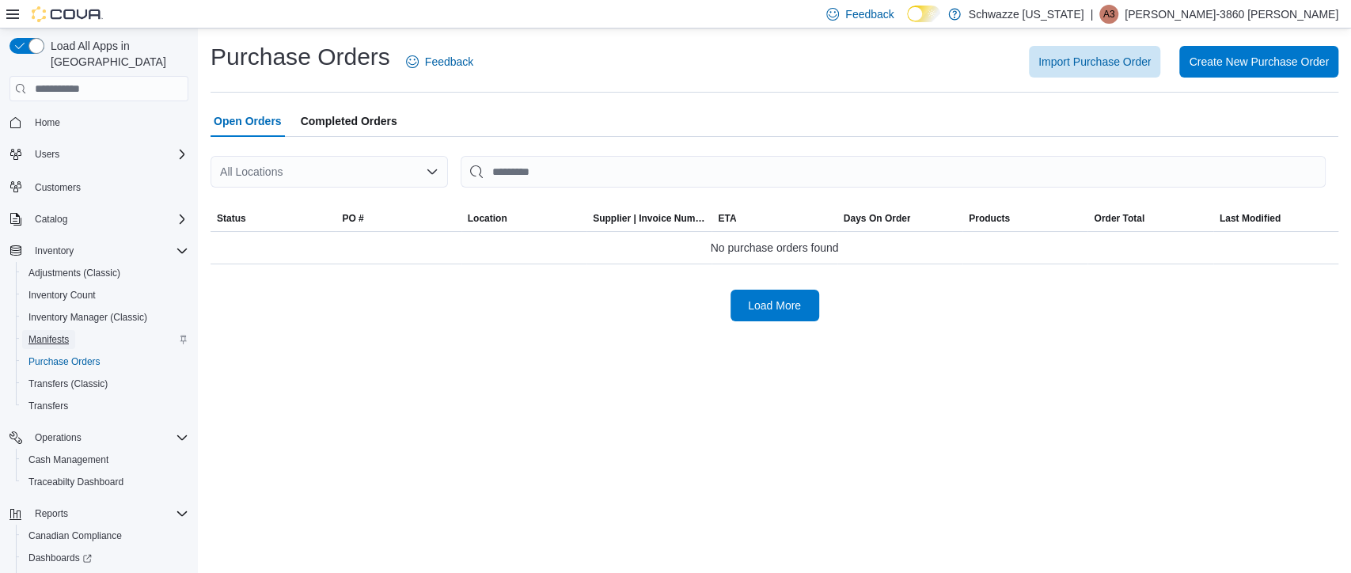
click at [46, 333] on span "Manifests" at bounding box center [49, 339] width 40 height 13
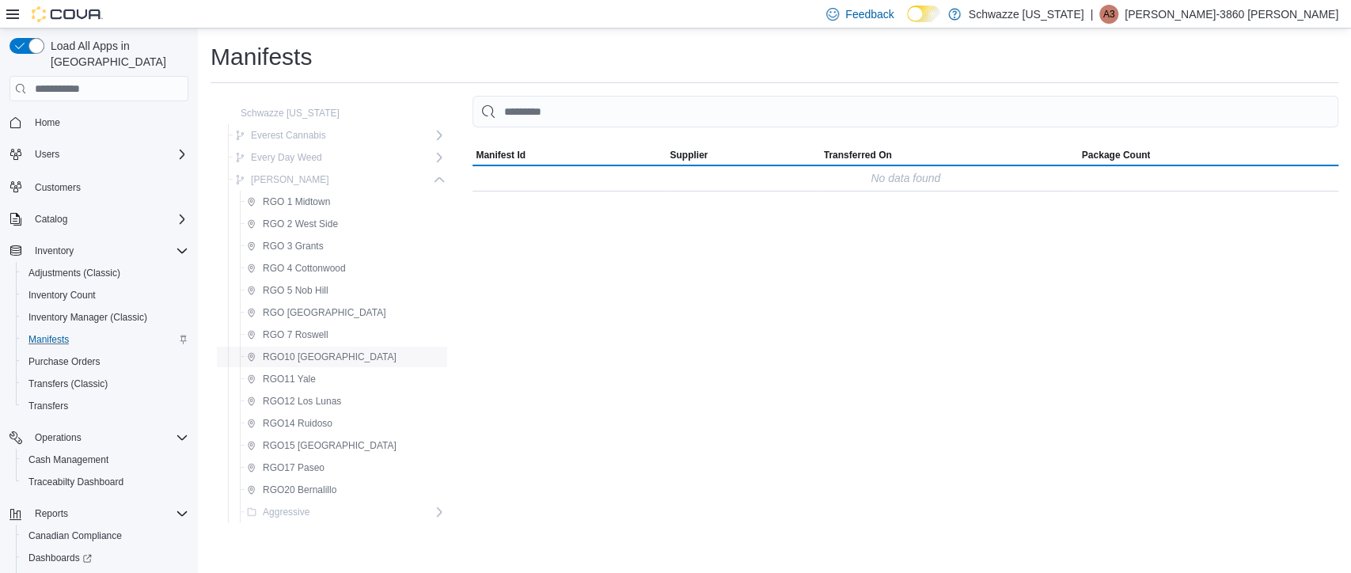
click at [289, 363] on span "RGO10 [GEOGRAPHIC_DATA]" at bounding box center [322, 357] width 150 height 19
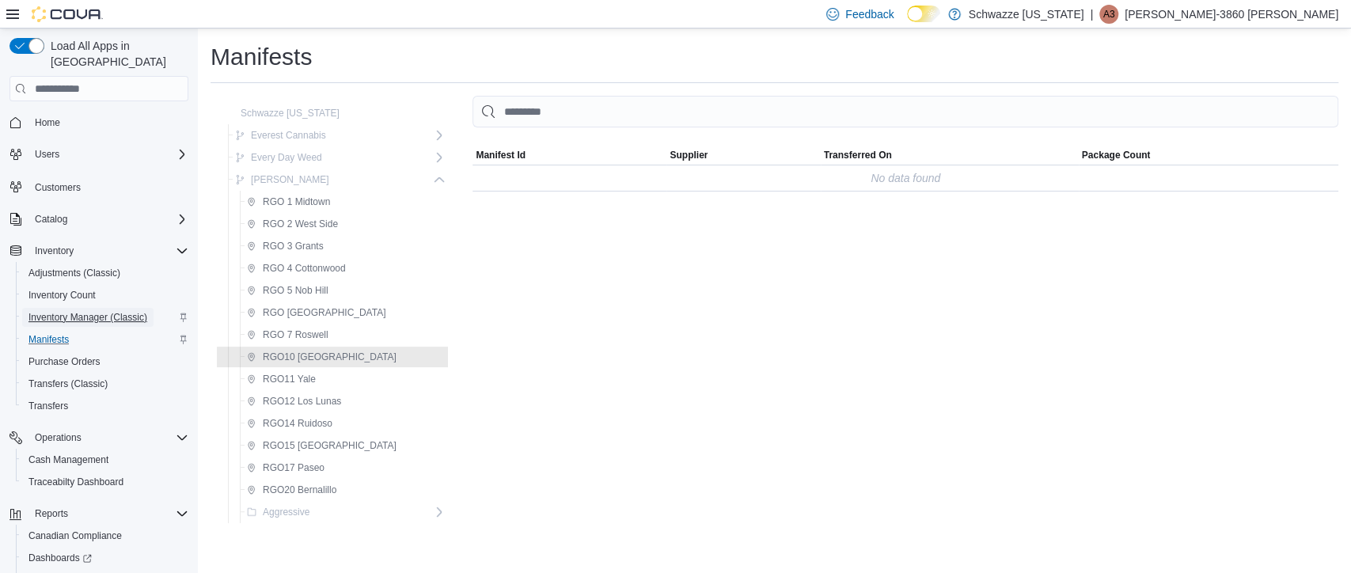
click at [106, 311] on span "Inventory Manager (Classic)" at bounding box center [88, 317] width 119 height 13
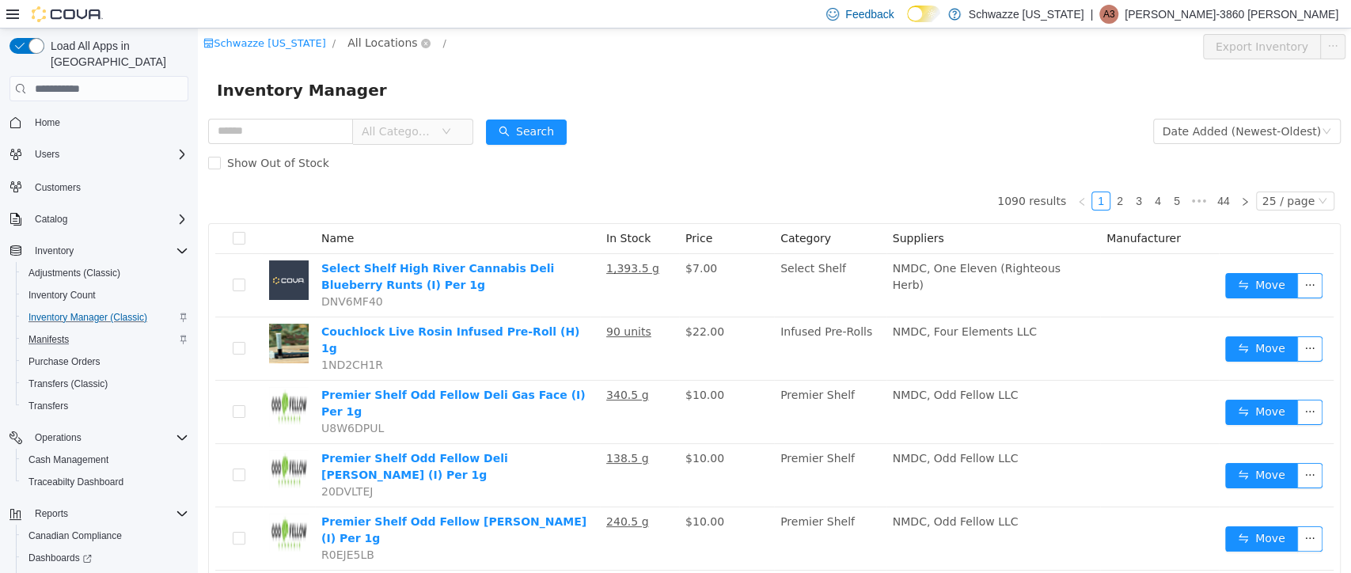
click at [369, 37] on span "All Locations" at bounding box center [383, 42] width 70 height 17
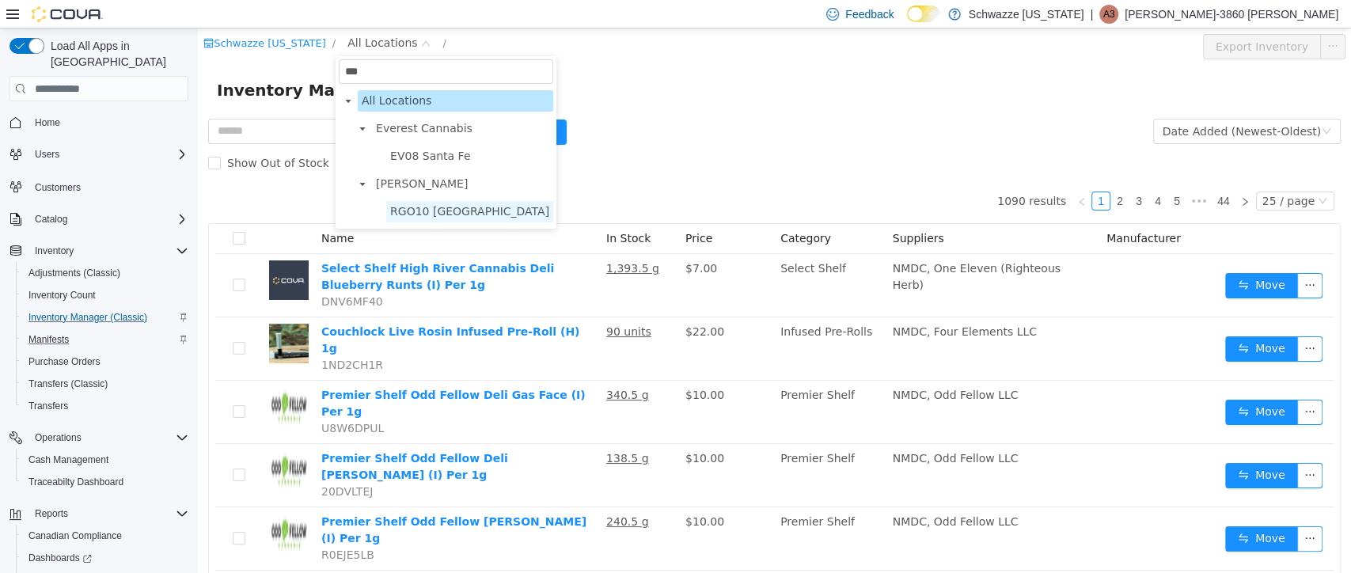
type input "***"
click at [408, 218] on span "RGO10 [GEOGRAPHIC_DATA]" at bounding box center [469, 211] width 159 height 13
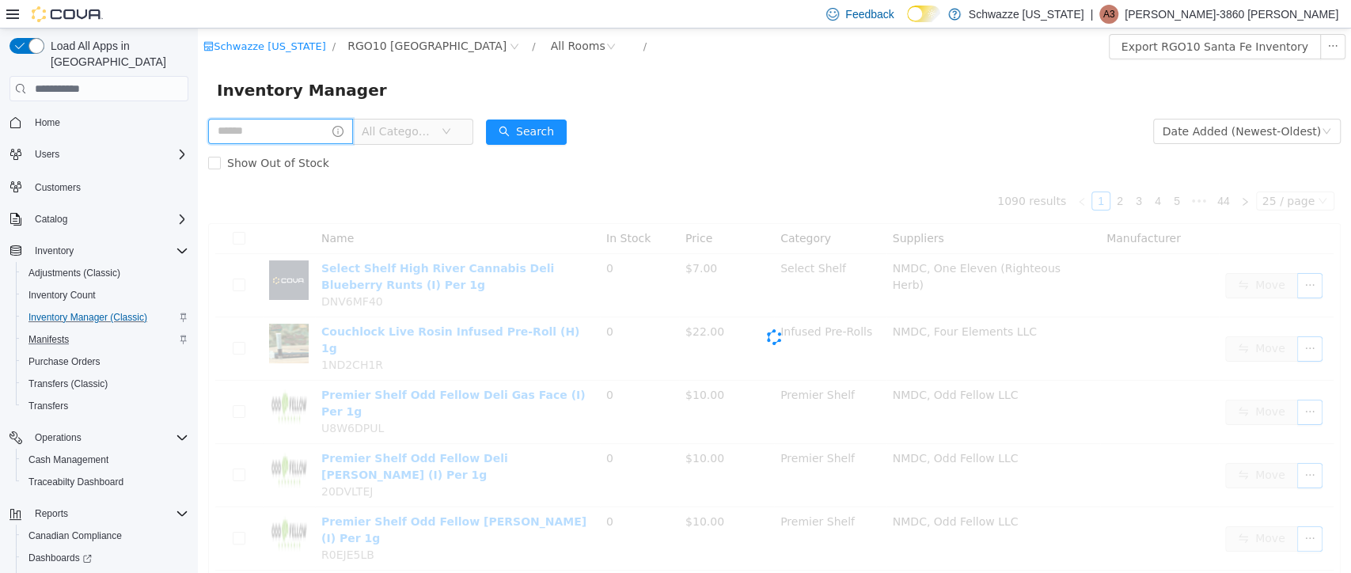
click at [282, 136] on input "text" at bounding box center [280, 131] width 145 height 25
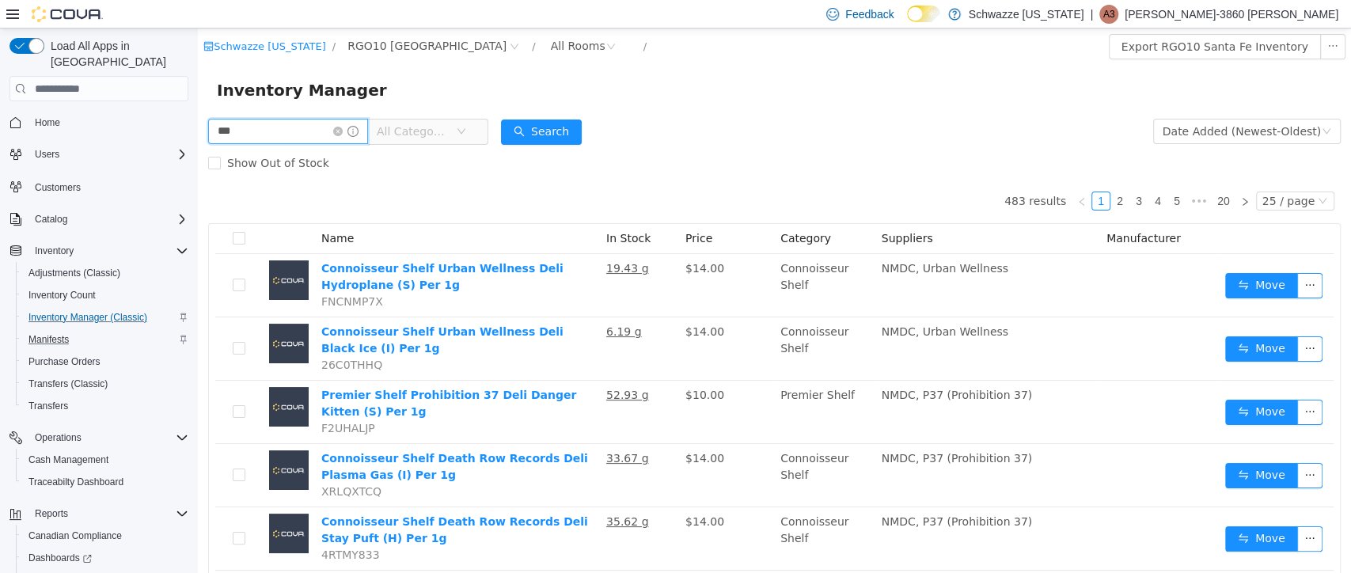
type input "********"
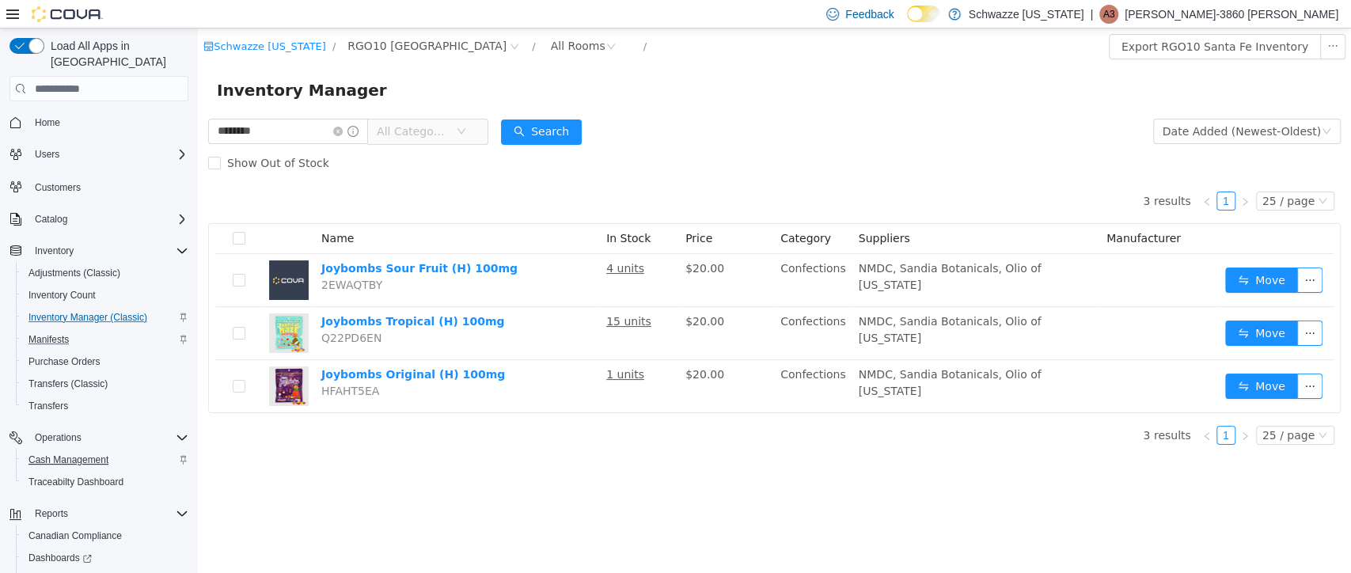
click at [69, 454] on span "Cash Management" at bounding box center [69, 460] width 80 height 13
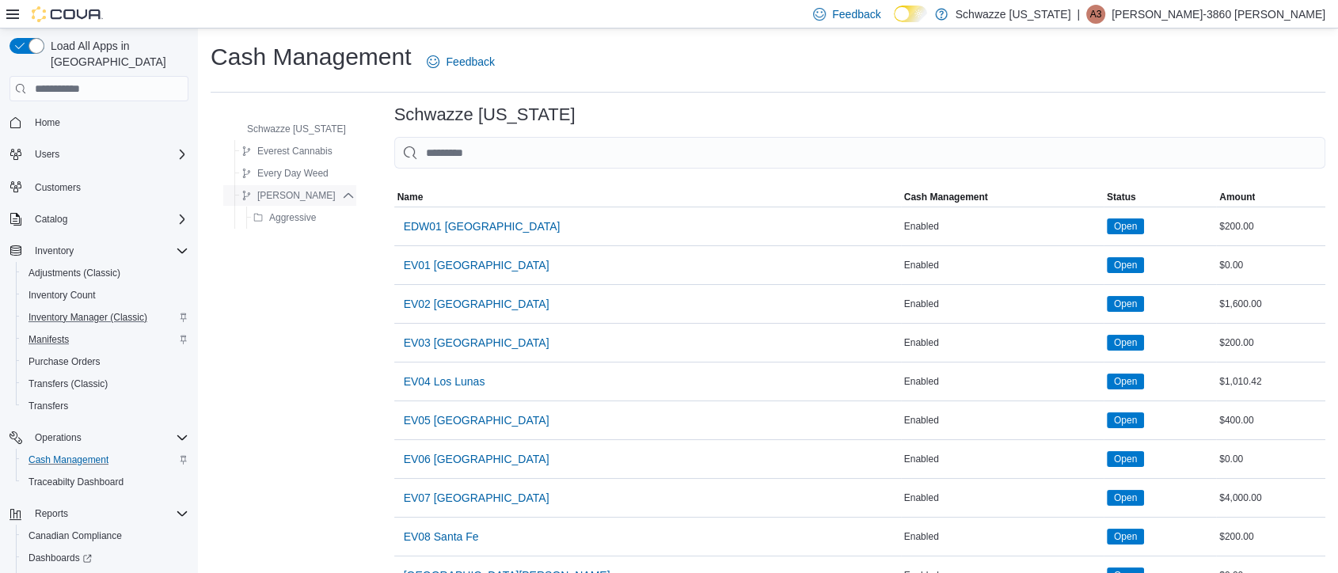
click at [283, 198] on span "R. Greenleaf" at bounding box center [296, 195] width 78 height 13
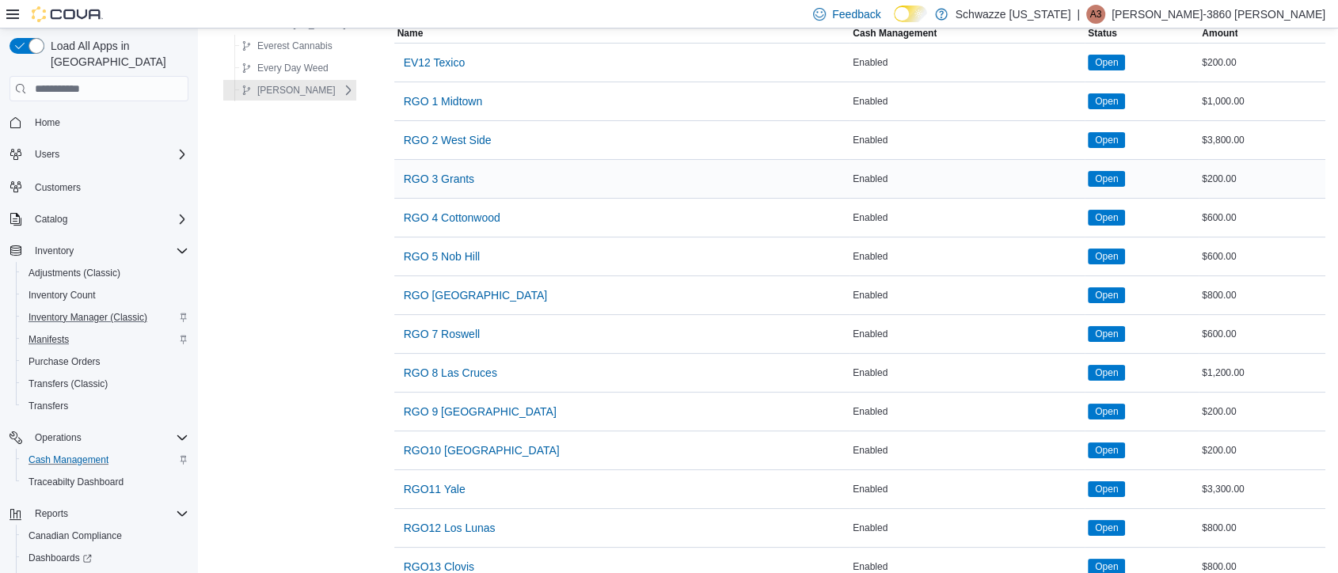
scroll to position [196, 0]
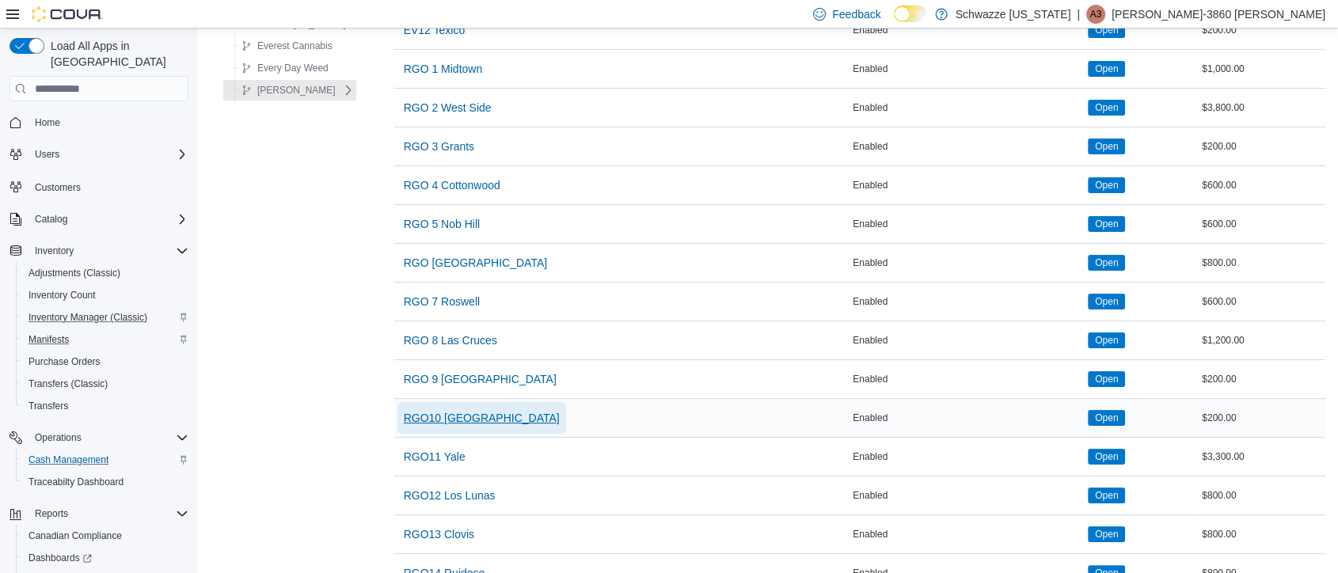
click at [465, 415] on span "RGO10 [GEOGRAPHIC_DATA]" at bounding box center [482, 418] width 156 height 16
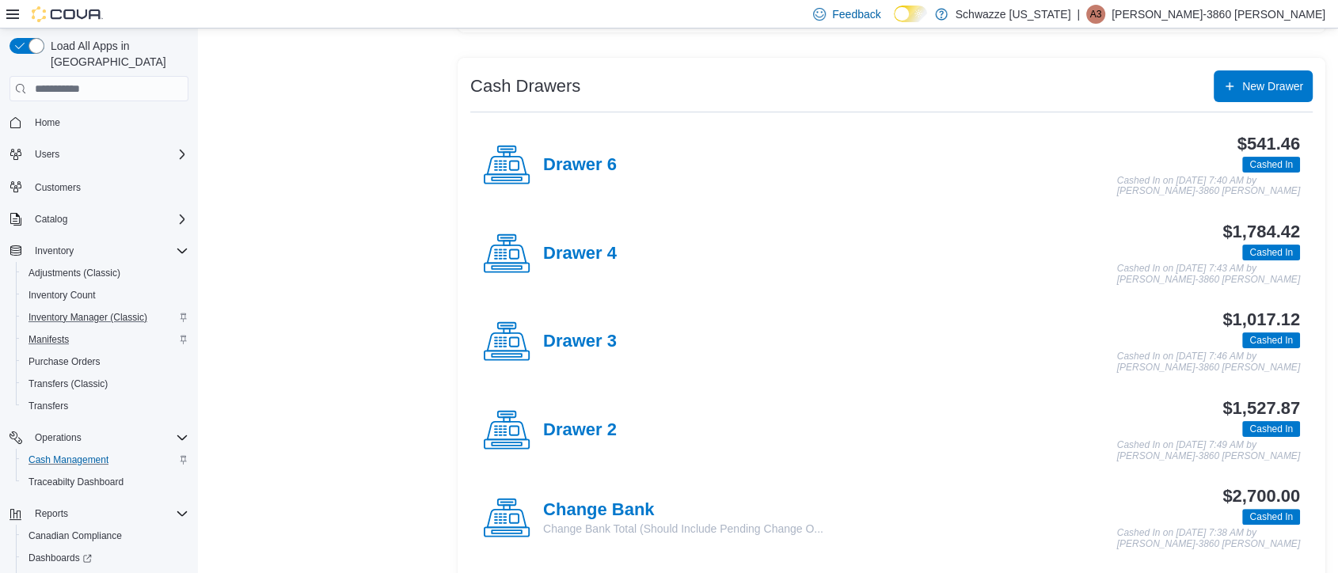
scroll to position [280, 0]
click at [59, 355] on span "Purchase Orders" at bounding box center [65, 361] width 72 height 13
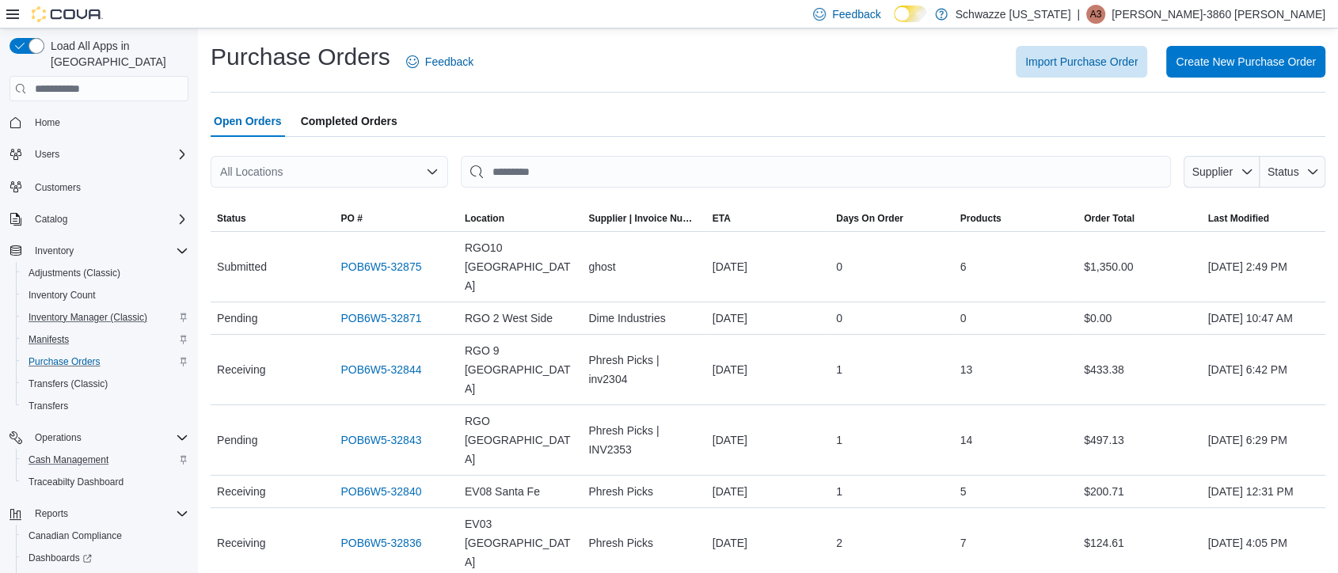
click at [260, 172] on div "All Locations" at bounding box center [330, 172] width 238 height 32
click at [572, 70] on div "Import Purchase Order Create New Purchase Order" at bounding box center [908, 62] width 833 height 32
click at [45, 330] on span "Manifests" at bounding box center [49, 339] width 40 height 19
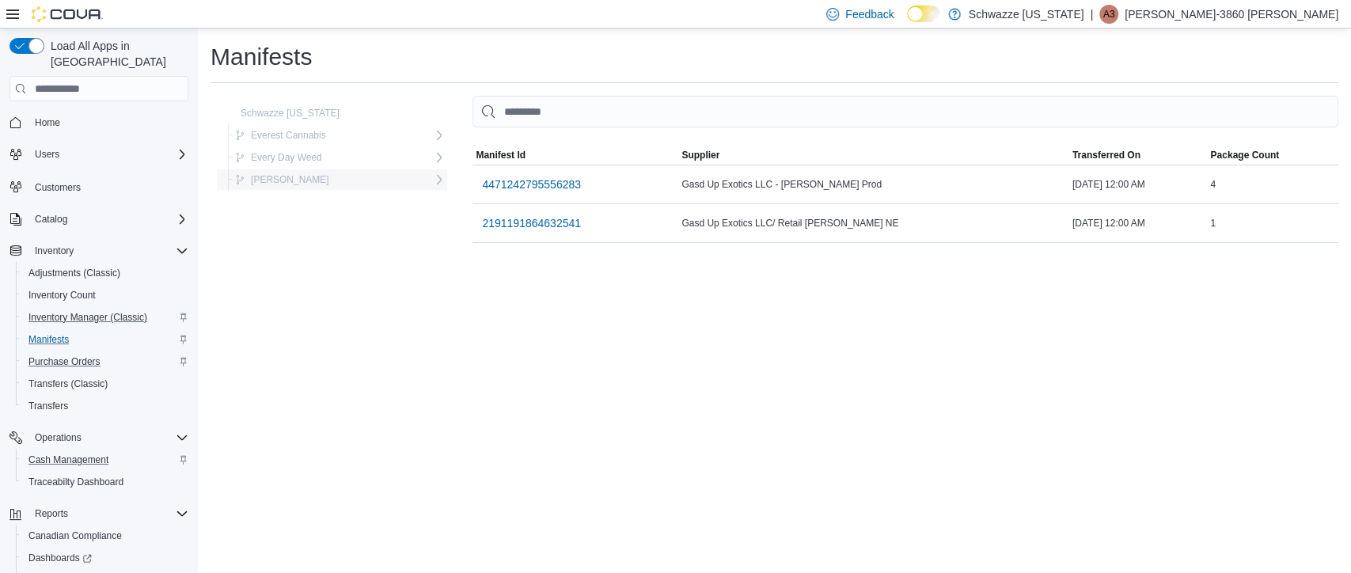
click at [304, 181] on button "R. Greenleaf" at bounding box center [282, 179] width 107 height 19
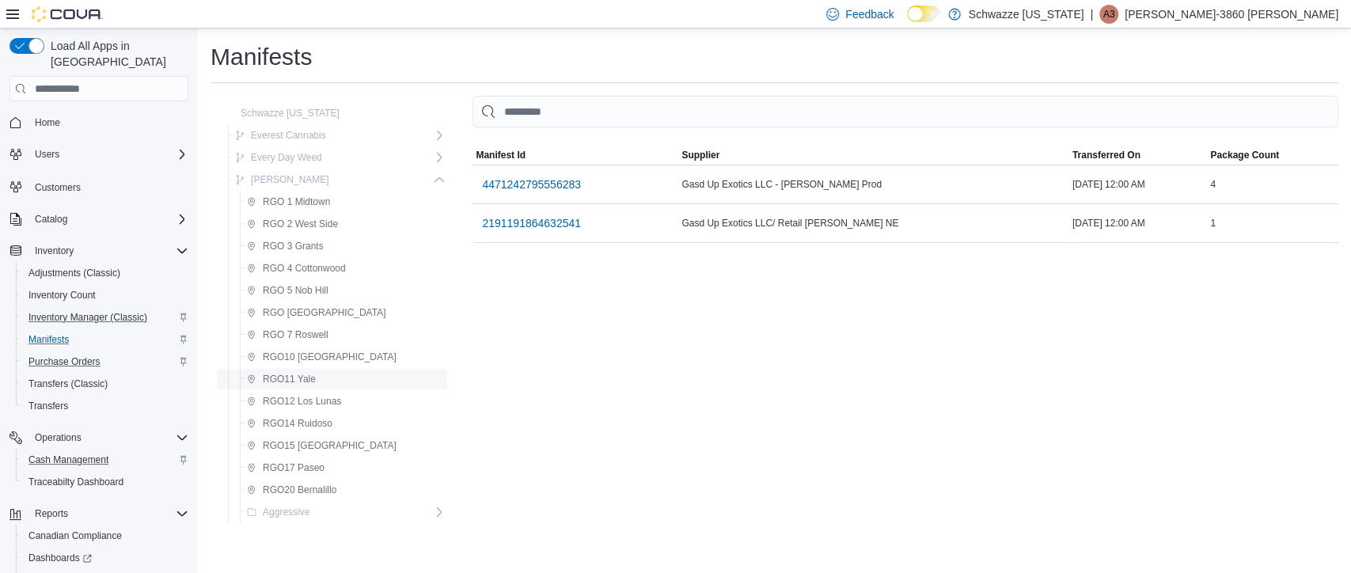
drag, startPoint x: 304, startPoint y: 181, endPoint x: 298, endPoint y: 372, distance: 190.9
click at [298, 372] on div "R. Greenleaf RGO 1 Midtown RGO 2 West Side RGO 3 Grants RGO 4 Cottonwood RGO 5 …" at bounding box center [338, 346] width 219 height 355
click at [300, 358] on span "RGO10 [GEOGRAPHIC_DATA]" at bounding box center [330, 357] width 134 height 13
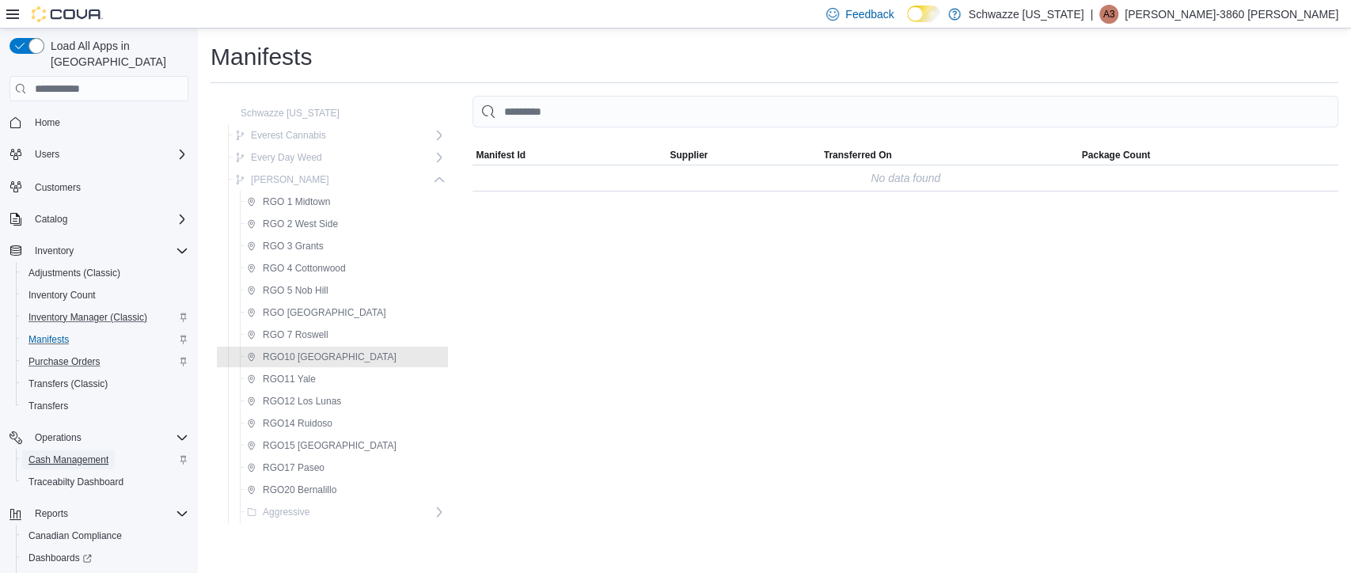
click at [58, 454] on span "Cash Management" at bounding box center [69, 460] width 80 height 13
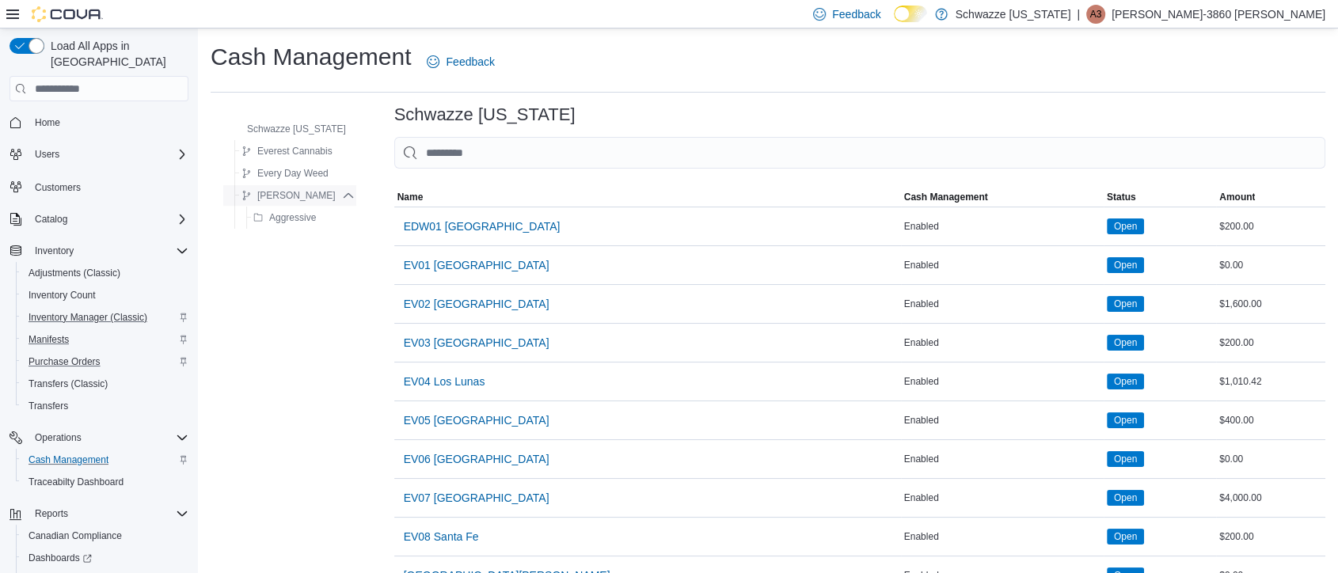
click at [298, 193] on span "R. Greenleaf" at bounding box center [296, 195] width 78 height 13
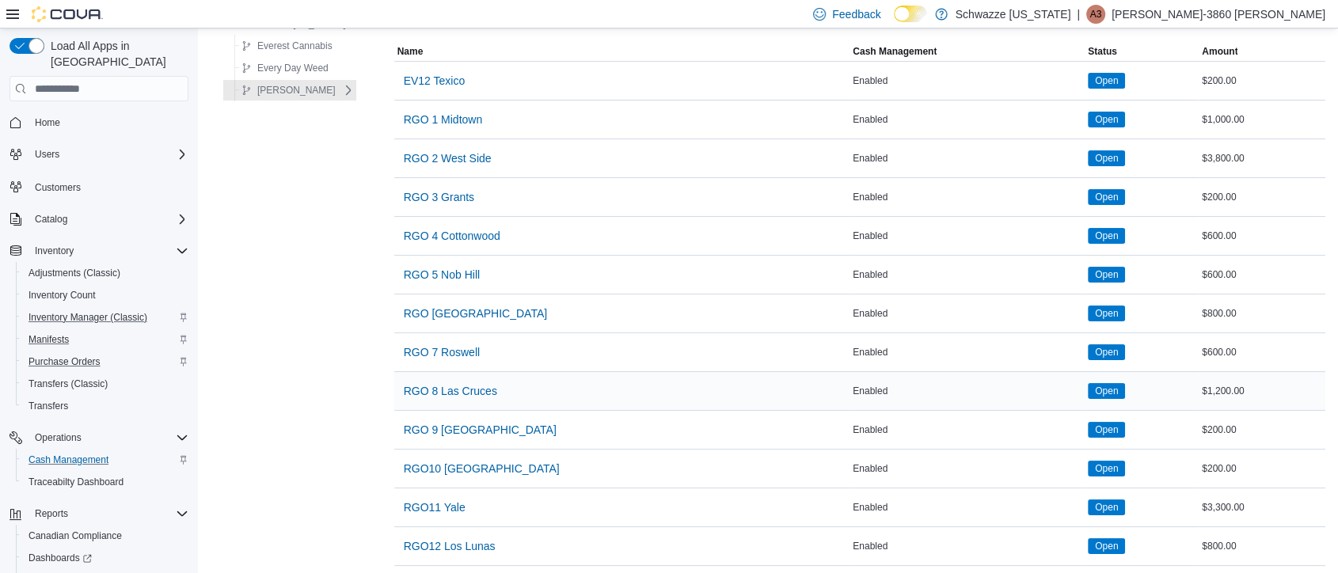
scroll to position [143, 0]
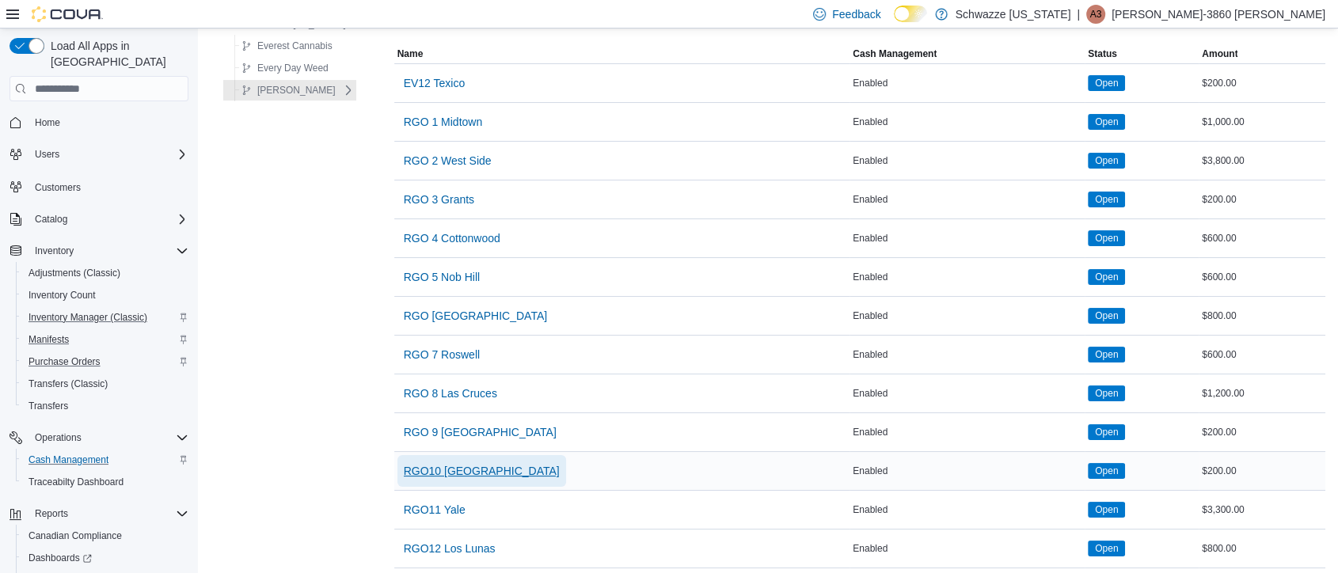
click at [458, 475] on span "RGO10 [GEOGRAPHIC_DATA]" at bounding box center [482, 471] width 156 height 16
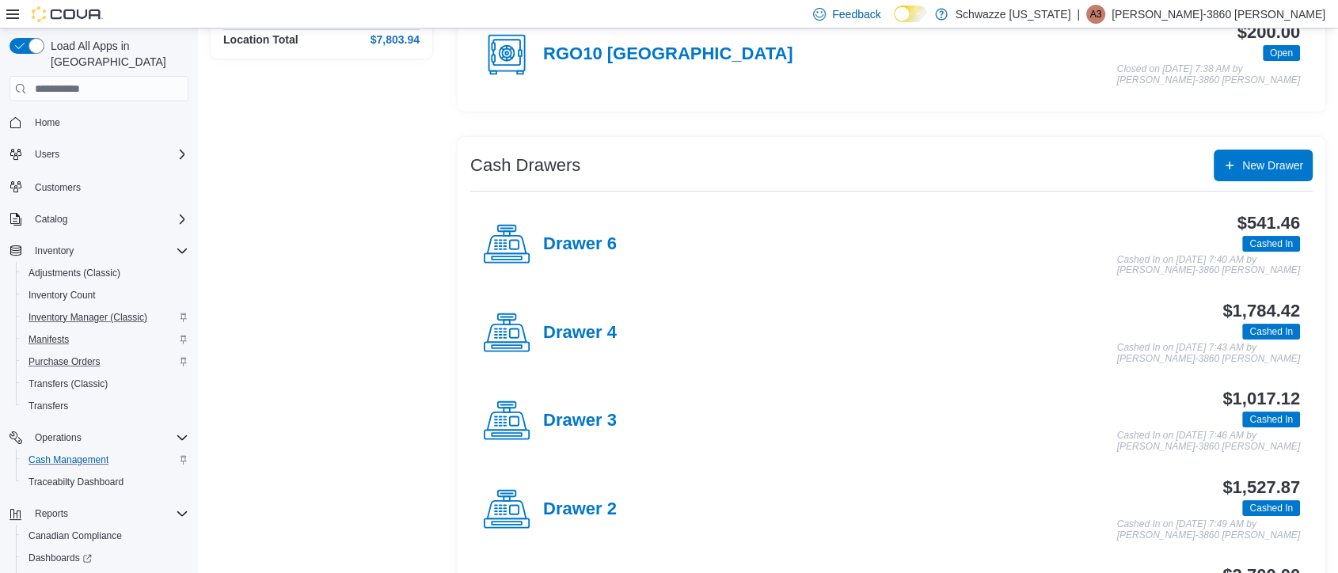
scroll to position [201, 0]
click at [575, 342] on div "Drawer 4" at bounding box center [550, 333] width 134 height 48
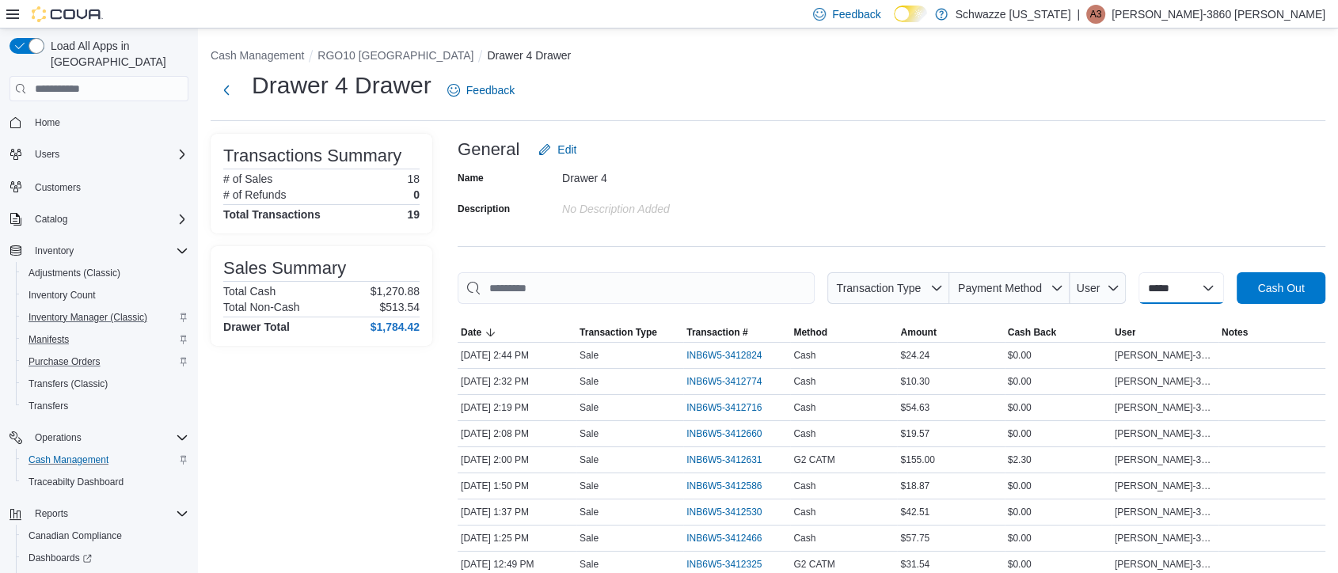
click at [1161, 301] on select "**********" at bounding box center [1181, 288] width 86 height 32
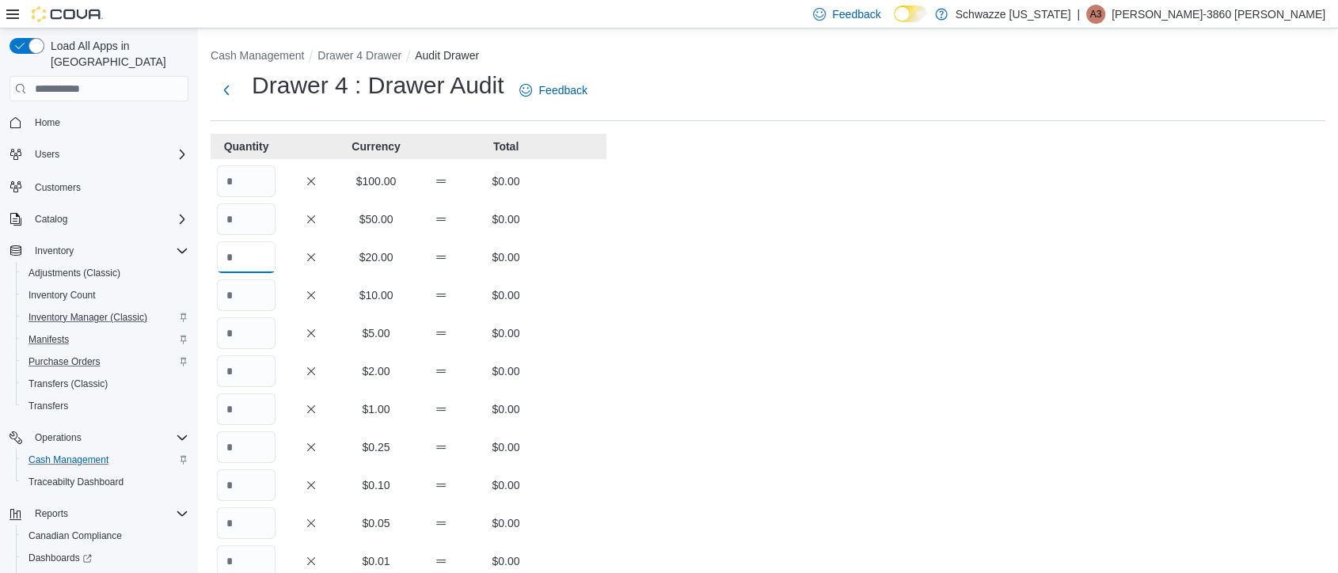
click at [234, 245] on input "Quantity" at bounding box center [246, 257] width 59 height 32
type input "**"
type input "*"
type input "**"
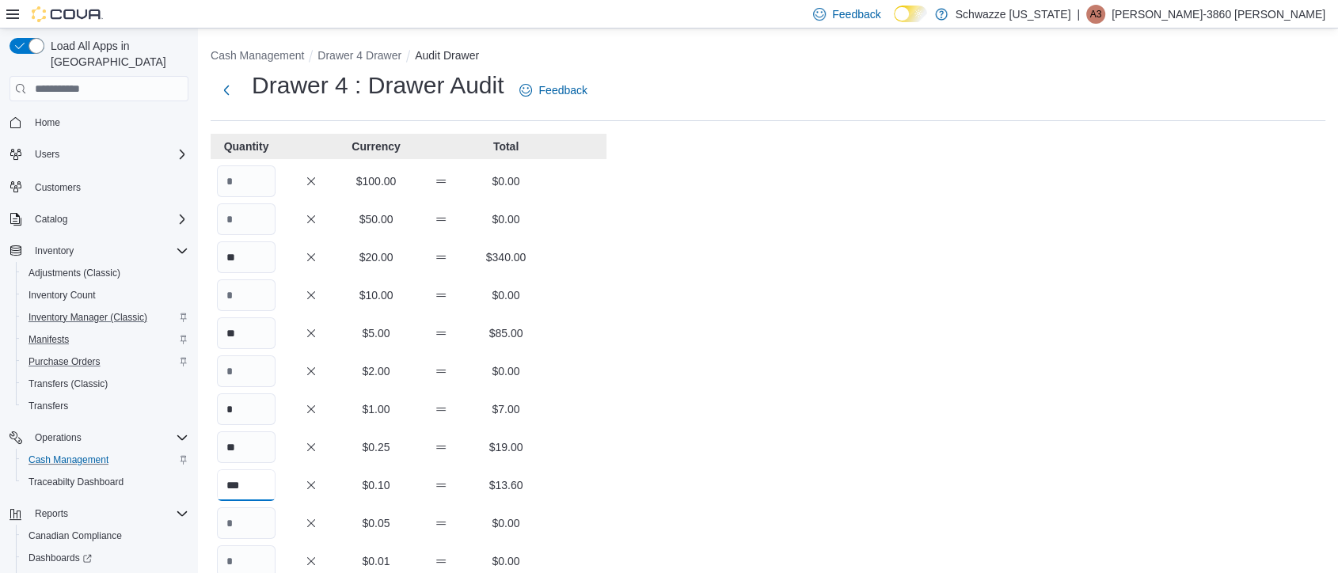
type input "***"
type input "**"
type input "***"
click at [246, 182] on input "Quantity" at bounding box center [246, 181] width 59 height 32
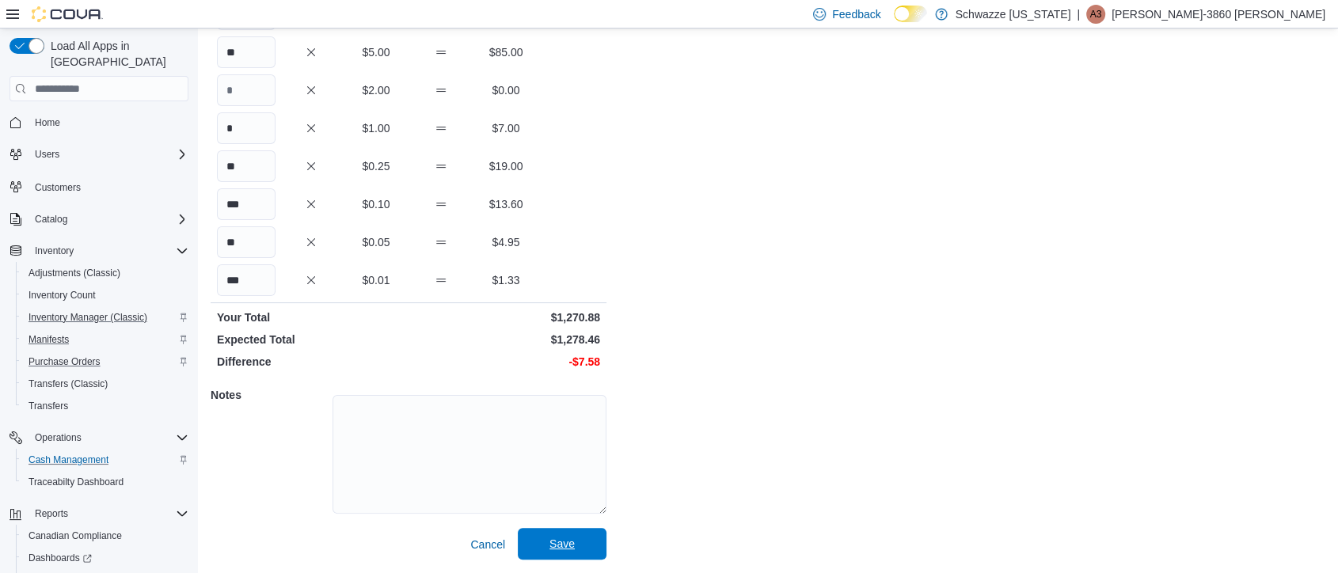
type input "*"
click at [545, 547] on span "Save" at bounding box center [562, 544] width 70 height 32
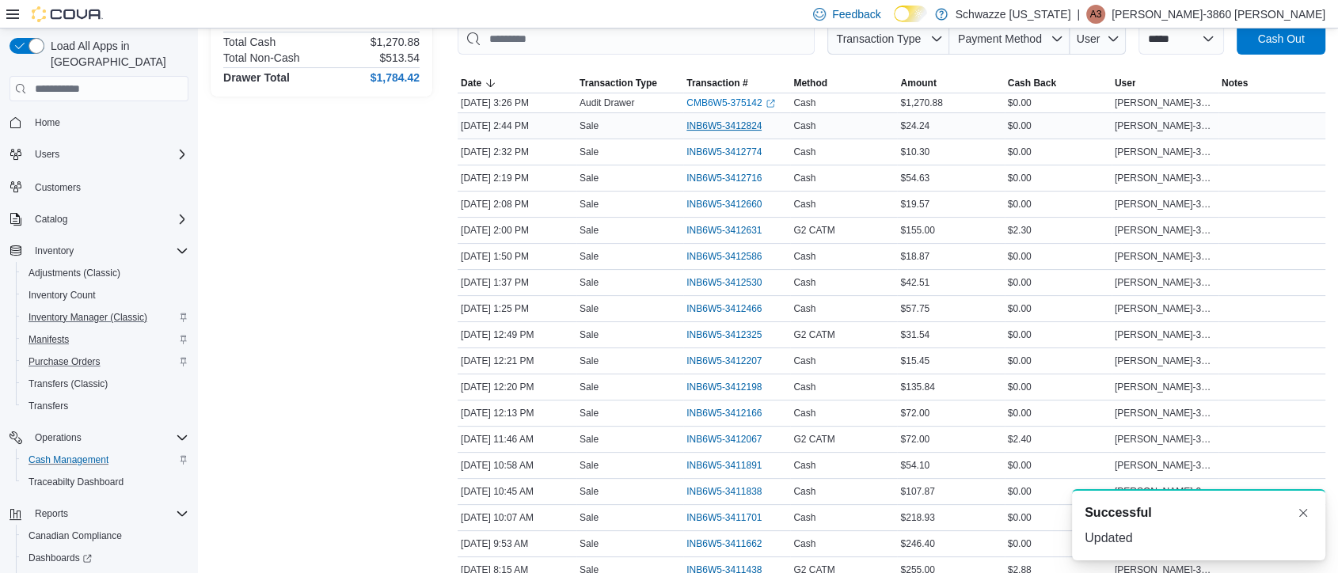
scroll to position [248, 0]
click at [741, 100] on link "CMB6W5-375142 (opens in a new tab or window)" at bounding box center [730, 104] width 88 height 13
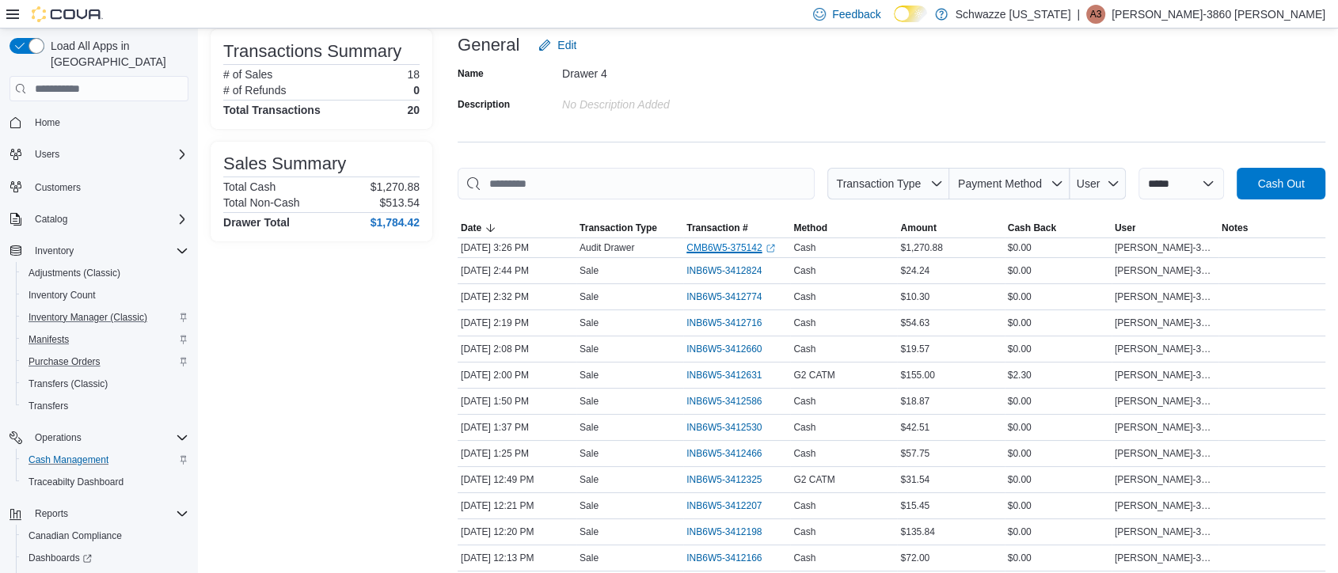
scroll to position [102, 0]
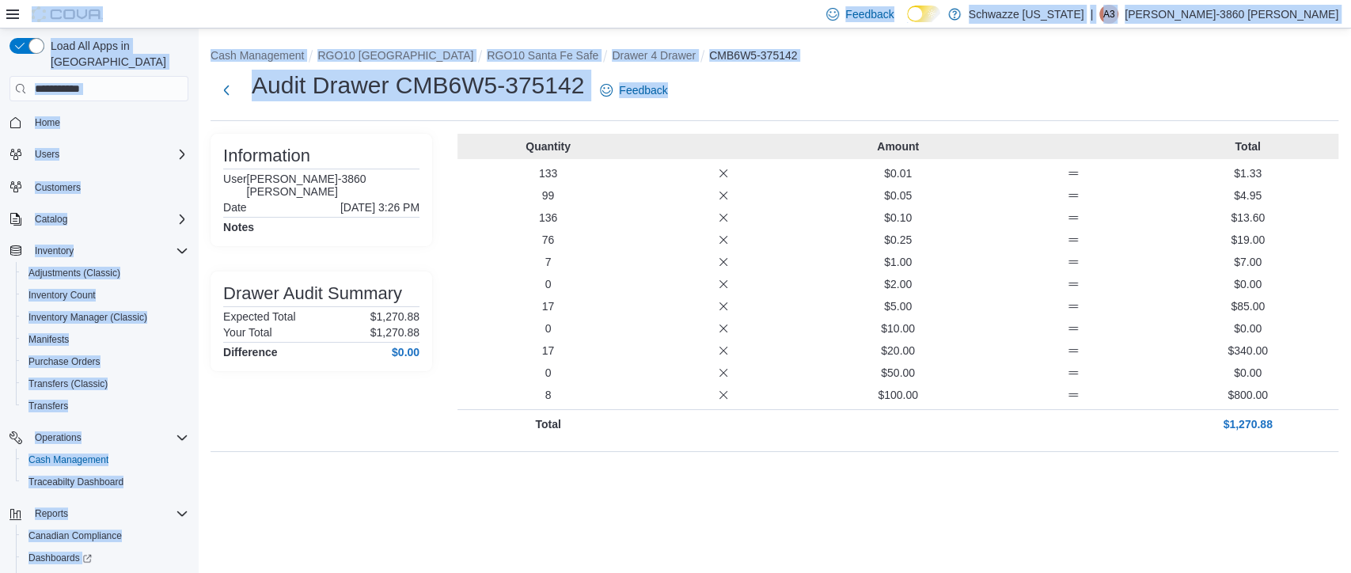
drag, startPoint x: 0, startPoint y: 0, endPoint x: 1029, endPoint y: -139, distance: 1038.6
click at [1029, 0] on html "Feedback Dark Mode Schwazze [US_STATE] | A3 Alexis-3860 Shoope Load All Apps in…" at bounding box center [675, 286] width 1351 height 573
